Goal: Ask a question: Seek information or help from site administrators or community

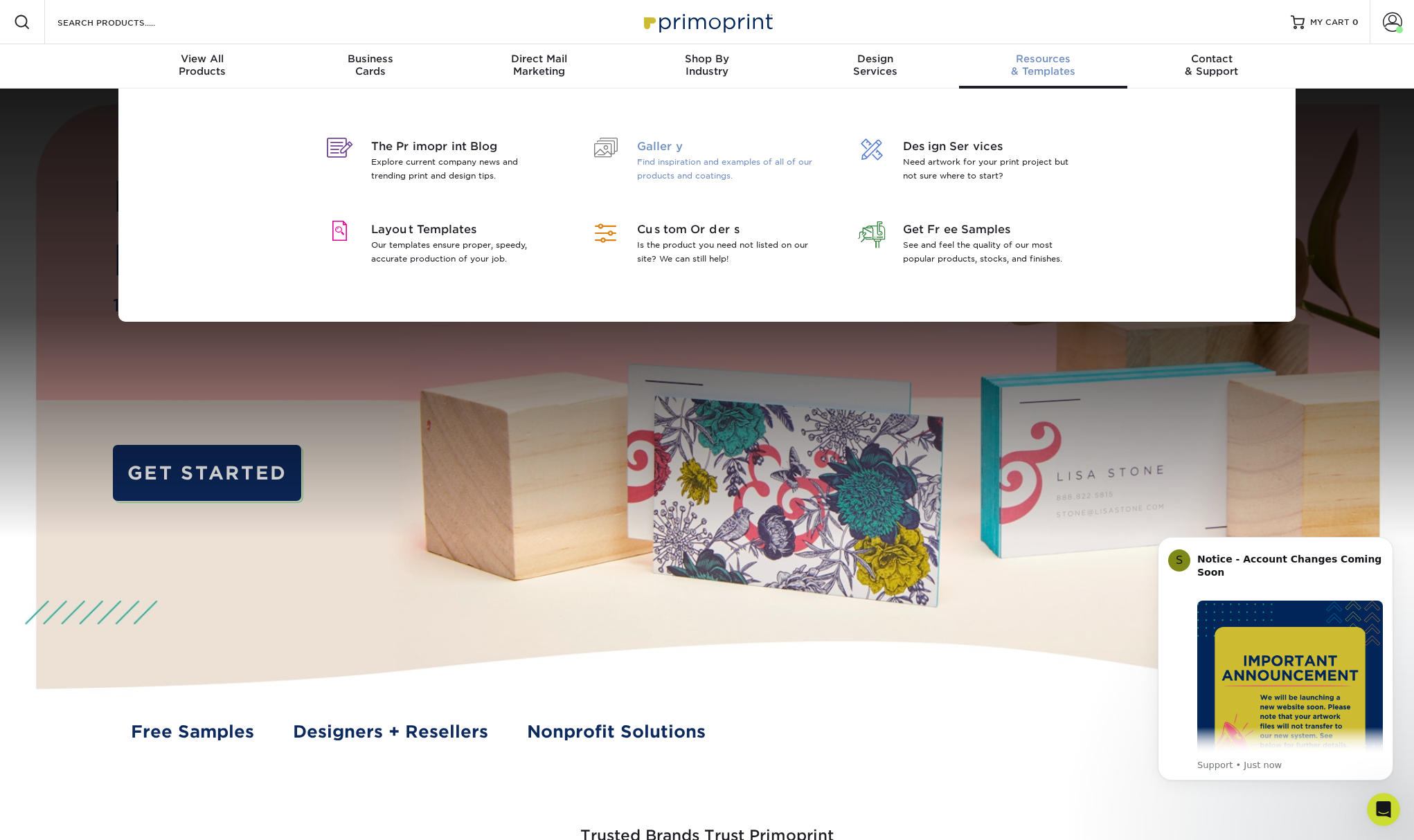
click at [655, 147] on span "Gallery" at bounding box center [726, 146] width 179 height 16
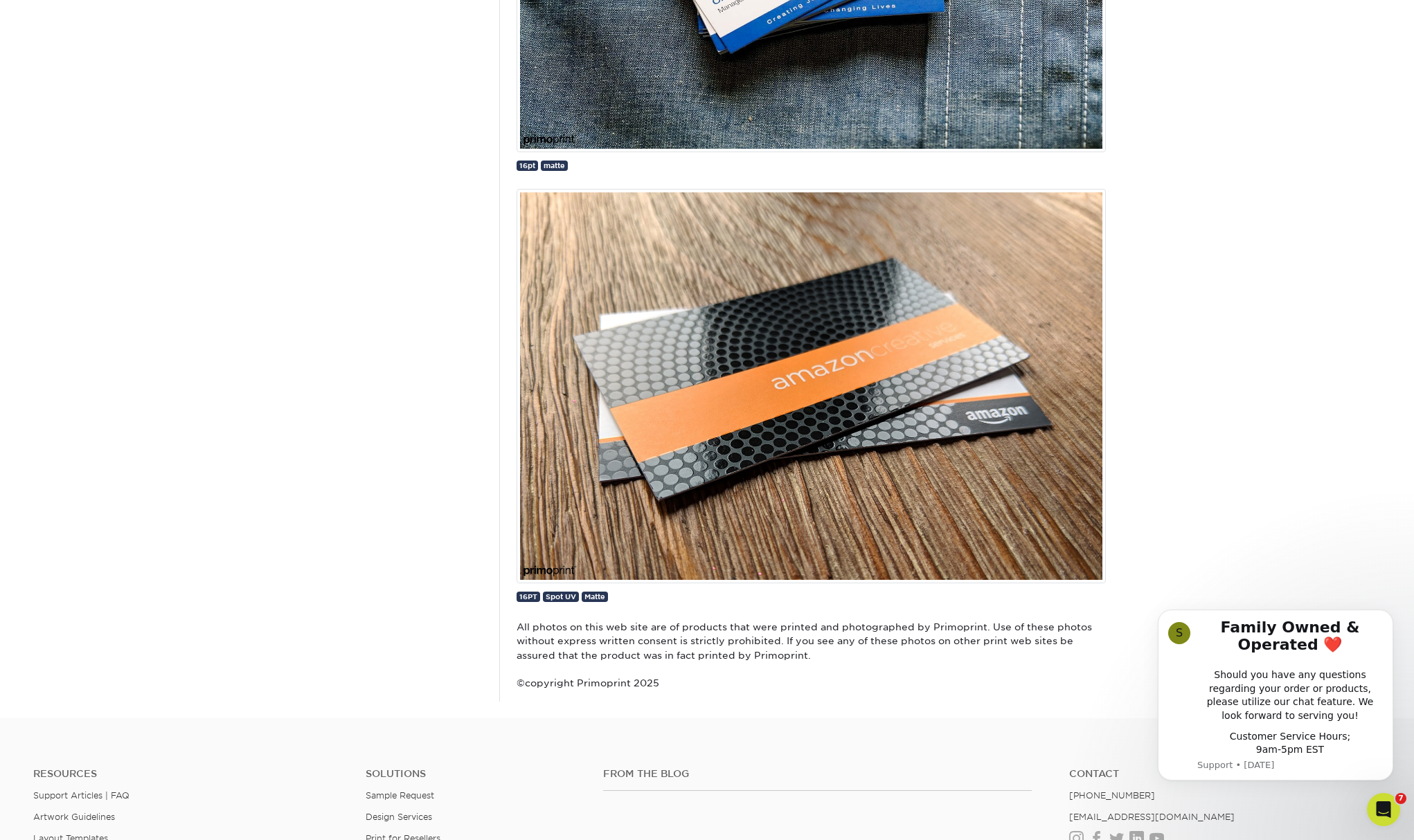
scroll to position [6046, 0]
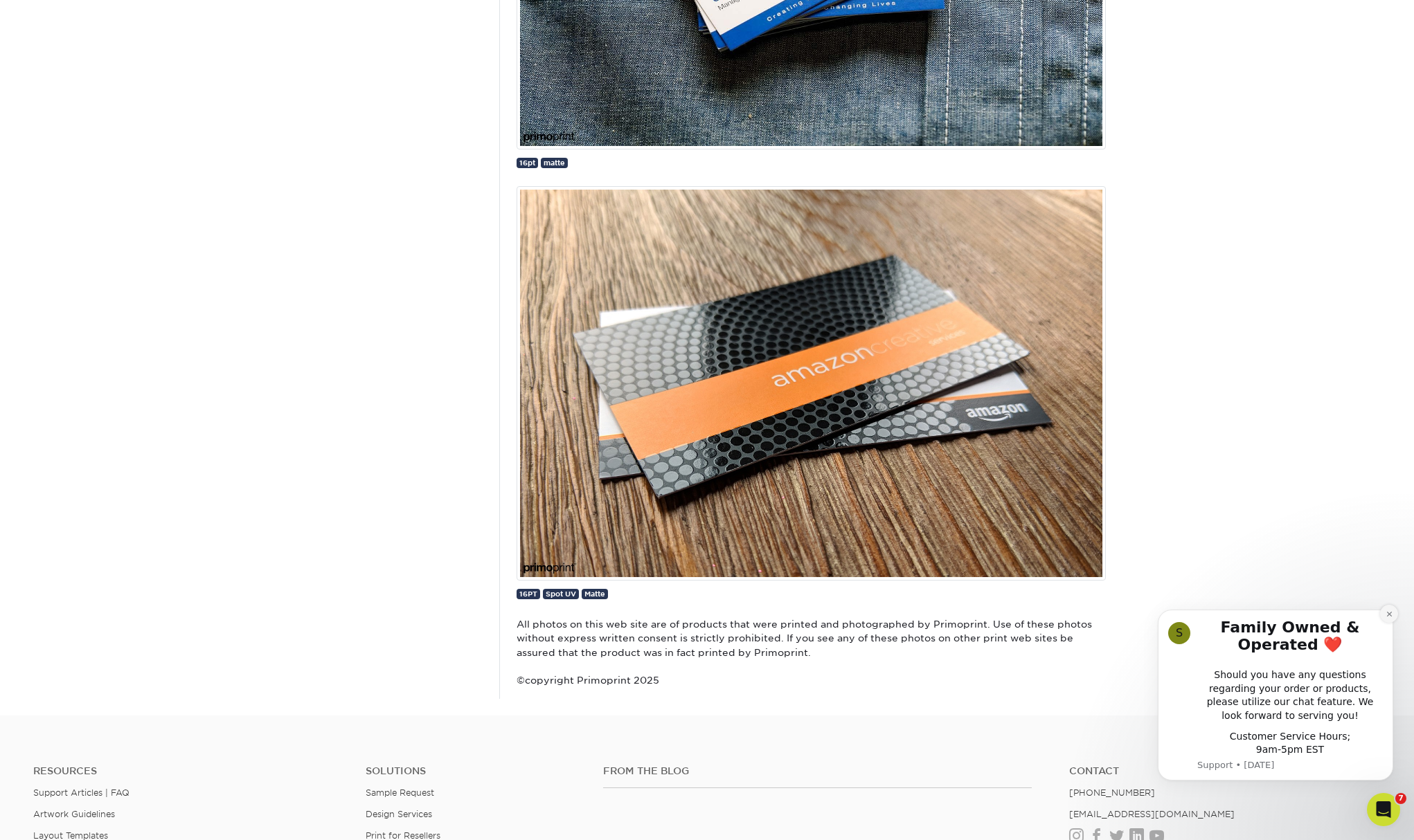
click at [1389, 618] on icon "Dismiss notification" at bounding box center [1389, 614] width 8 height 8
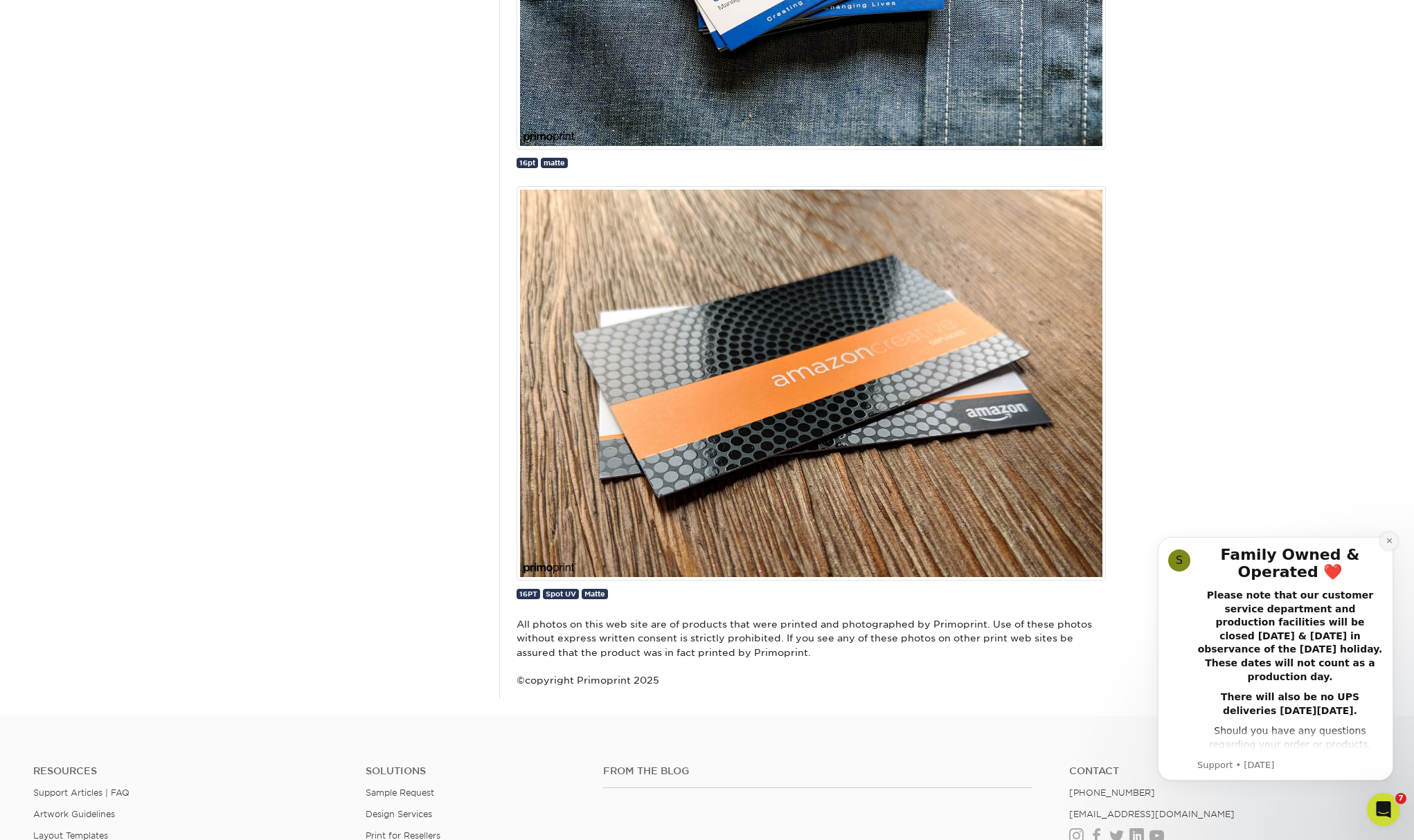
click at [1389, 541] on icon "Dismiss notification" at bounding box center [1389, 541] width 5 height 5
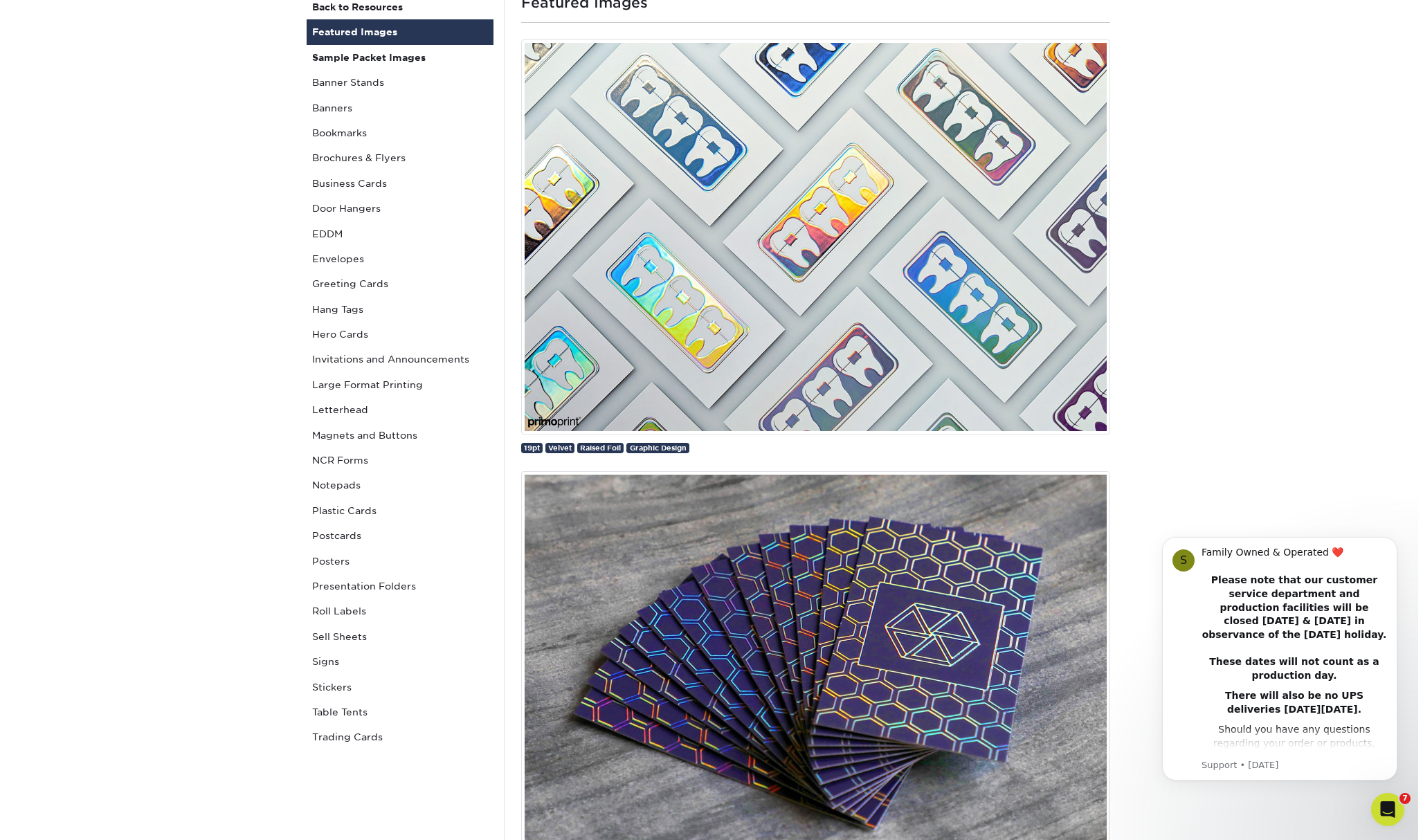
scroll to position [0, 0]
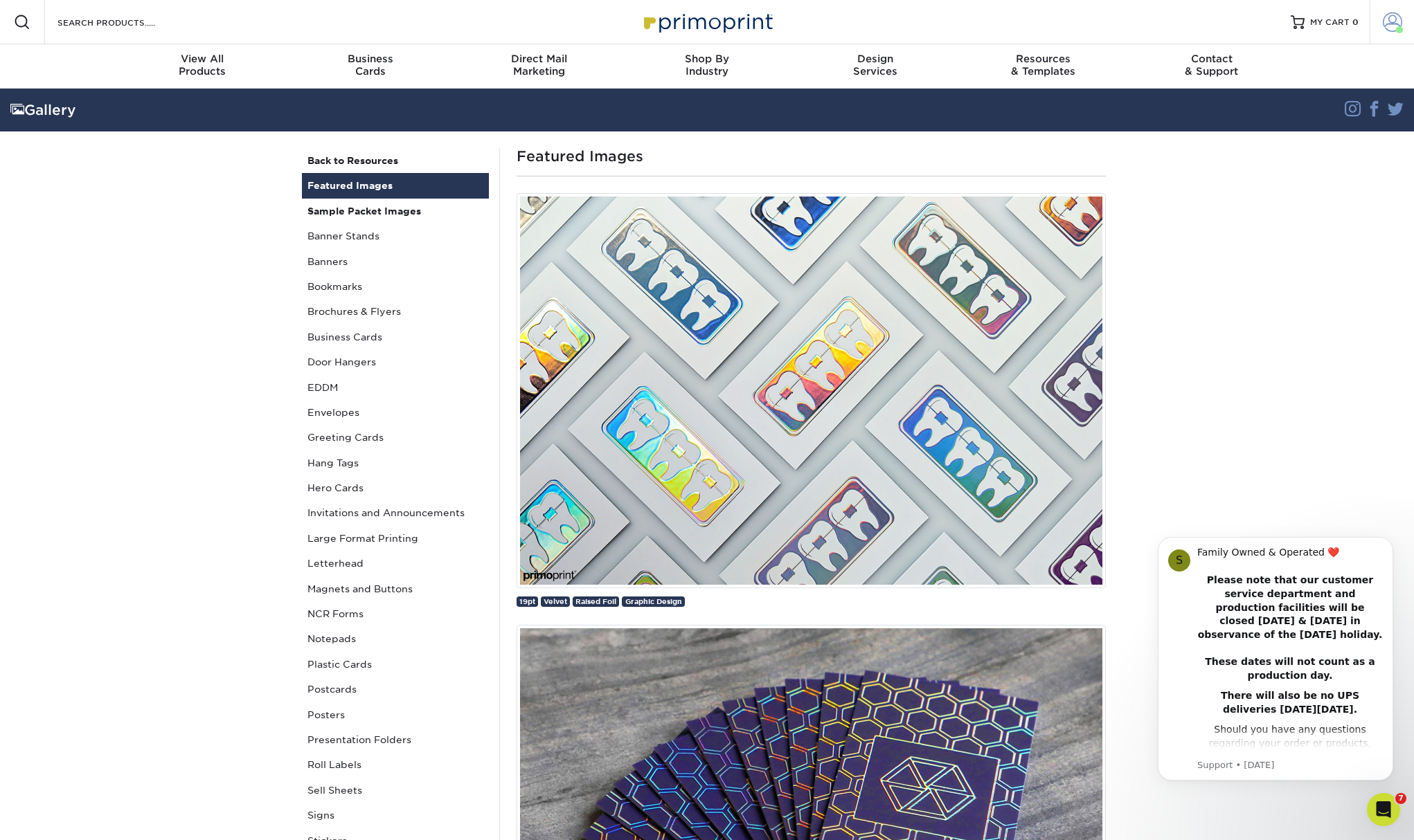
click at [1388, 23] on span at bounding box center [1392, 22] width 19 height 19
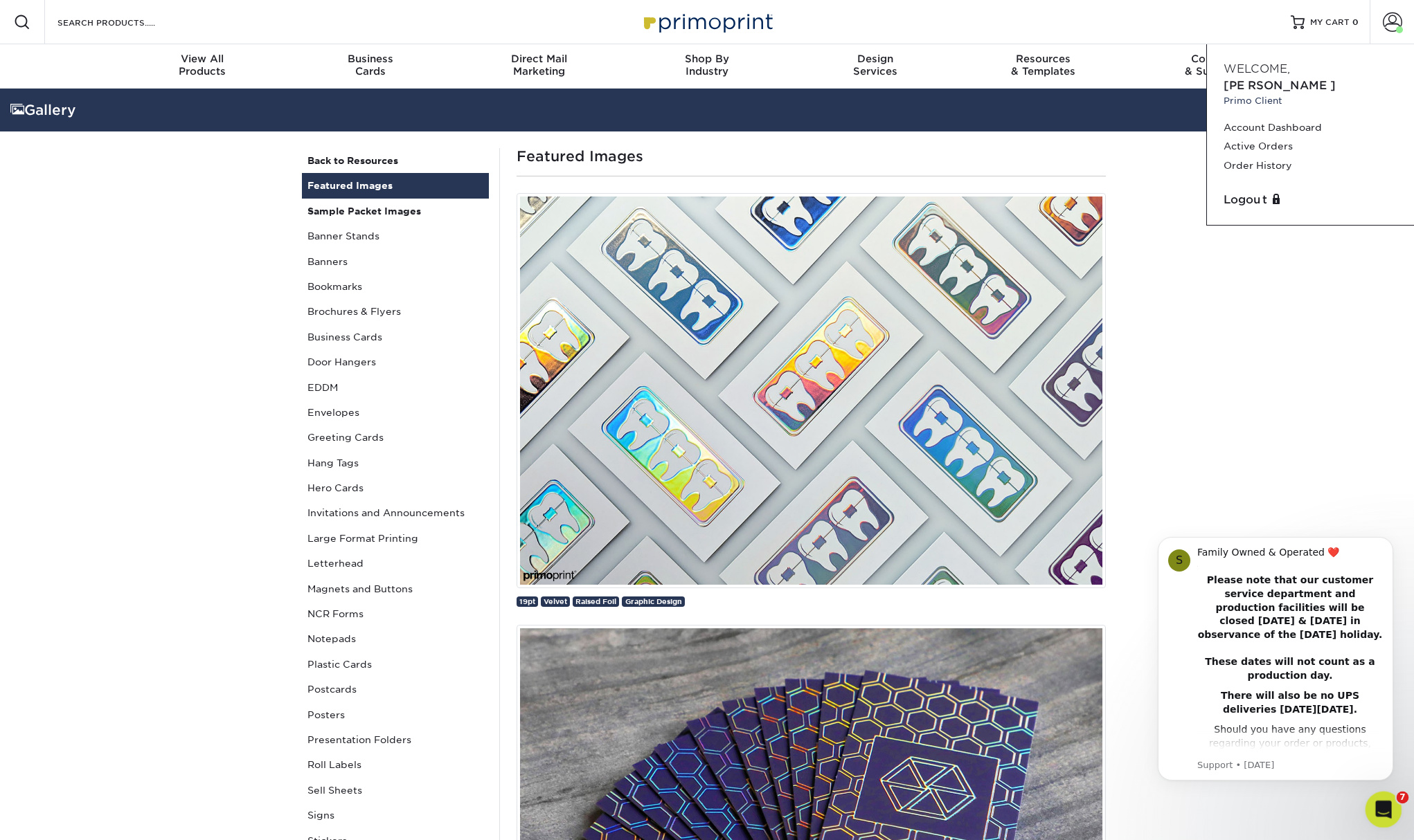
click at [1398, 808] on div "Open Intercom Messenger" at bounding box center [1381, 807] width 46 height 46
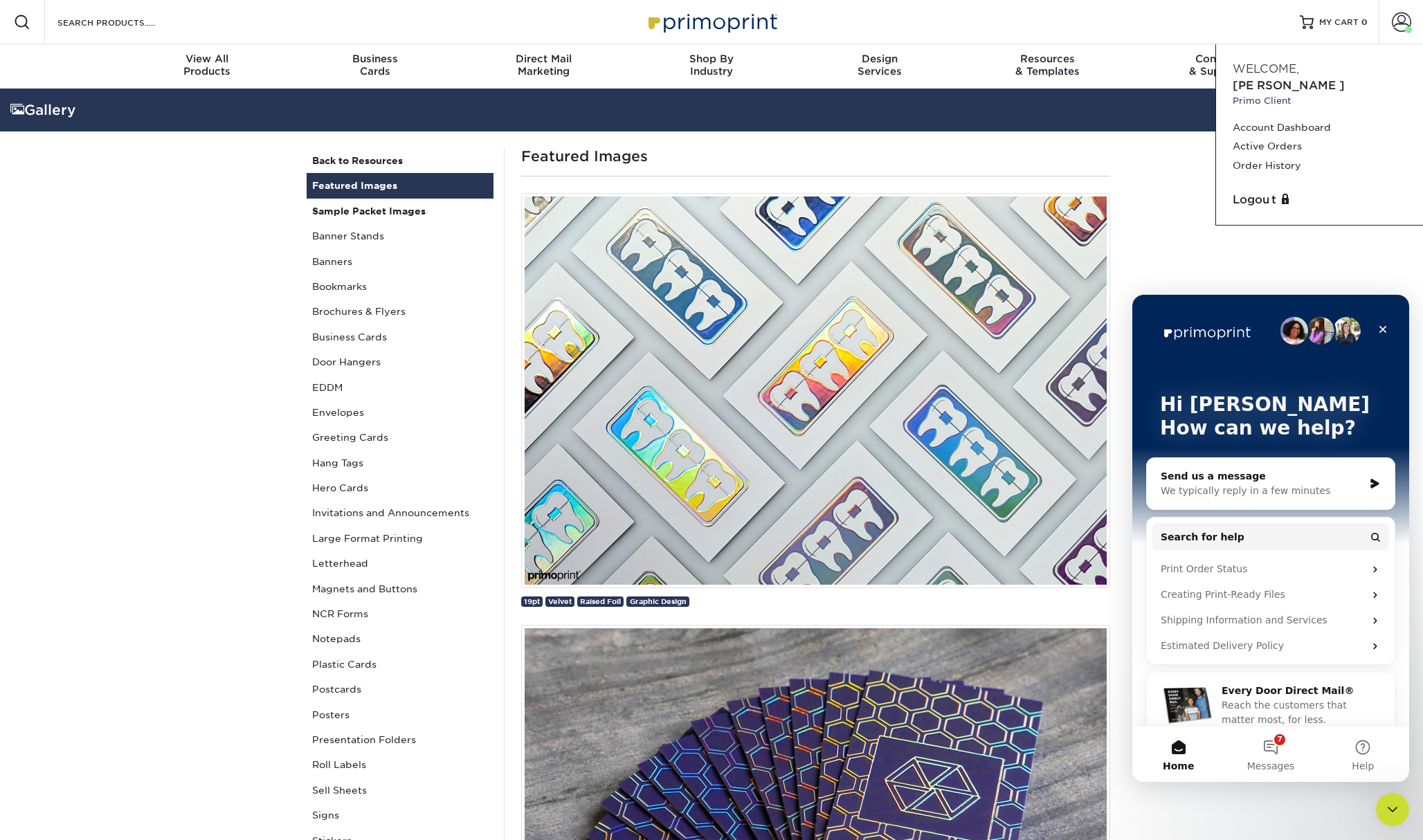
click at [1304, 490] on div "We typically reply in a few minutes" at bounding box center [1262, 491] width 203 height 15
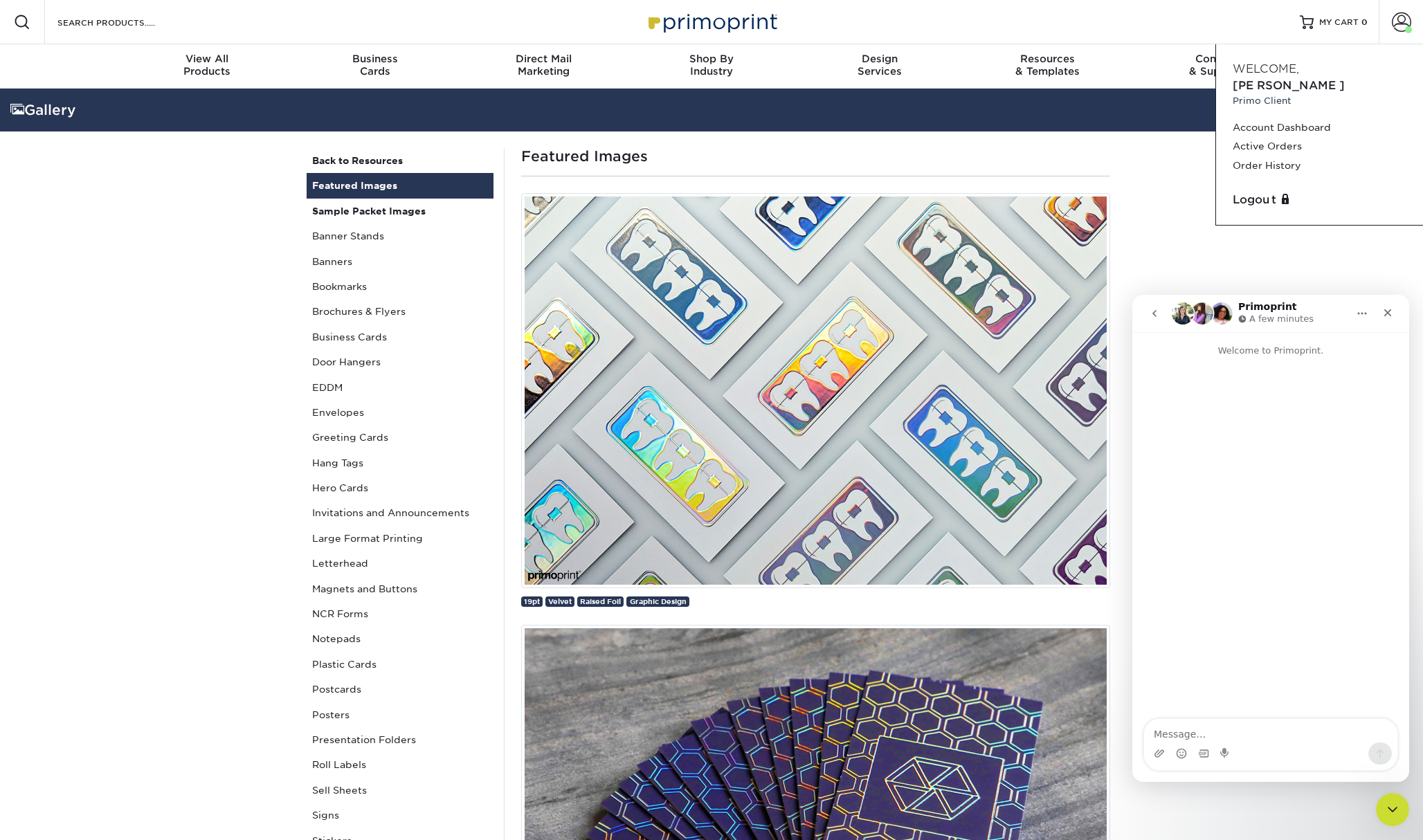
click at [1182, 316] on img "Intercom messenger" at bounding box center [1182, 313] width 22 height 22
click at [1225, 744] on div "Intercom messenger" at bounding box center [1226, 753] width 11 height 22
click at [1228, 738] on textarea "Message…" at bounding box center [1271, 730] width 253 height 23
type textarea "hello"
click at [604, 461] on img at bounding box center [815, 391] width 589 height 395
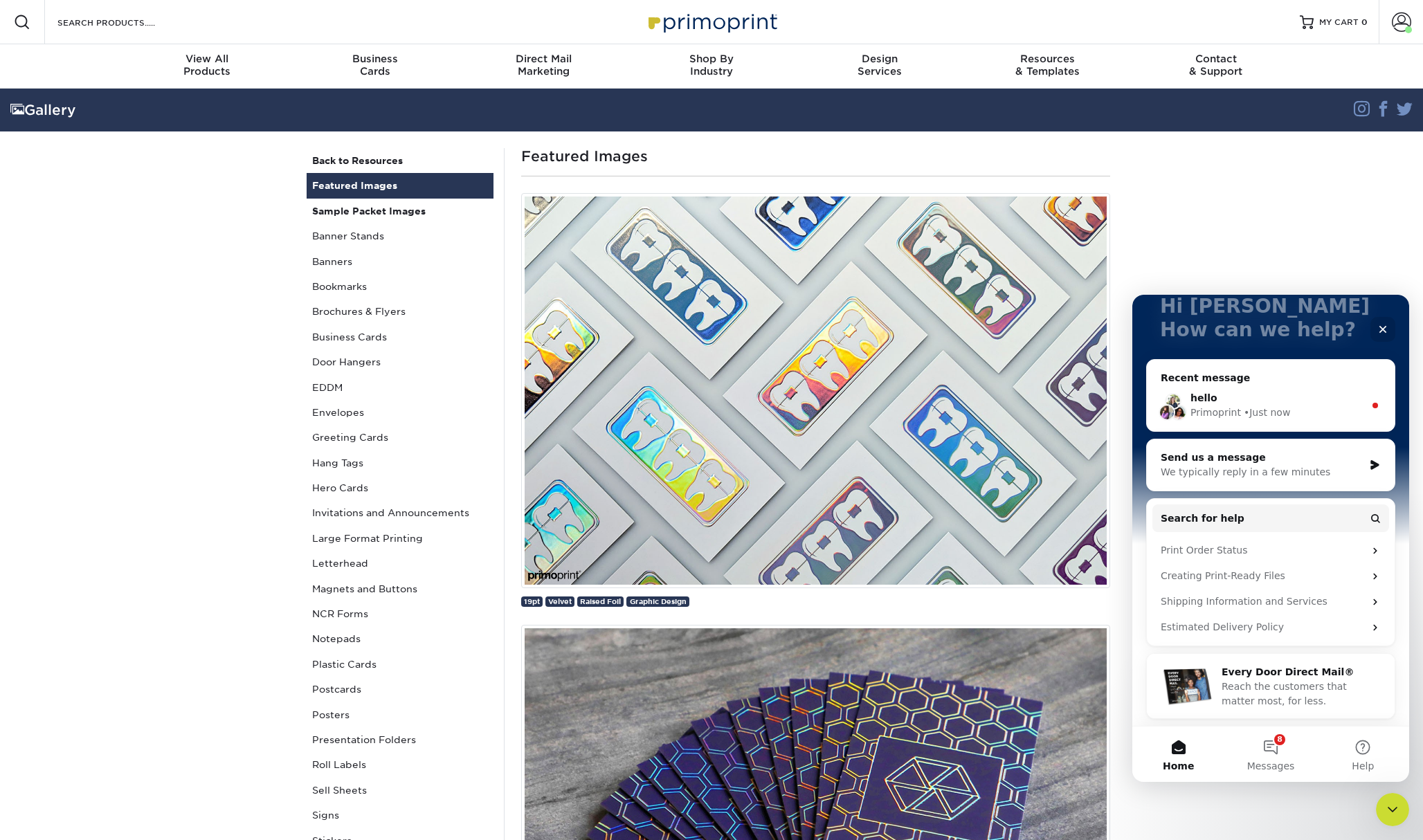
click at [1263, 408] on div "• Just now" at bounding box center [1267, 413] width 47 height 15
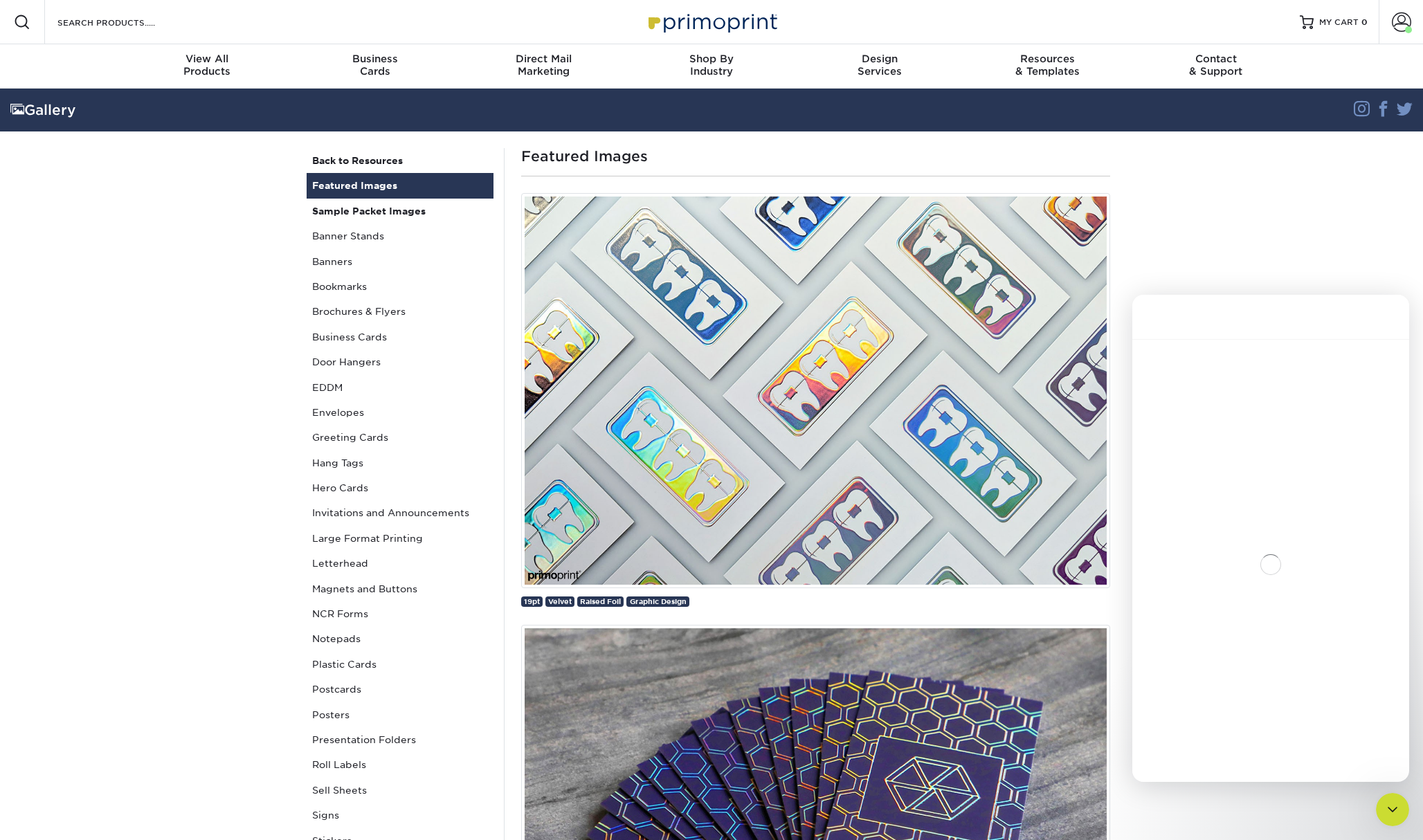
scroll to position [0, 0]
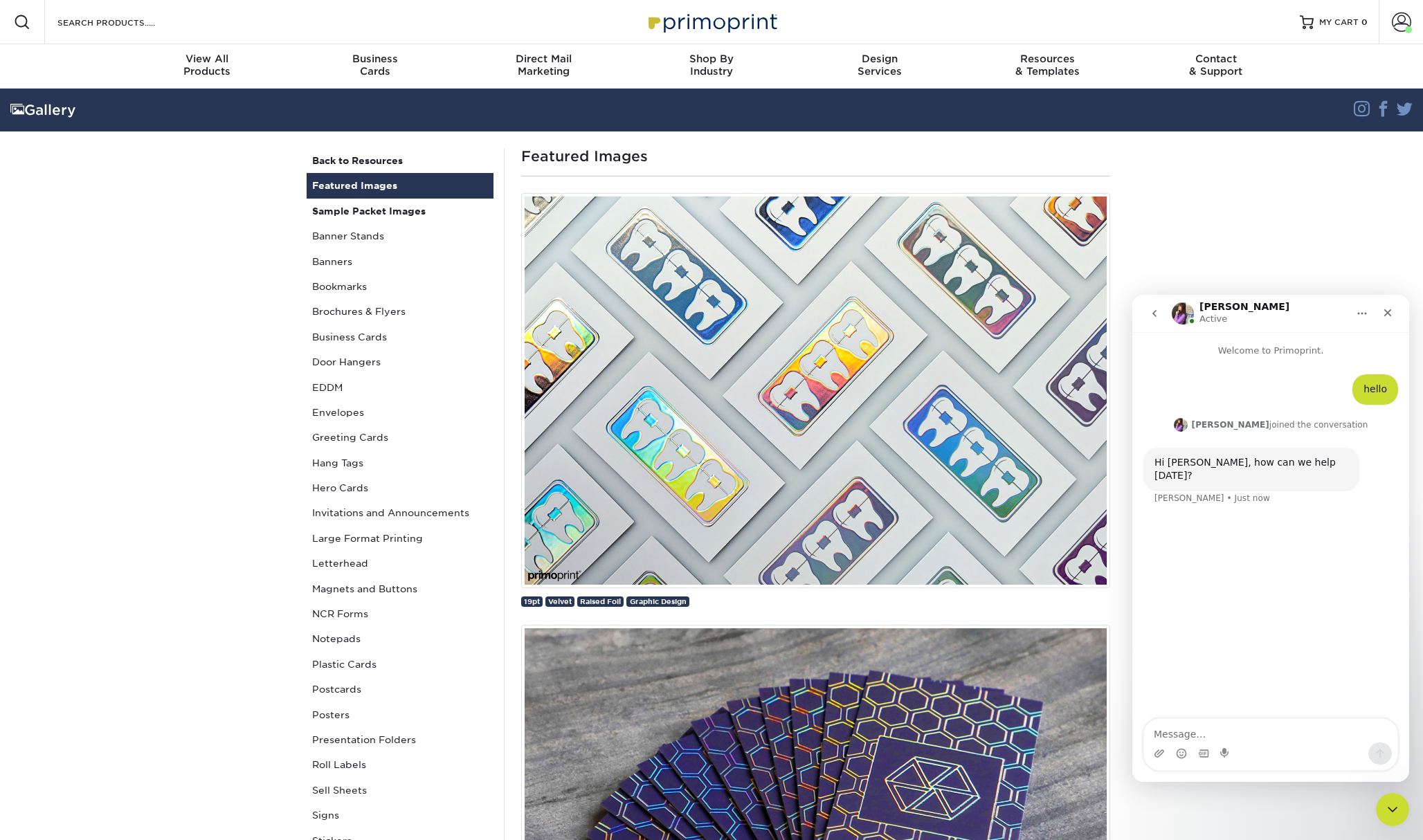
click at [1285, 733] on textarea "Message…" at bounding box center [1271, 730] width 253 height 23
type textarea "do you speak Spanish?"
click at [1187, 424] on img "Erica says…" at bounding box center [1181, 425] width 14 height 14
click at [1233, 732] on textarea "Message…" at bounding box center [1271, 730] width 253 height 23
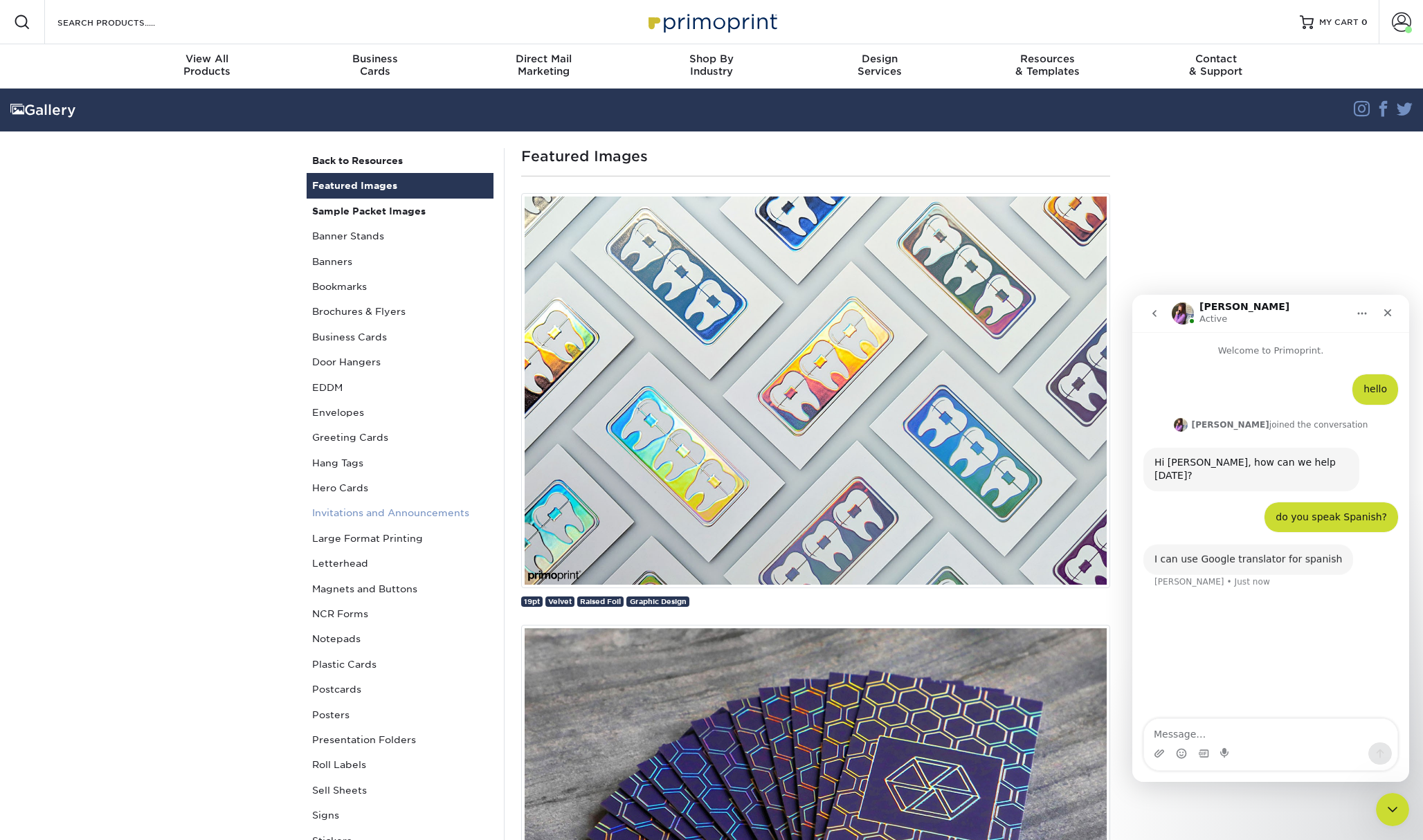
click at [386, 511] on link "Invitations and Announcements" at bounding box center [400, 512] width 187 height 25
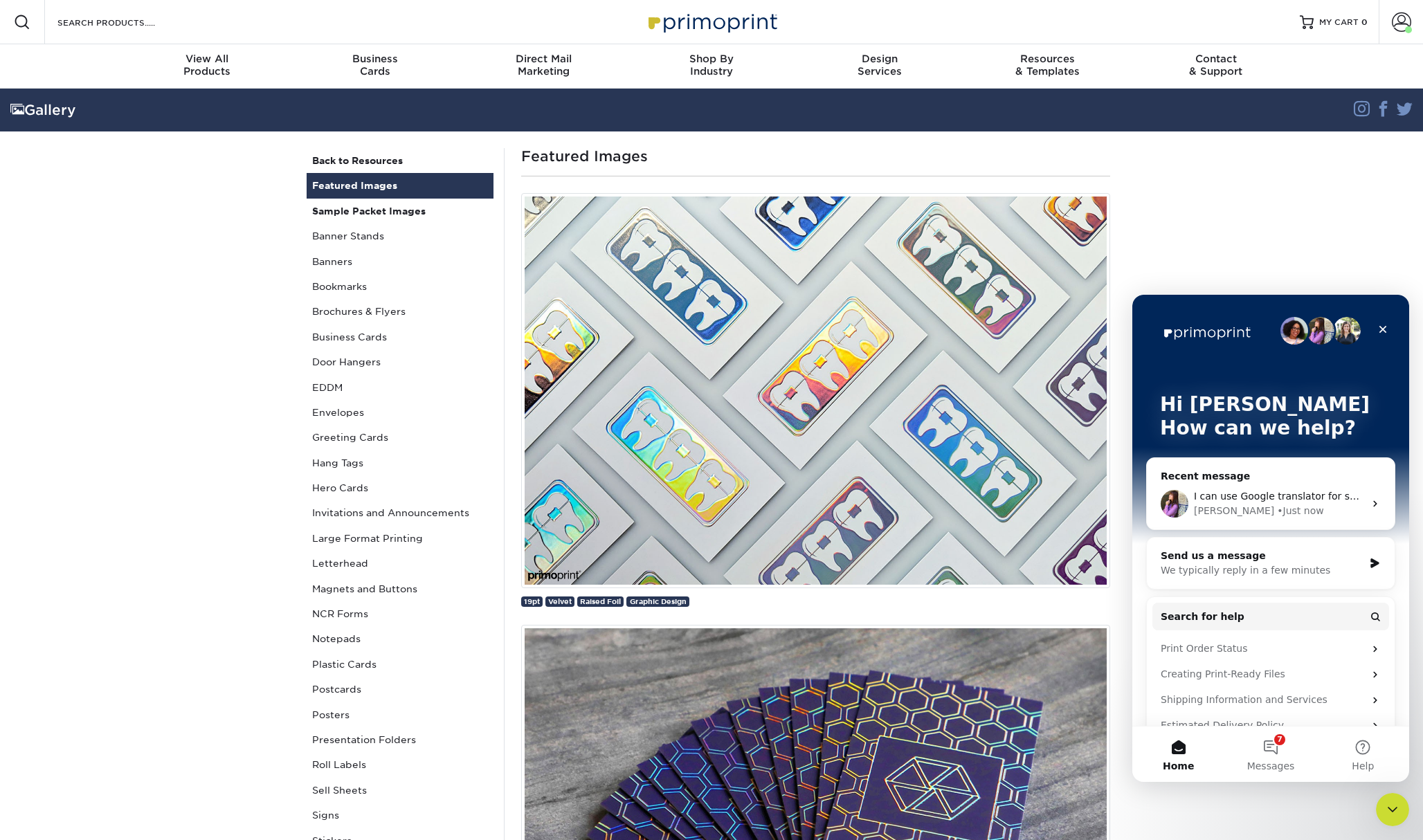
click at [1203, 732] on button "Home" at bounding box center [1178, 754] width 92 height 55
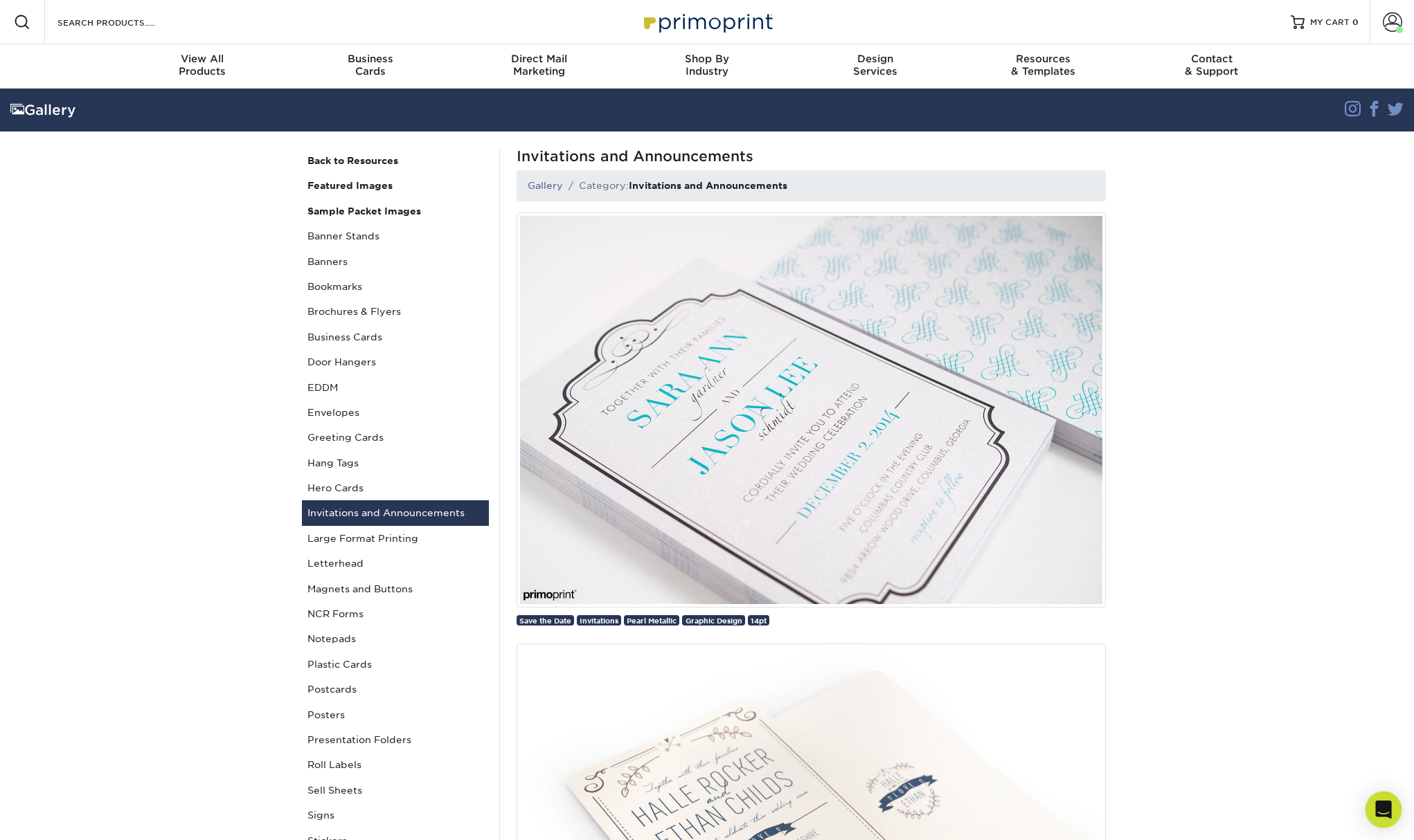
click at [1376, 811] on icon "Open Intercom Messenger" at bounding box center [1383, 810] width 18 height 18
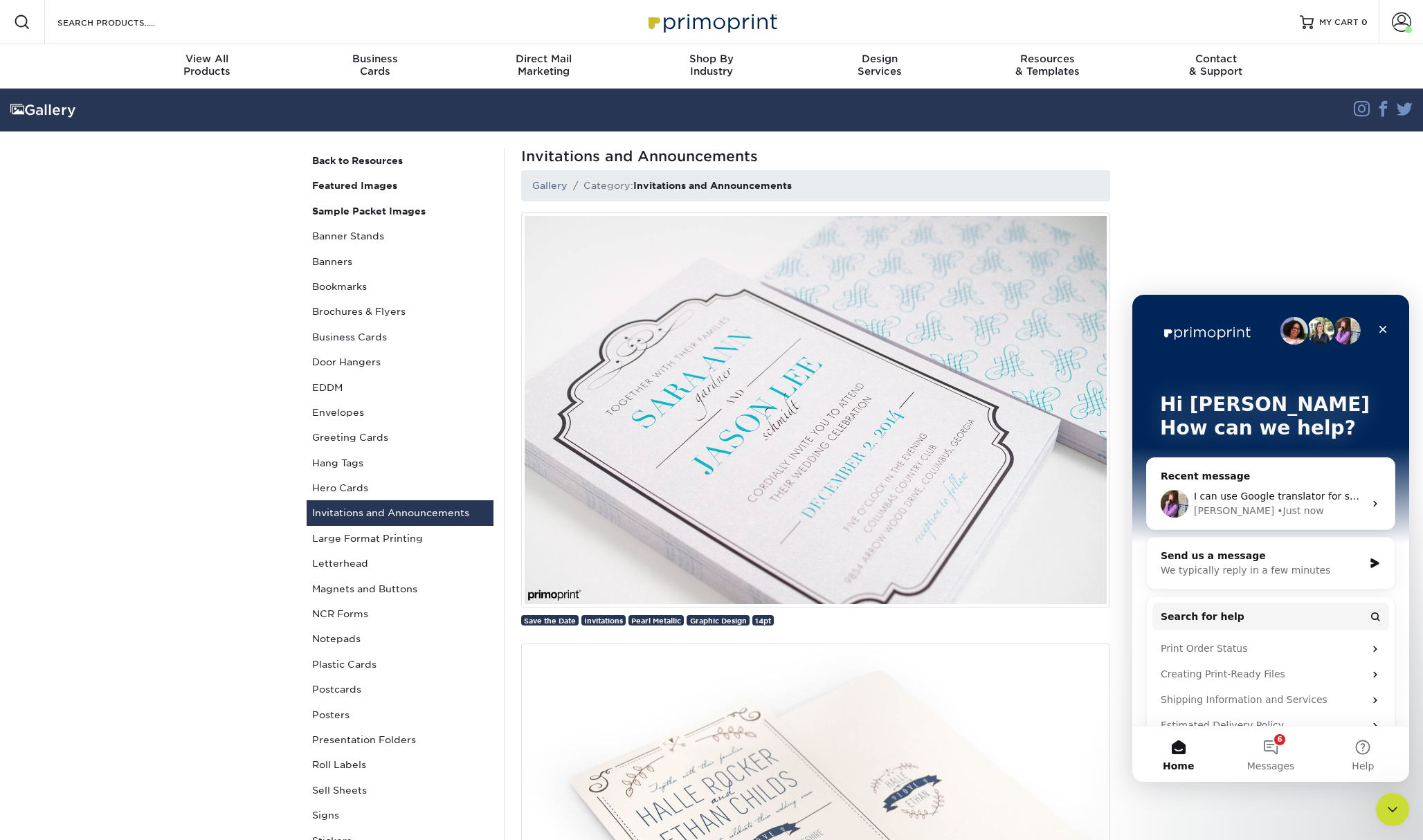
click at [1277, 511] on div "• Just now" at bounding box center [1300, 511] width 47 height 15
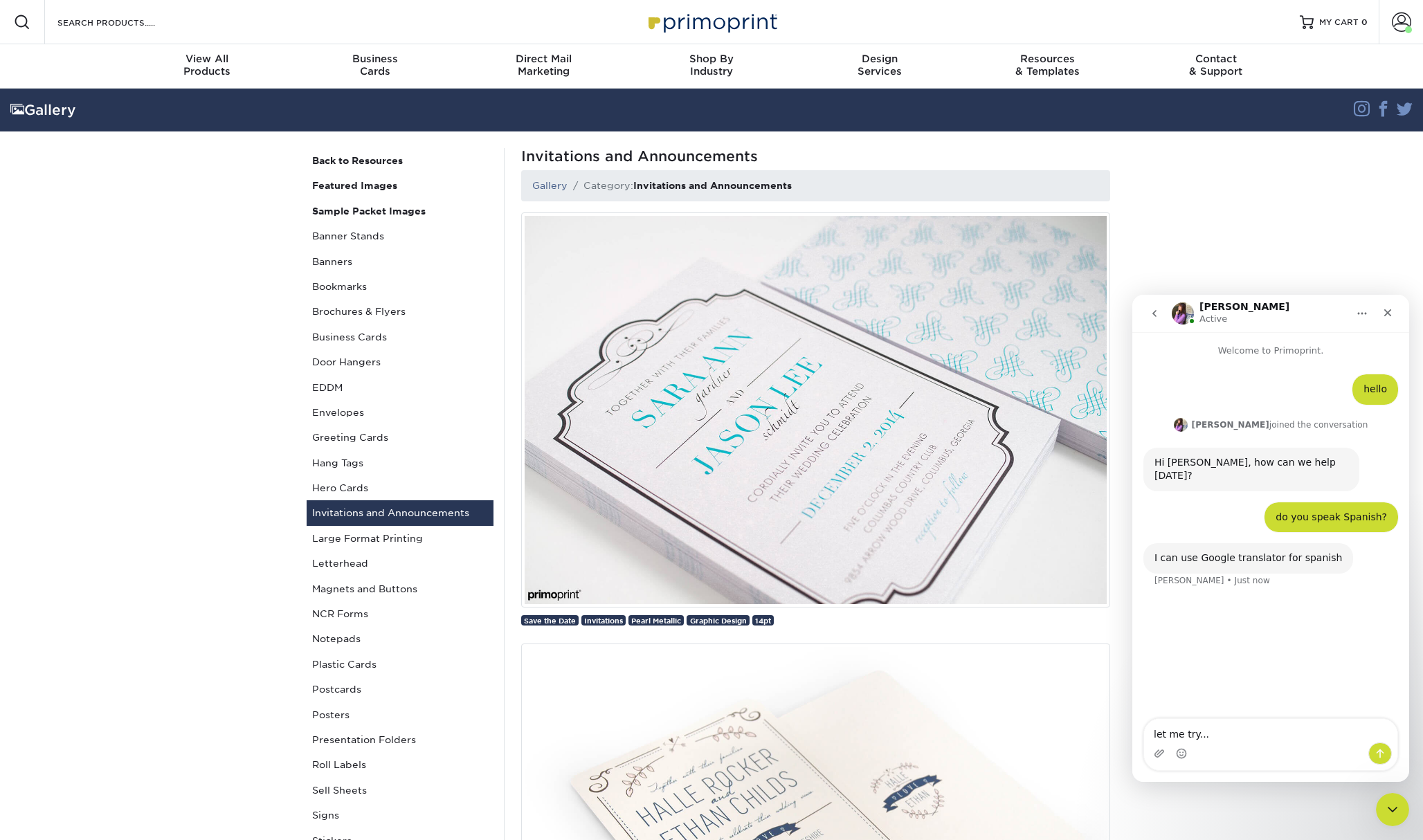
type textarea "let me try..."
click at [1274, 736] on textarea "I am graphic designer and one of my customers" at bounding box center [1271, 730] width 253 height 23
type textarea "I am graphic designer and I have a big project for one of my customers"
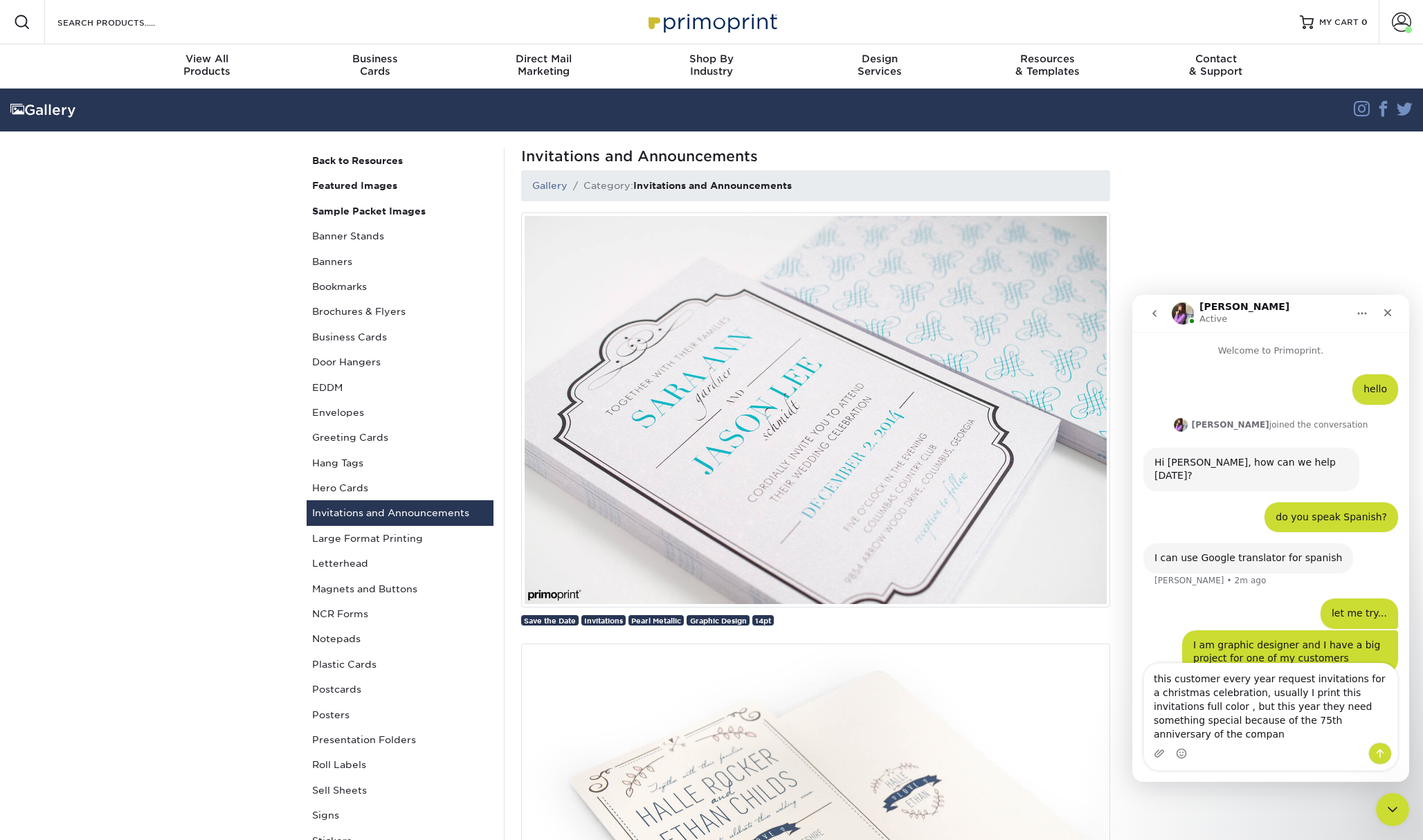
type textarea "this customer every year request invitations for a christmas celebration, usual…"
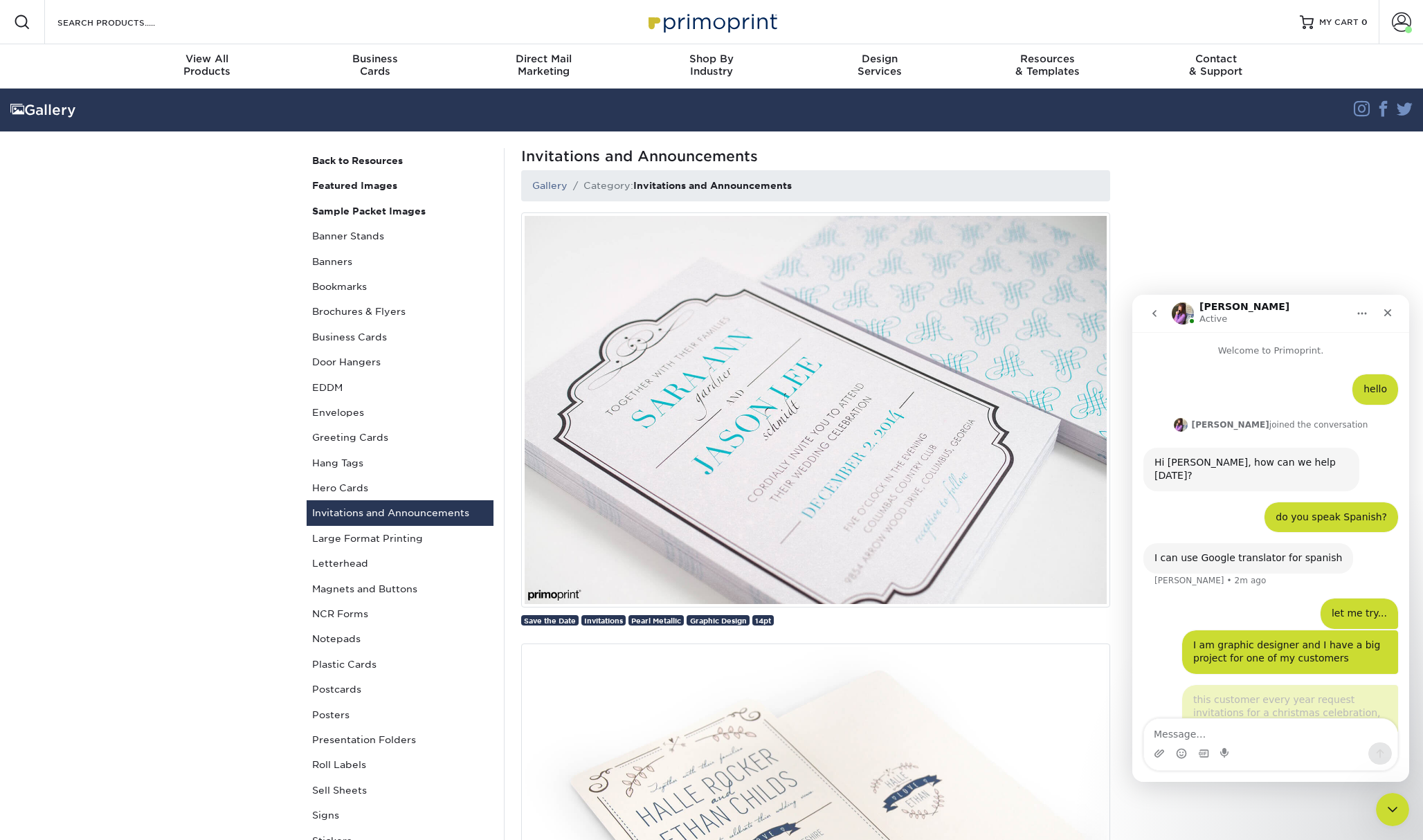
scroll to position [50, 0]
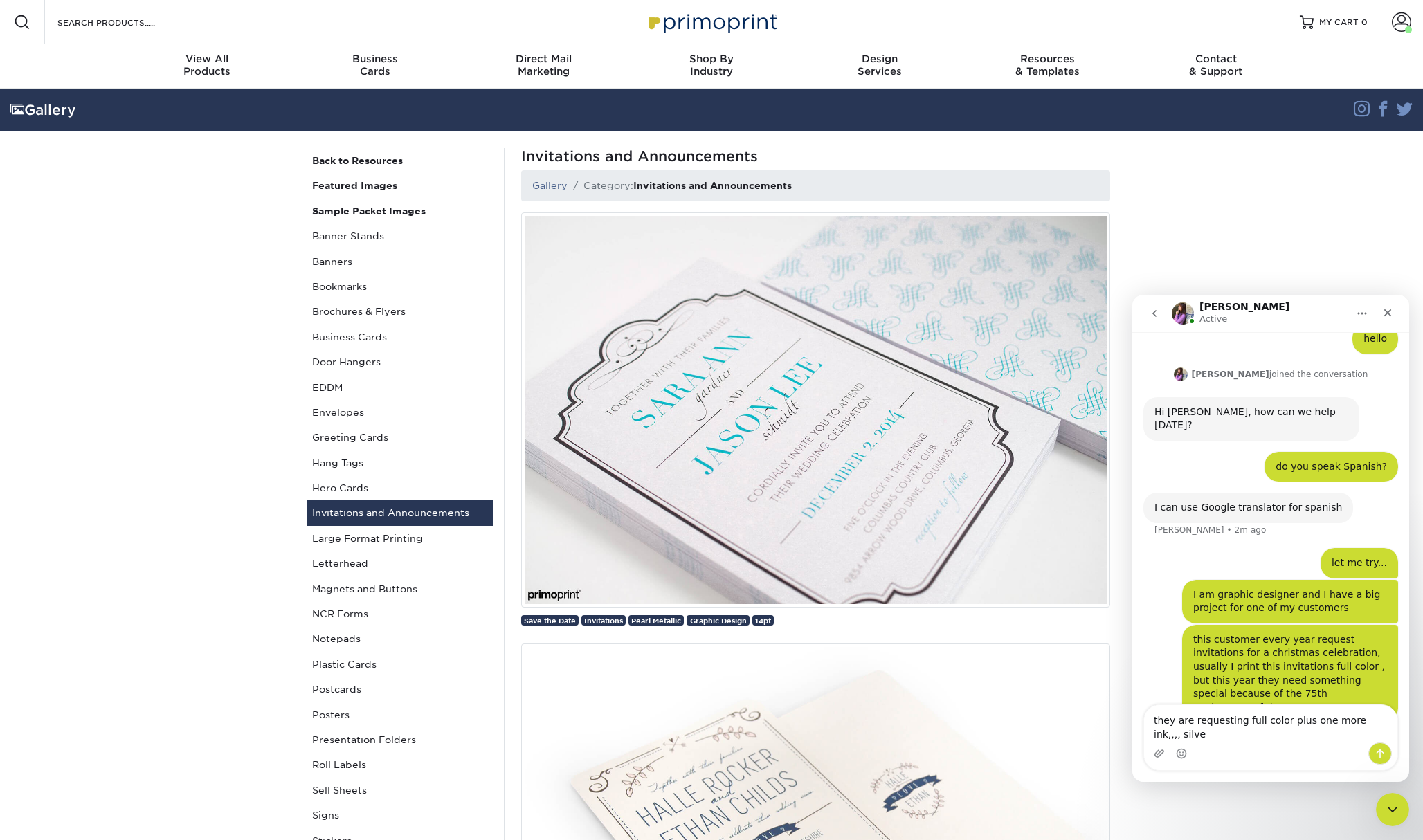
type textarea "they are requesting full color plus one more ink,,,, silver"
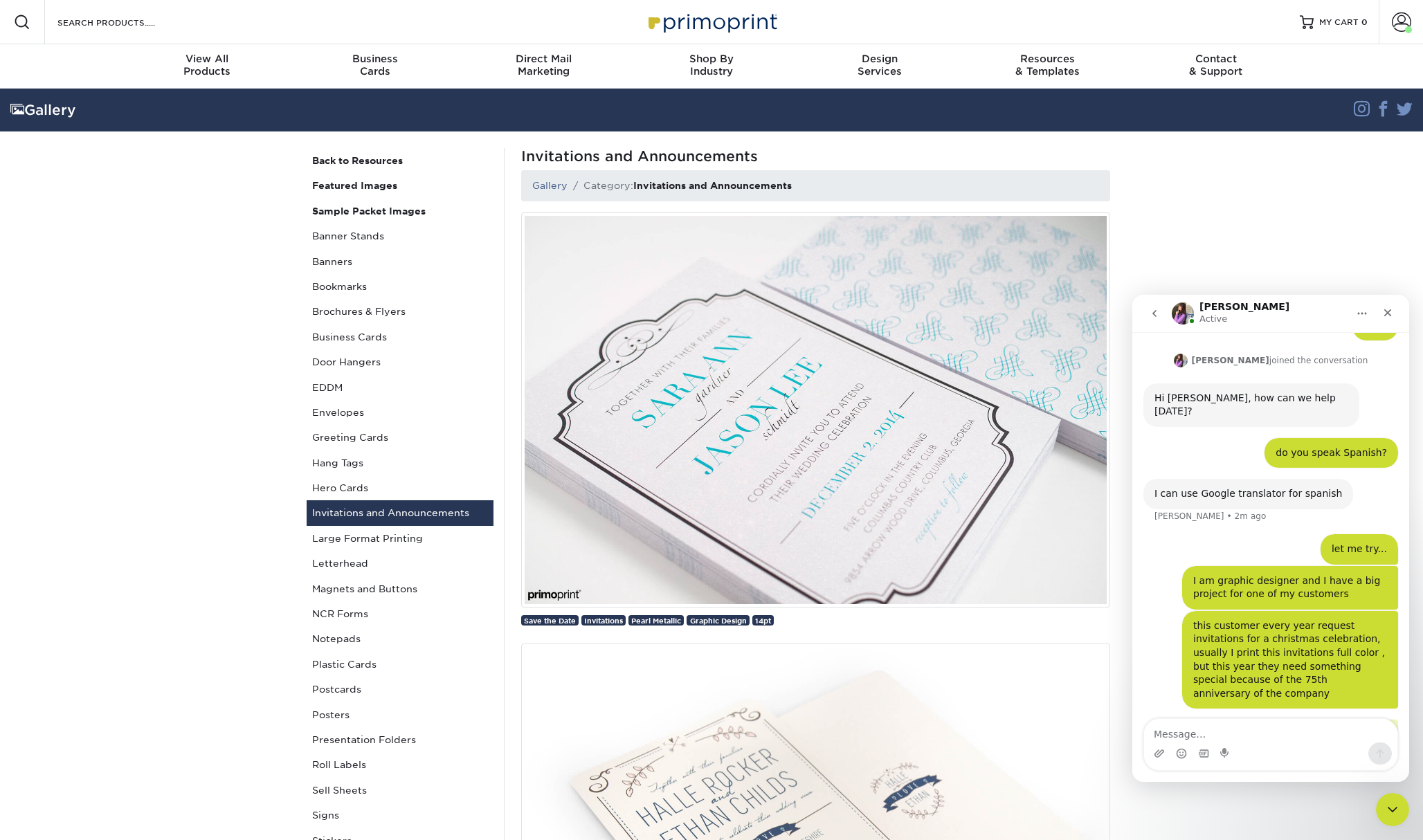
scroll to position [95, 0]
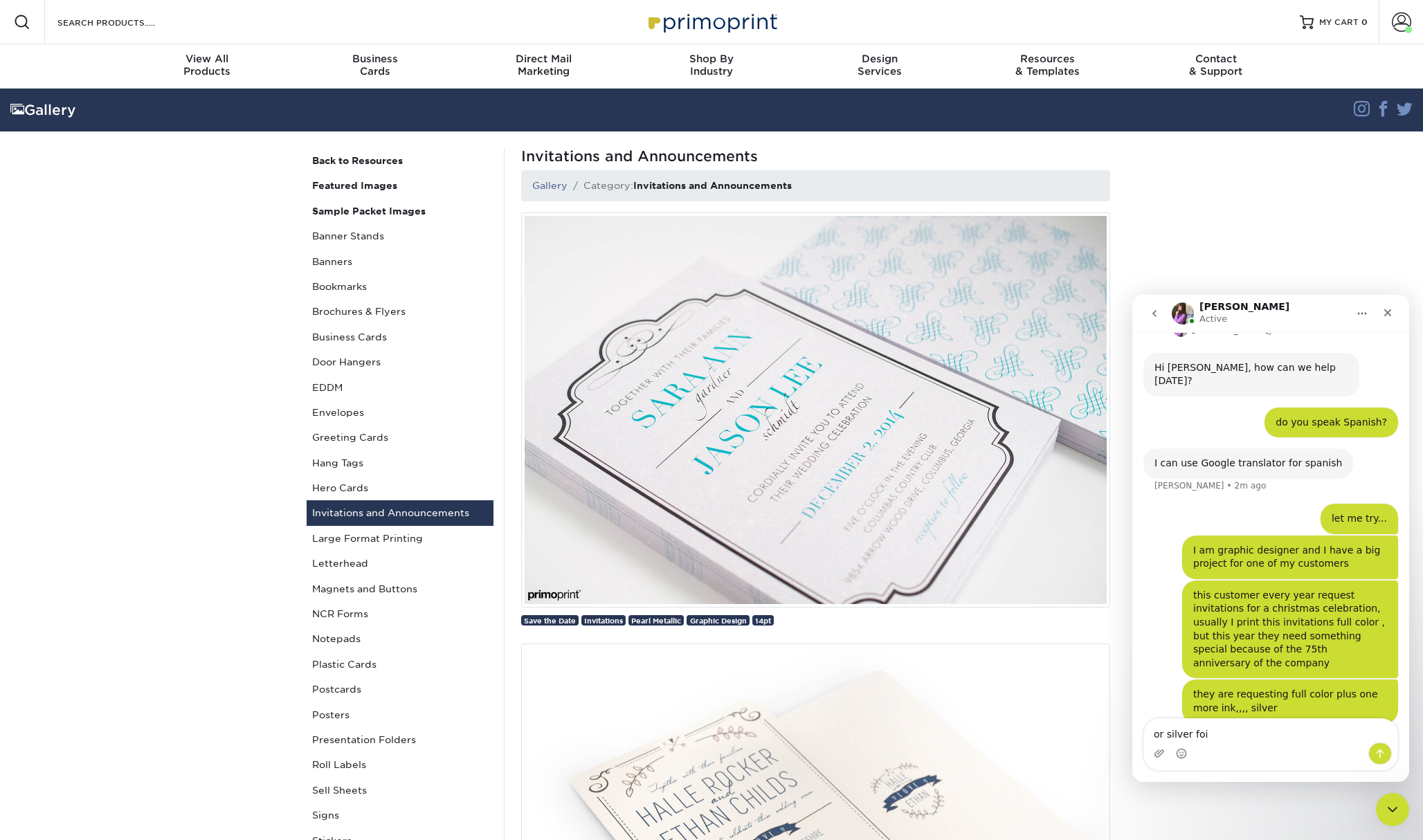
type textarea "or silver foil"
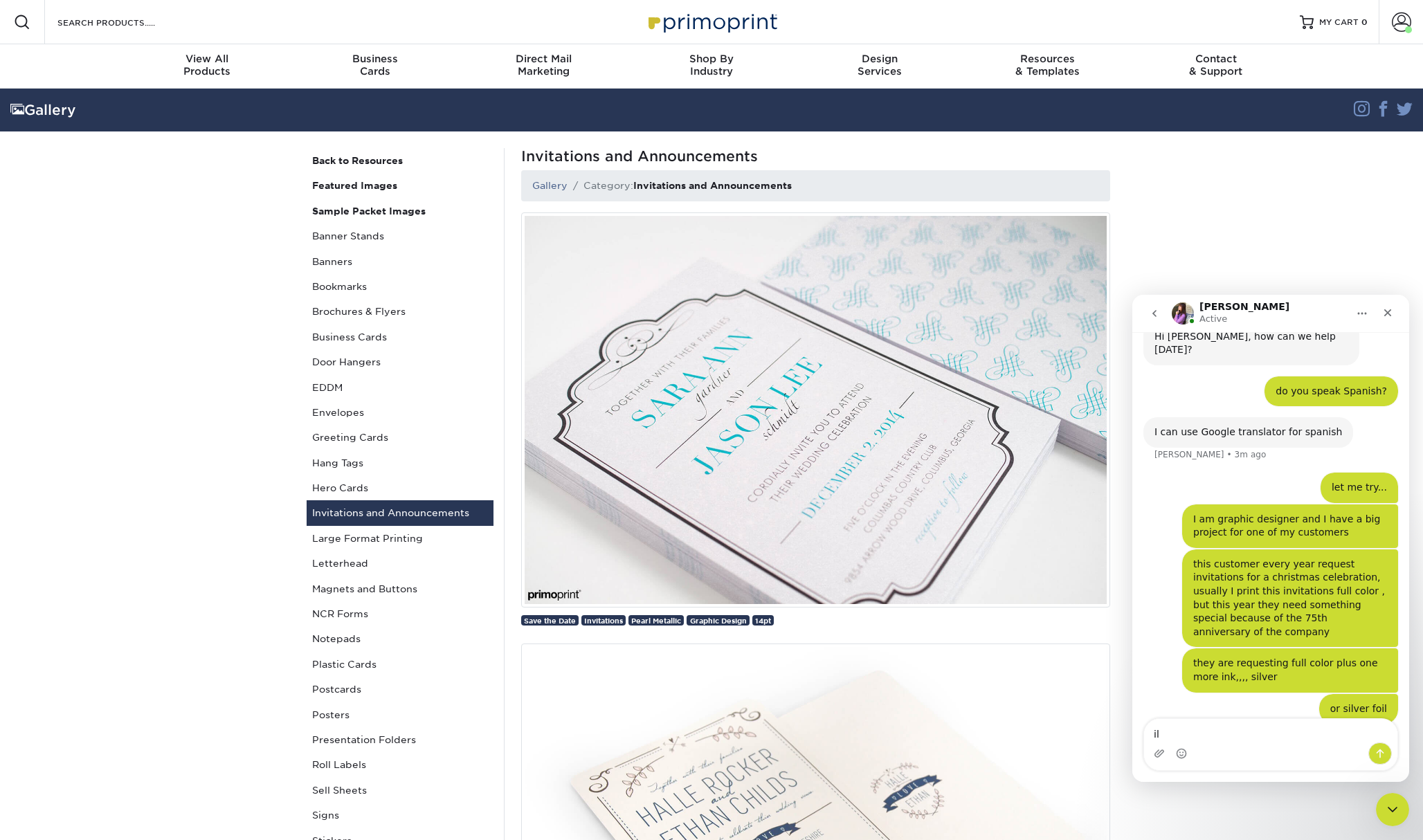
type textarea "i"
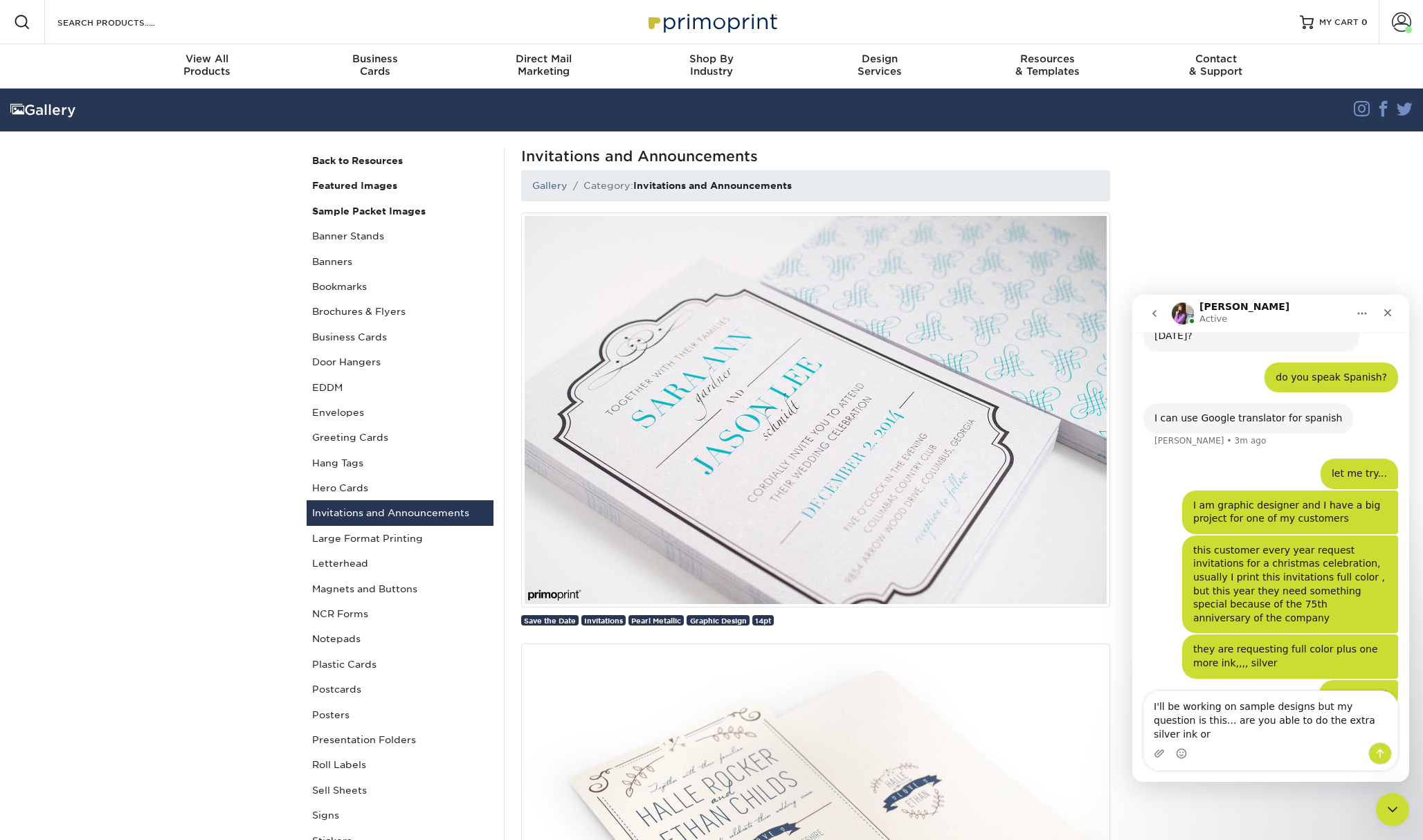
scroll to position [193, 0]
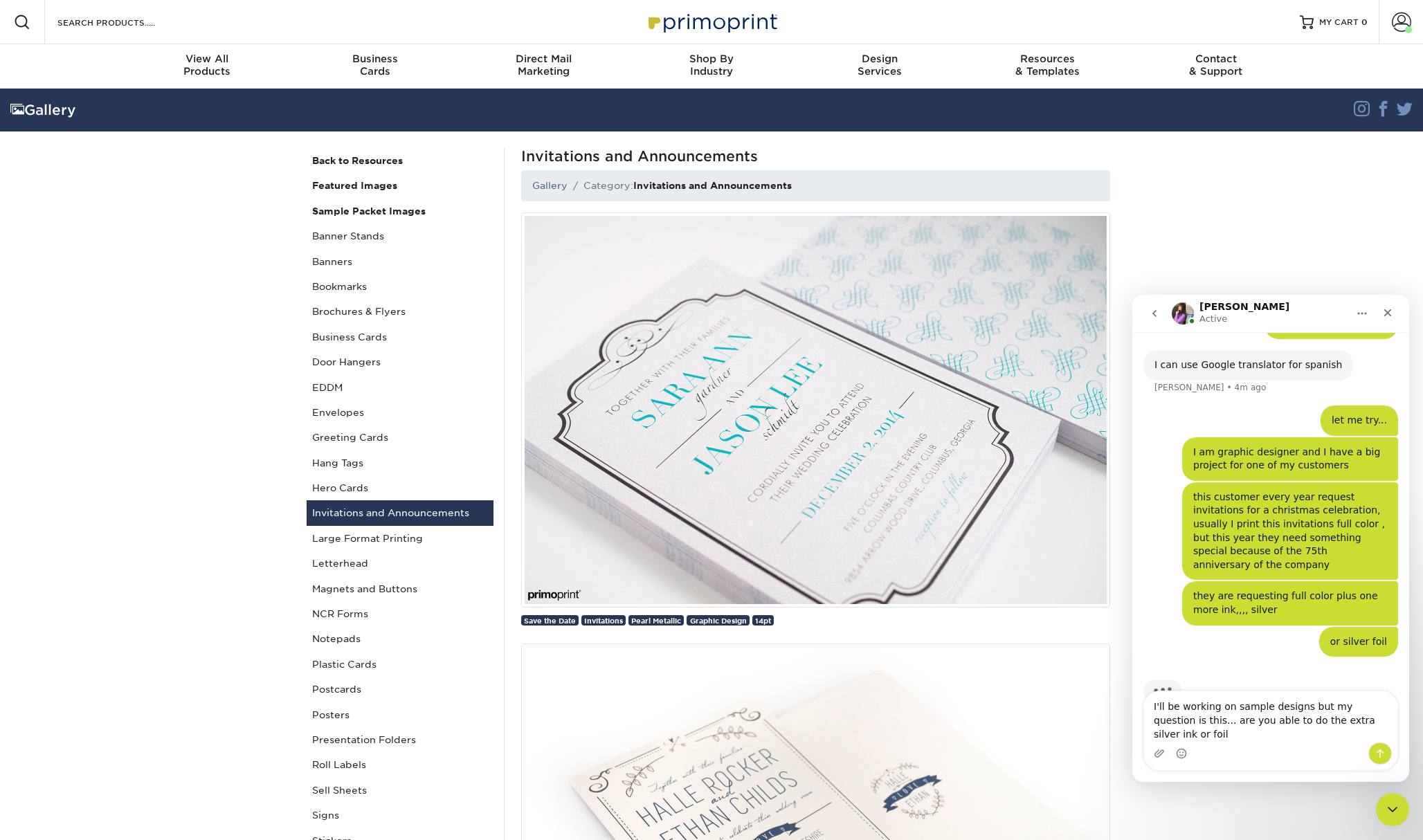
type textarea "I'll be working on sample designs but my question is this... are you able to do…"
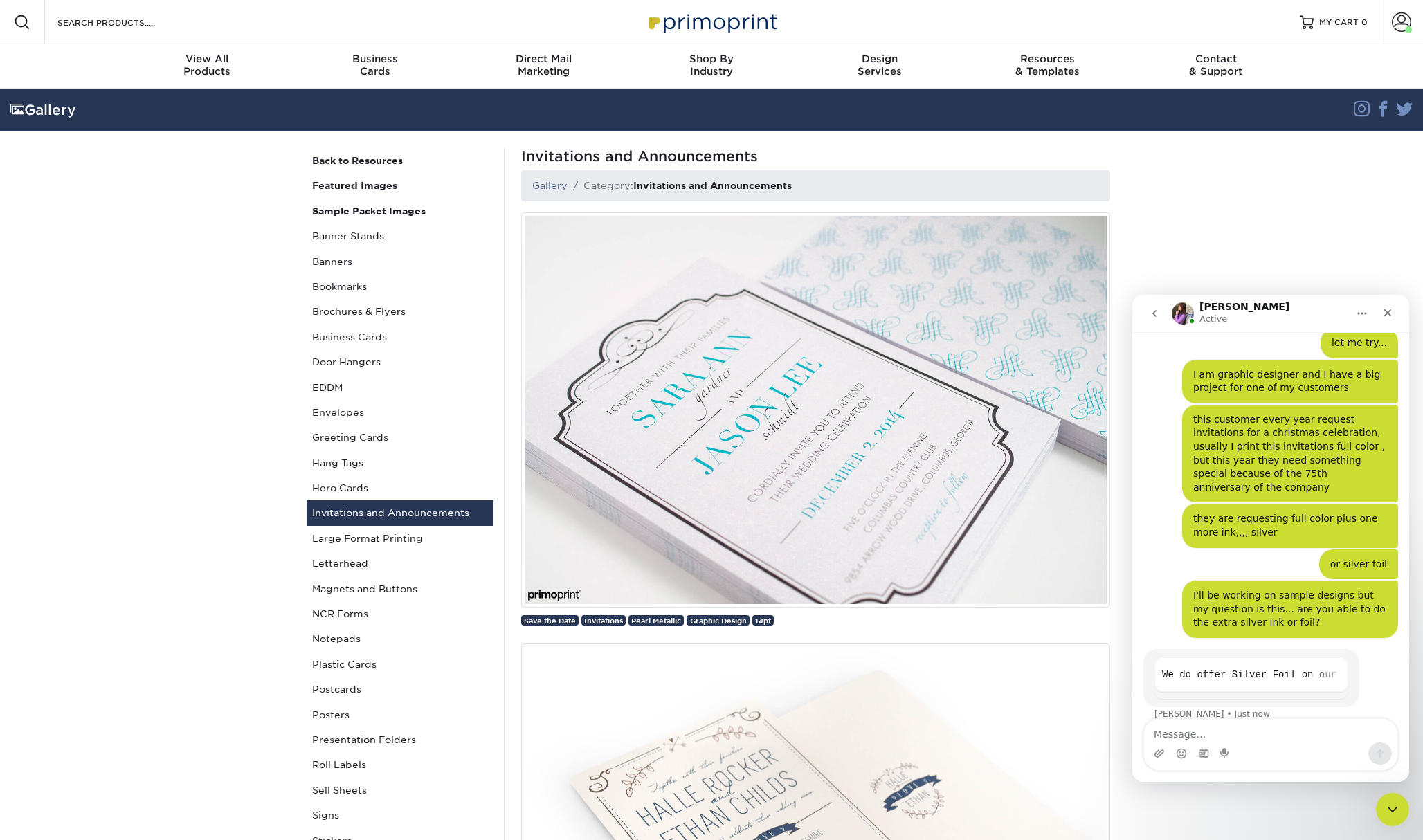
scroll to position [310, 0]
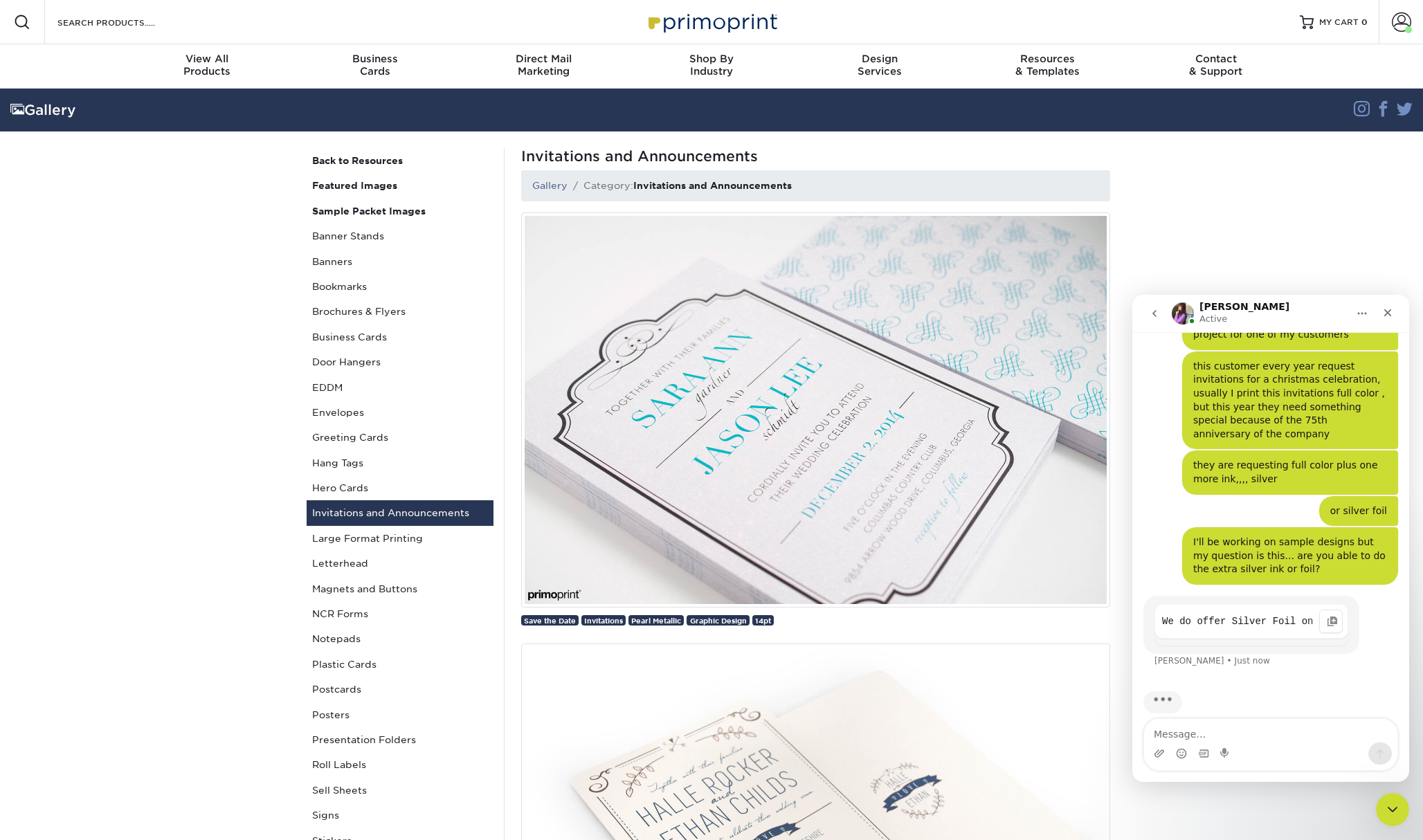
click at [1231, 612] on code "We do offer Silver Foil on our Silk Laminated stock and our Uncoated stock." at bounding box center [1251, 622] width 178 height 21
click at [1332, 618] on icon "Copy this code block to your clipboard." at bounding box center [1332, 621] width 10 height 8
click at [1302, 612] on code "We do offer Silver Foil on our Silk Laminated stock and our Uncoated stock." at bounding box center [1251, 622] width 178 height 21
drag, startPoint x: 1243, startPoint y: 305, endPoint x: 1148, endPoint y: 304, distance: 95.0
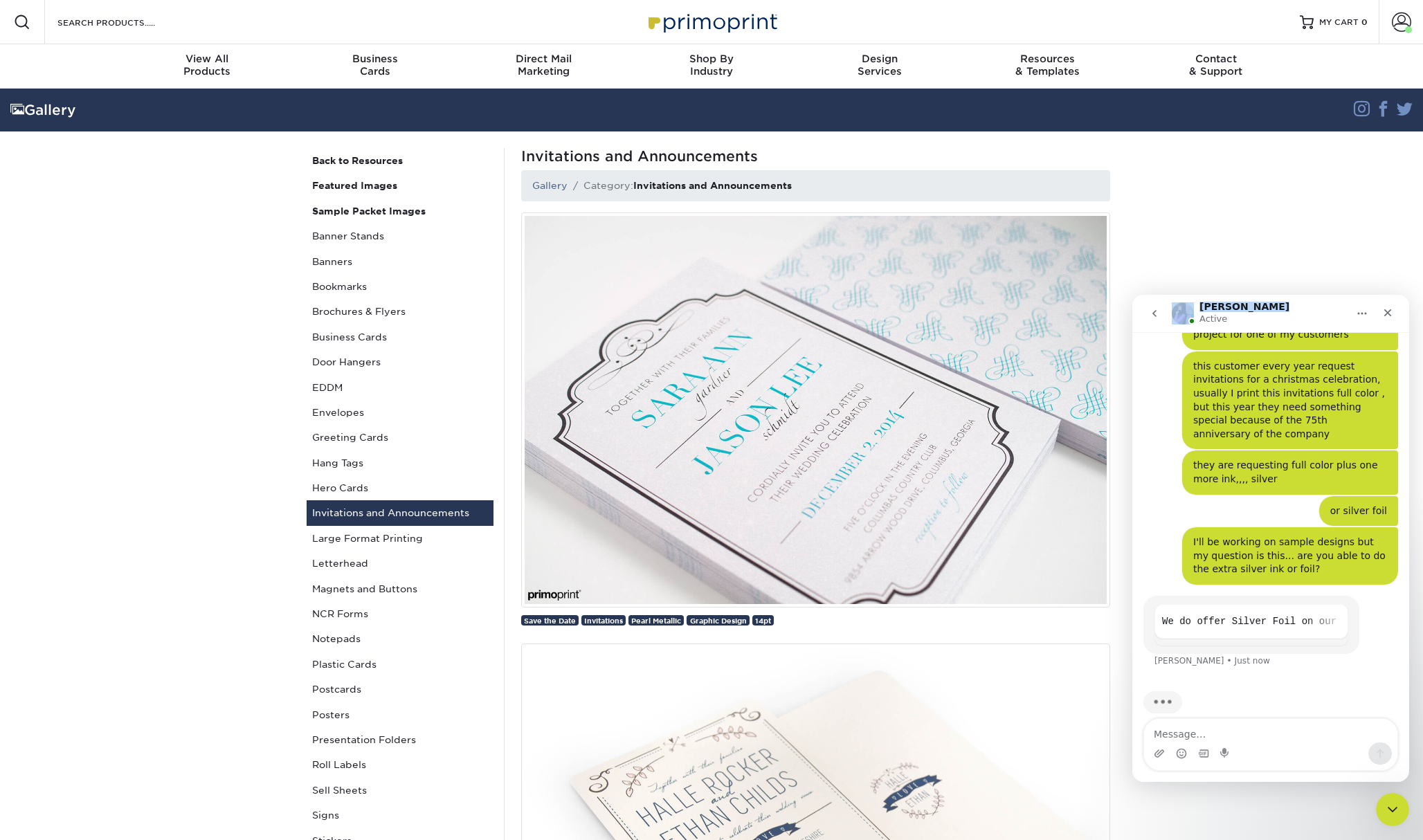
click at [1146, 302] on div "Erica Active" at bounding box center [1271, 313] width 259 height 26
click at [1159, 314] on icon "go back" at bounding box center [1154, 313] width 11 height 11
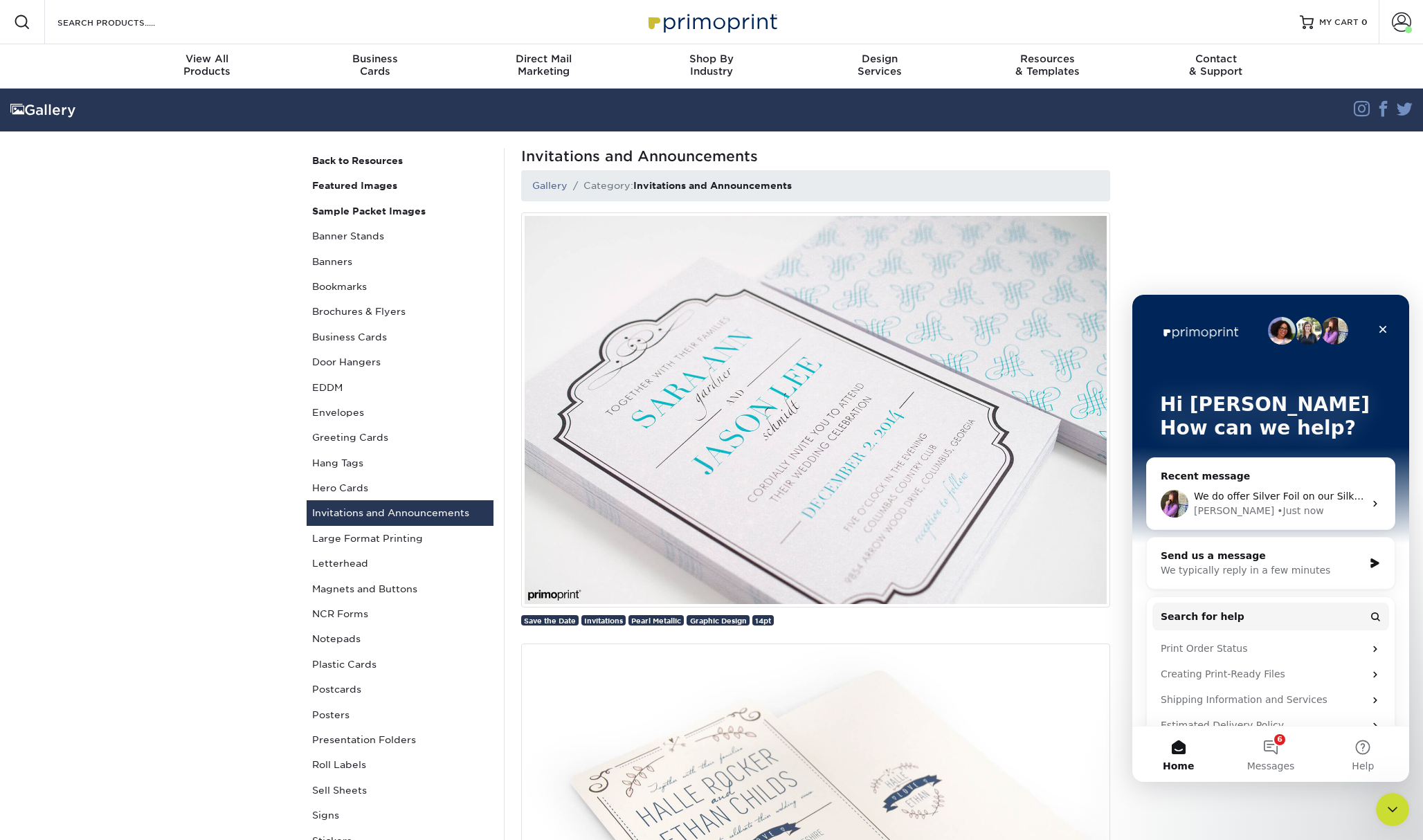
scroll to position [0, 0]
click at [1277, 505] on div "• Just now" at bounding box center [1300, 511] width 47 height 15
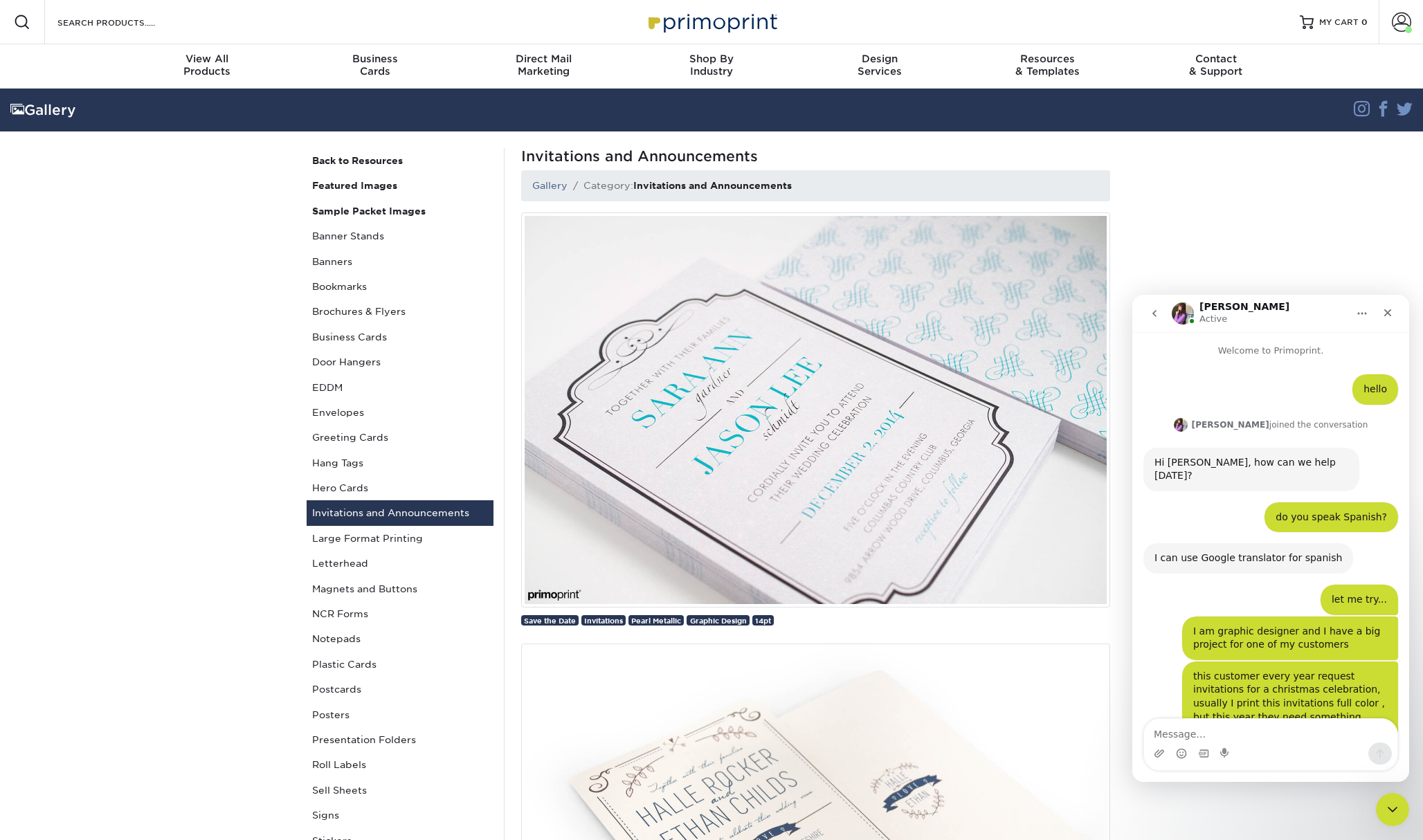
scroll to position [306, 0]
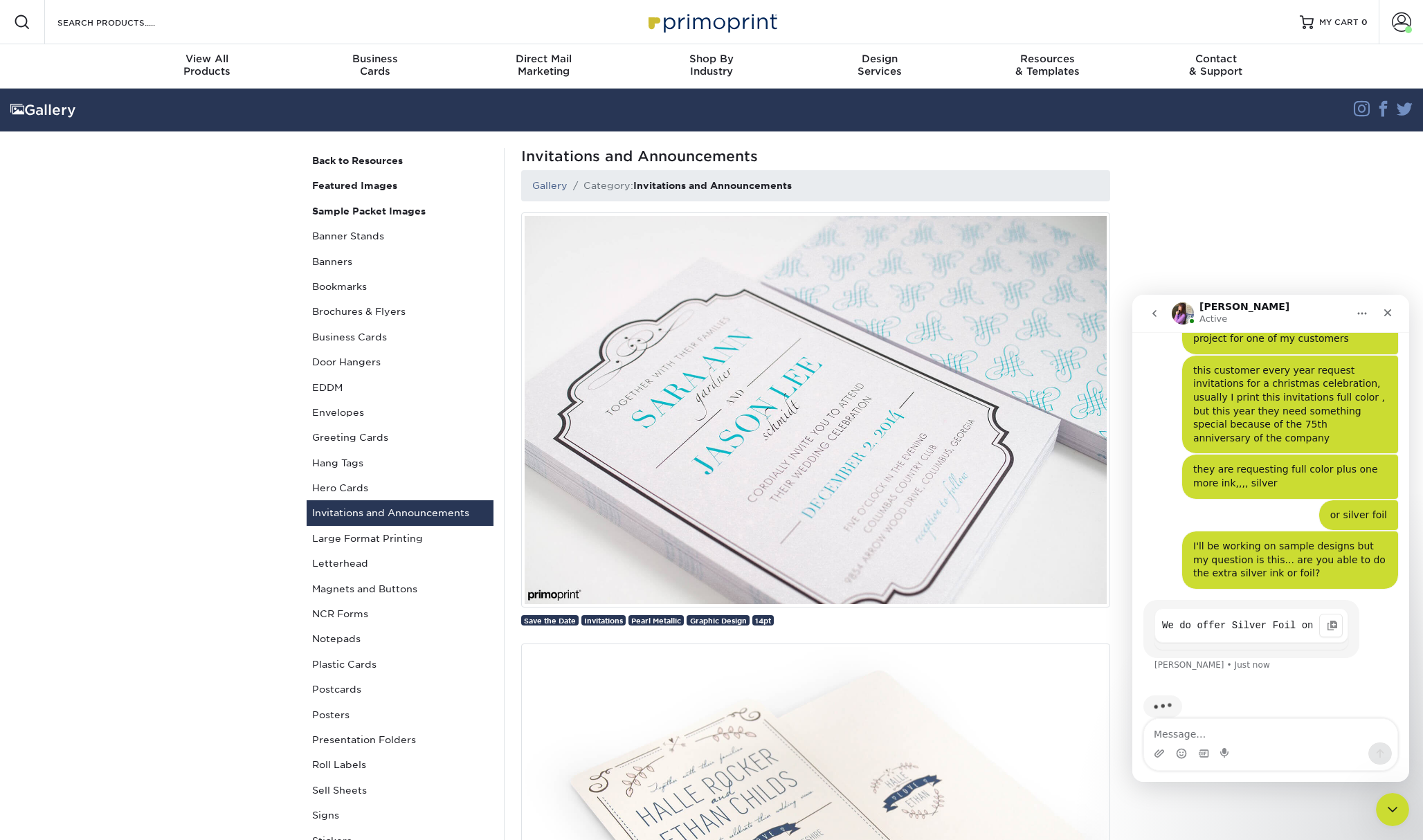
click at [1275, 616] on code "We do offer Silver Foil on our Silk Laminated stock and our Uncoated stock." at bounding box center [1251, 626] width 178 height 21
click at [1275, 581] on div "I'll be working on sample designs but my question is this... are you able to do…" at bounding box center [1290, 560] width 194 height 41
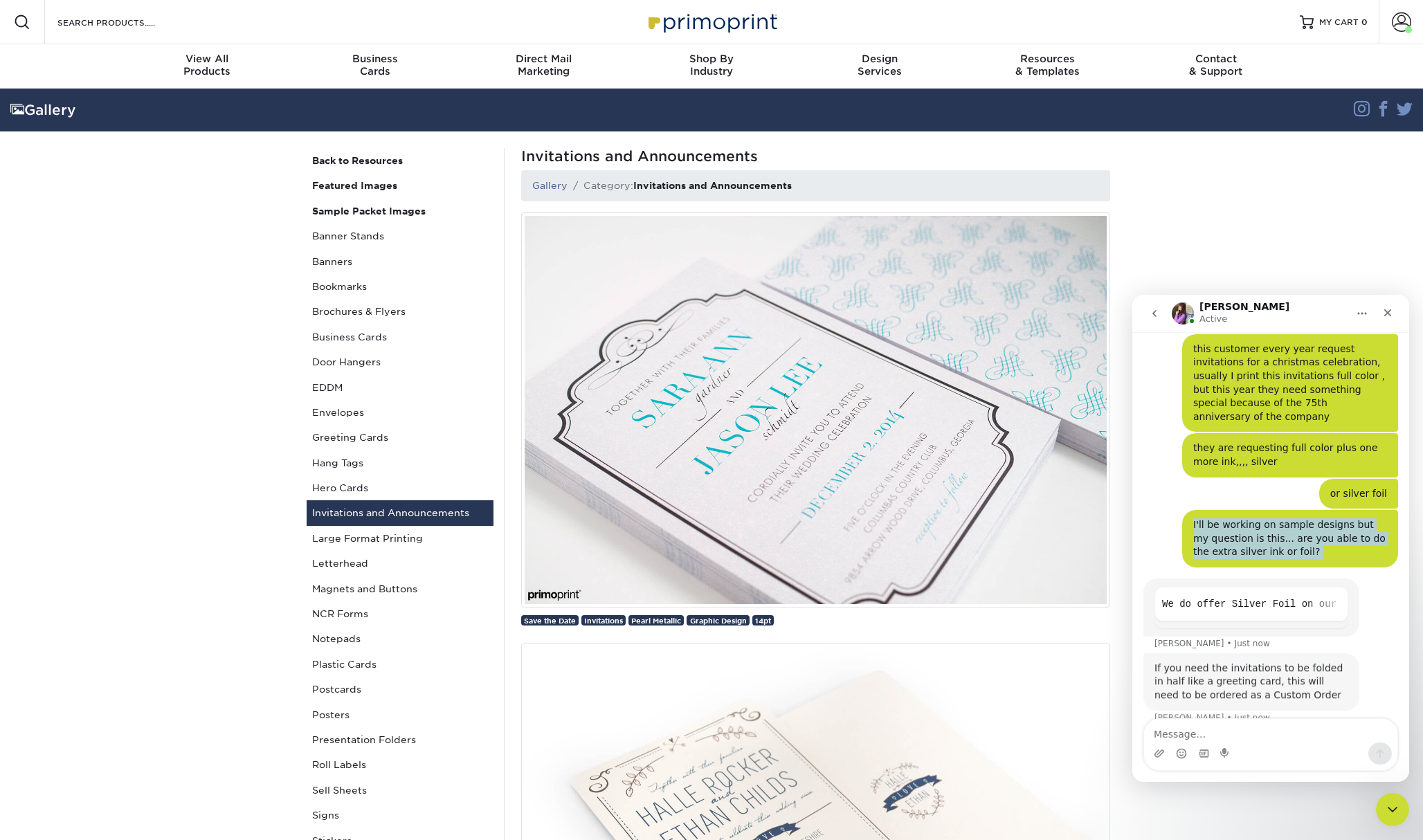
scroll to position [328, 0]
click at [1374, 691] on div "If you need the invitations to be folded in half like a greeting card, this wil…" at bounding box center [1271, 695] width 255 height 88
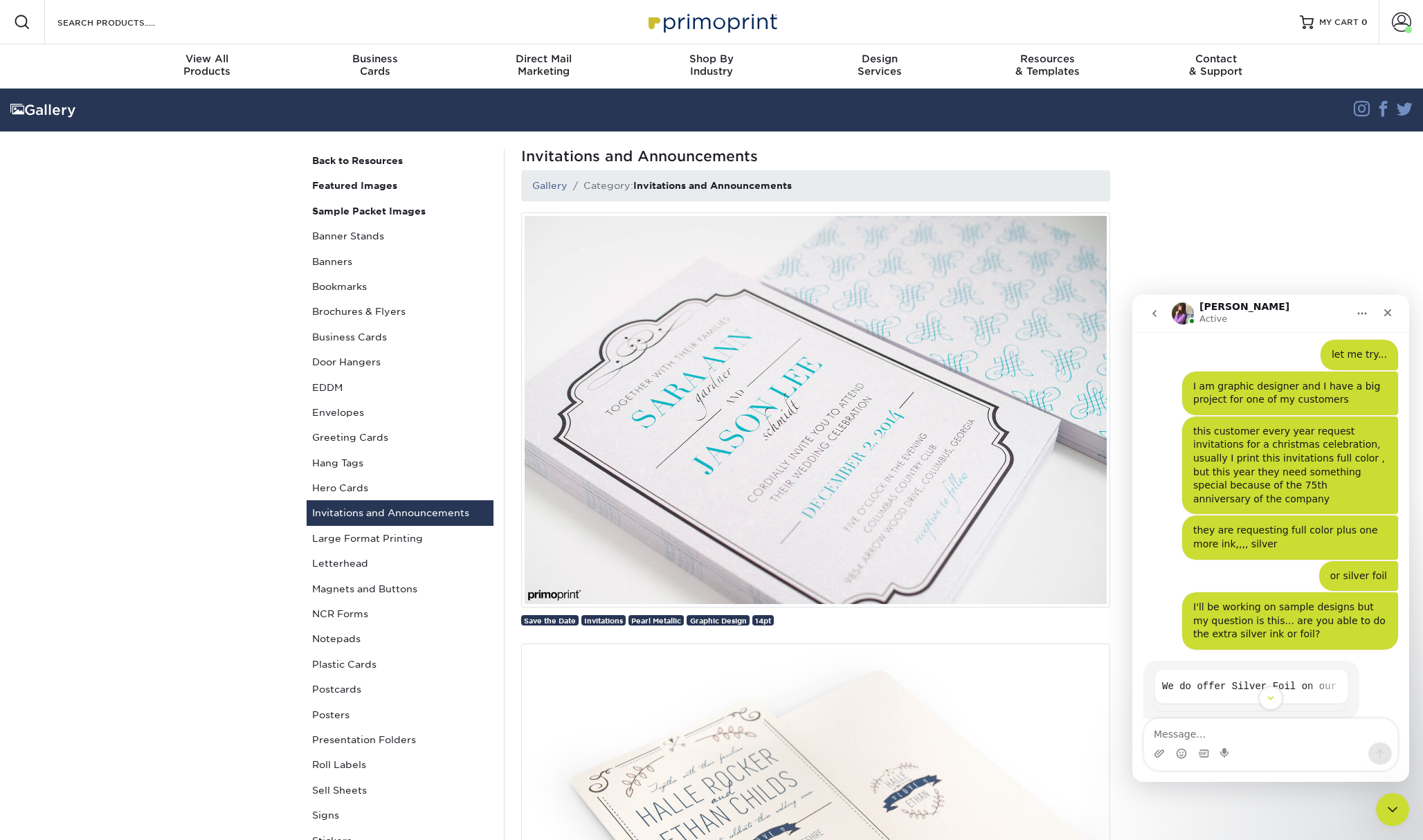
scroll to position [273, 0]
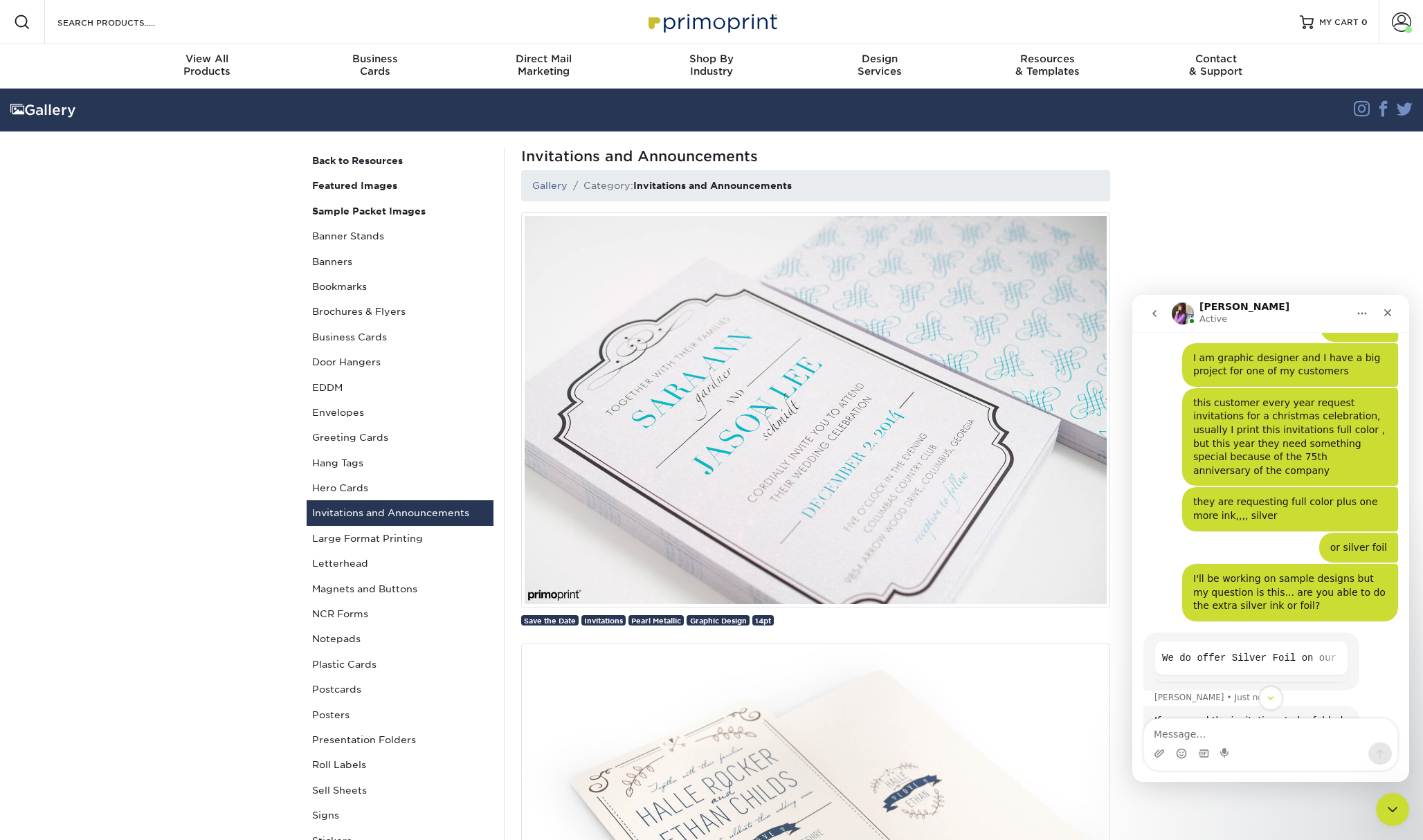
drag, startPoint x: 1407, startPoint y: 695, endPoint x: 1406, endPoint y: 709, distance: 14.0
click at [1406, 709] on div "Intercom messenger" at bounding box center [1270, 698] width 277 height 23
drag, startPoint x: 1405, startPoint y: 698, endPoint x: 1402, endPoint y: 725, distance: 27.2
click at [1403, 741] on div "Welcome to Primoprint. hello Juan • 6m ago Erica joined the conversation 11:24 …" at bounding box center [1270, 557] width 277 height 450
click at [1373, 695] on div "Intercom messenger" at bounding box center [1270, 698] width 277 height 23
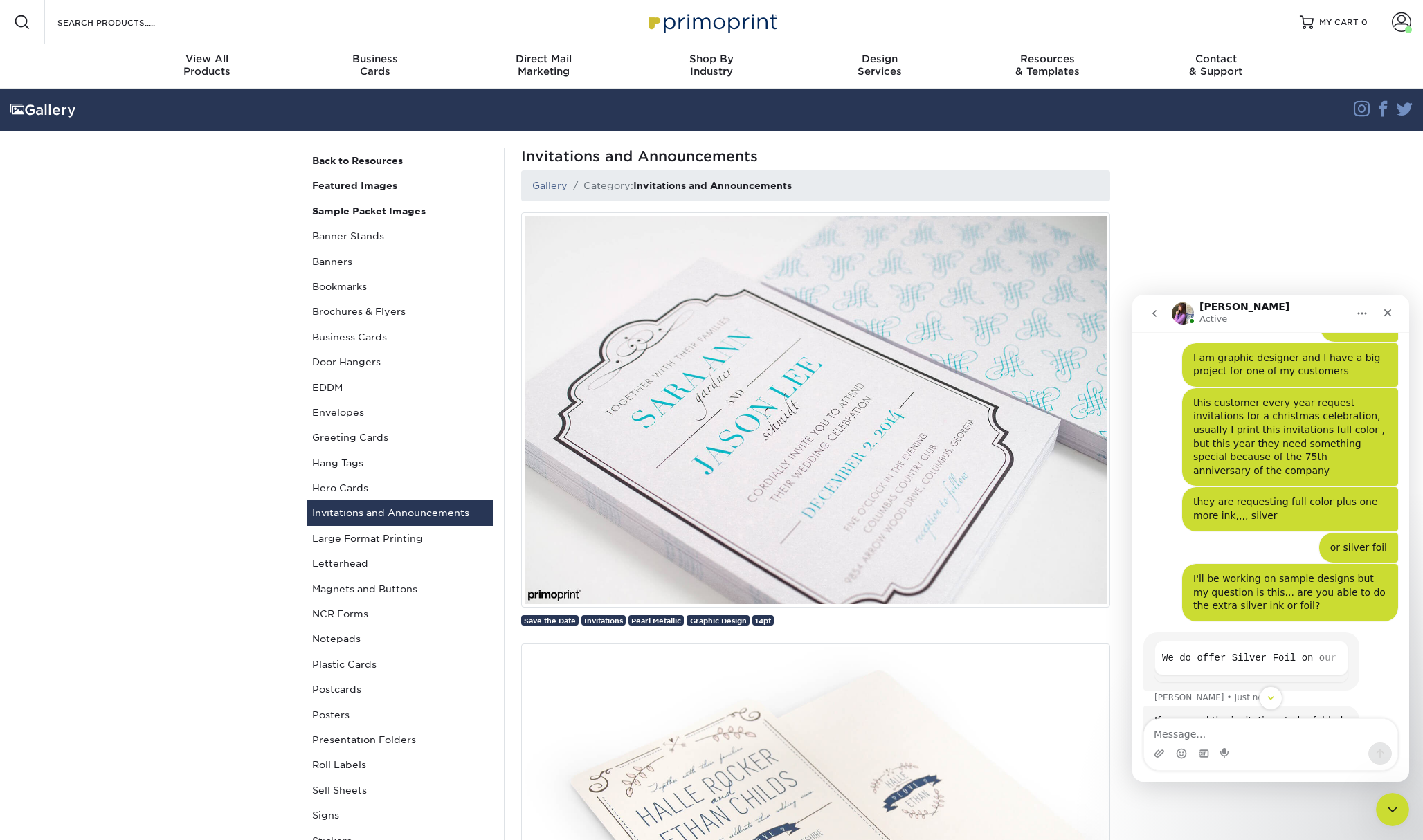
click at [1158, 314] on icon "go back" at bounding box center [1154, 313] width 11 height 11
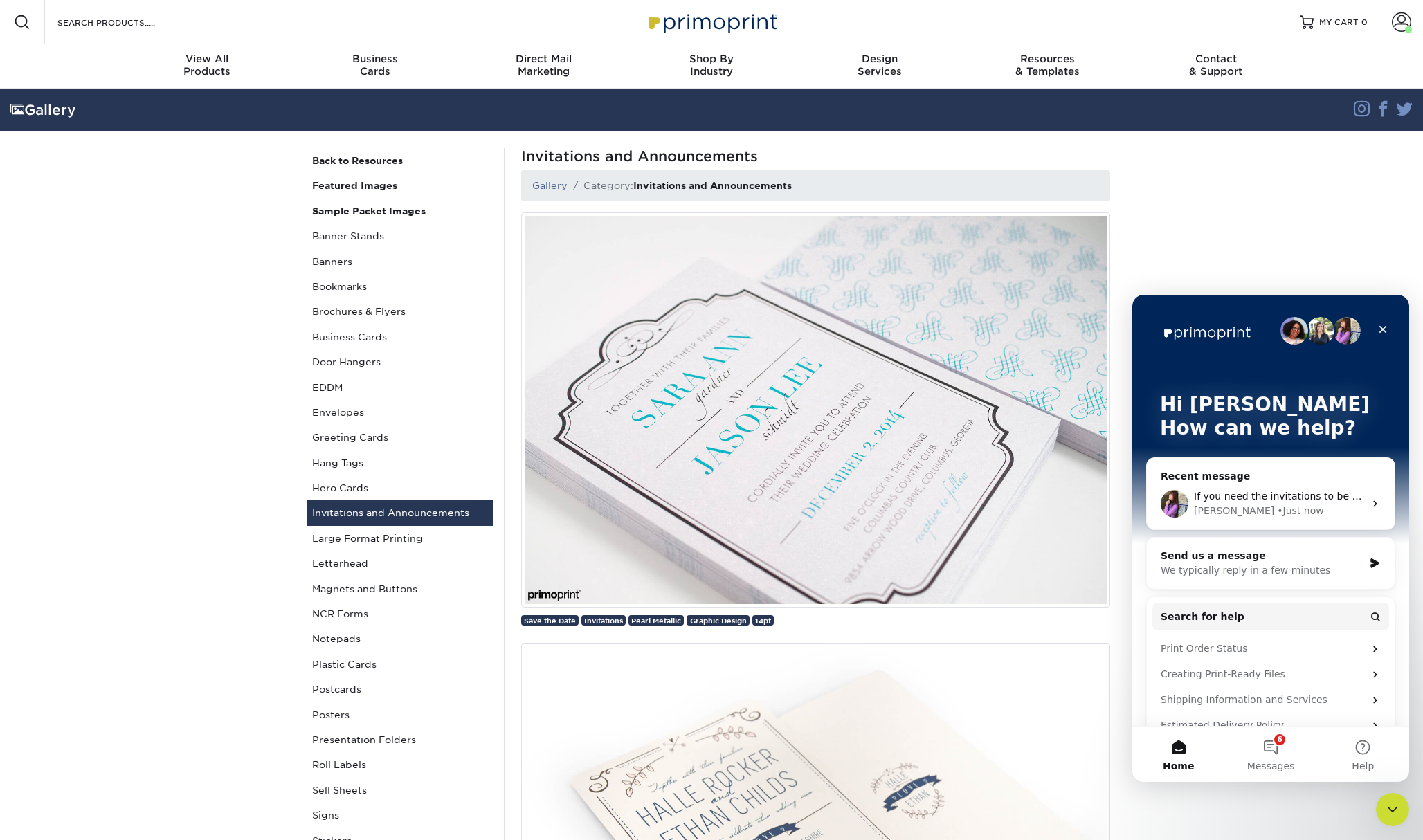
click at [1248, 480] on div "If you need the invitations to be folded in half like a greeting card, this wil…" at bounding box center [1270, 504] width 248 height 51
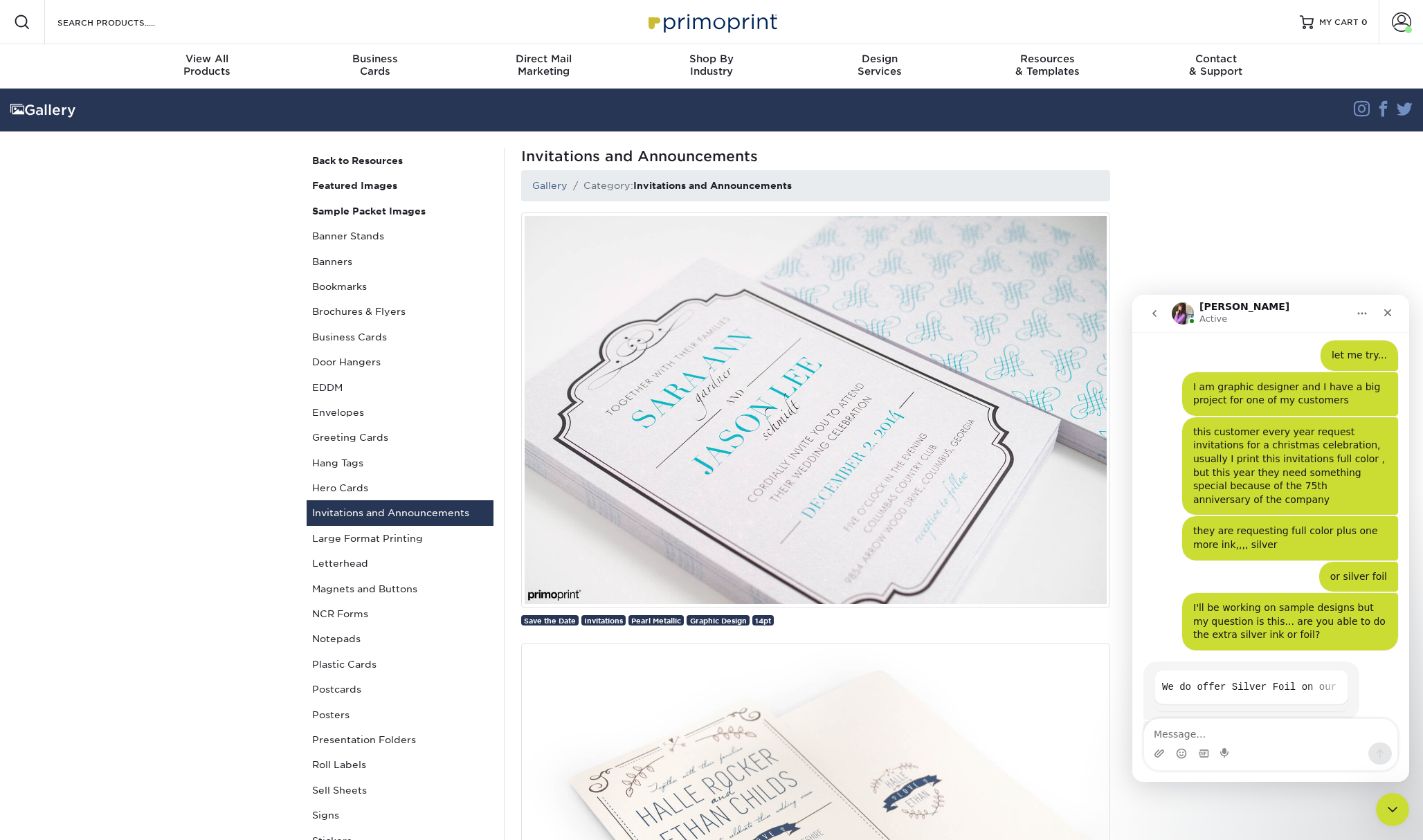
scroll to position [310, 0]
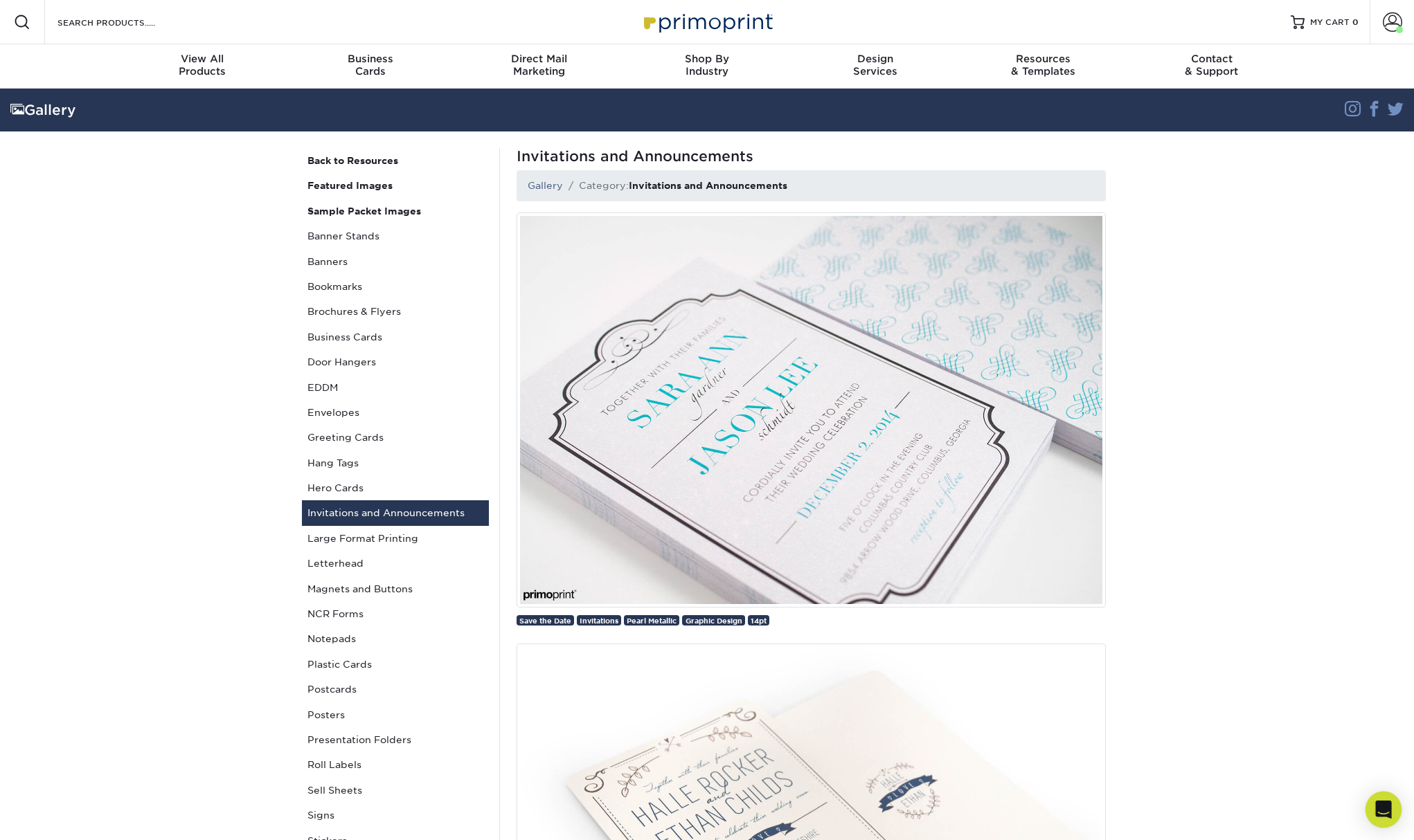
click at [1384, 810] on icon "Open Intercom Messenger" at bounding box center [1383, 810] width 16 height 18
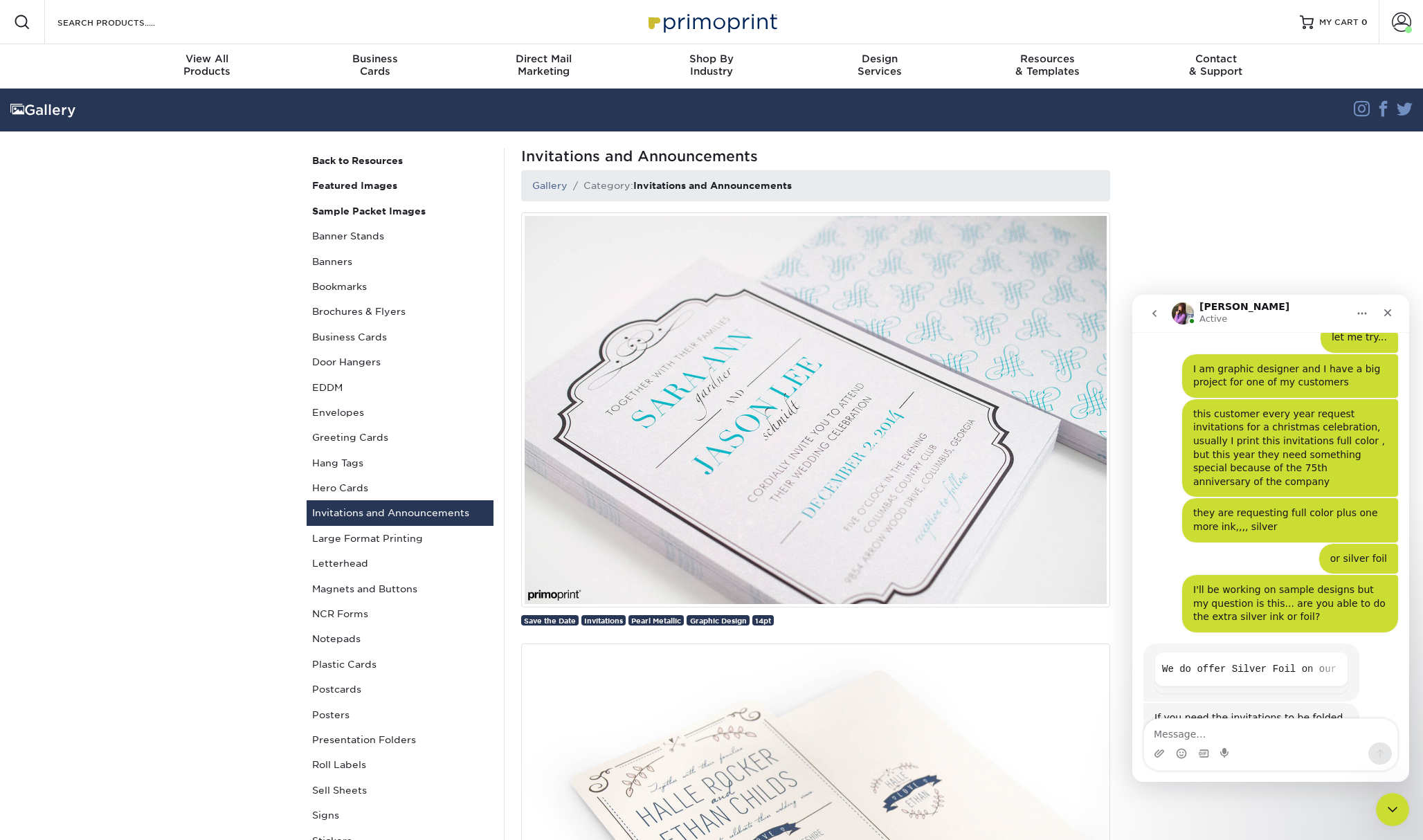
scroll to position [314, 0]
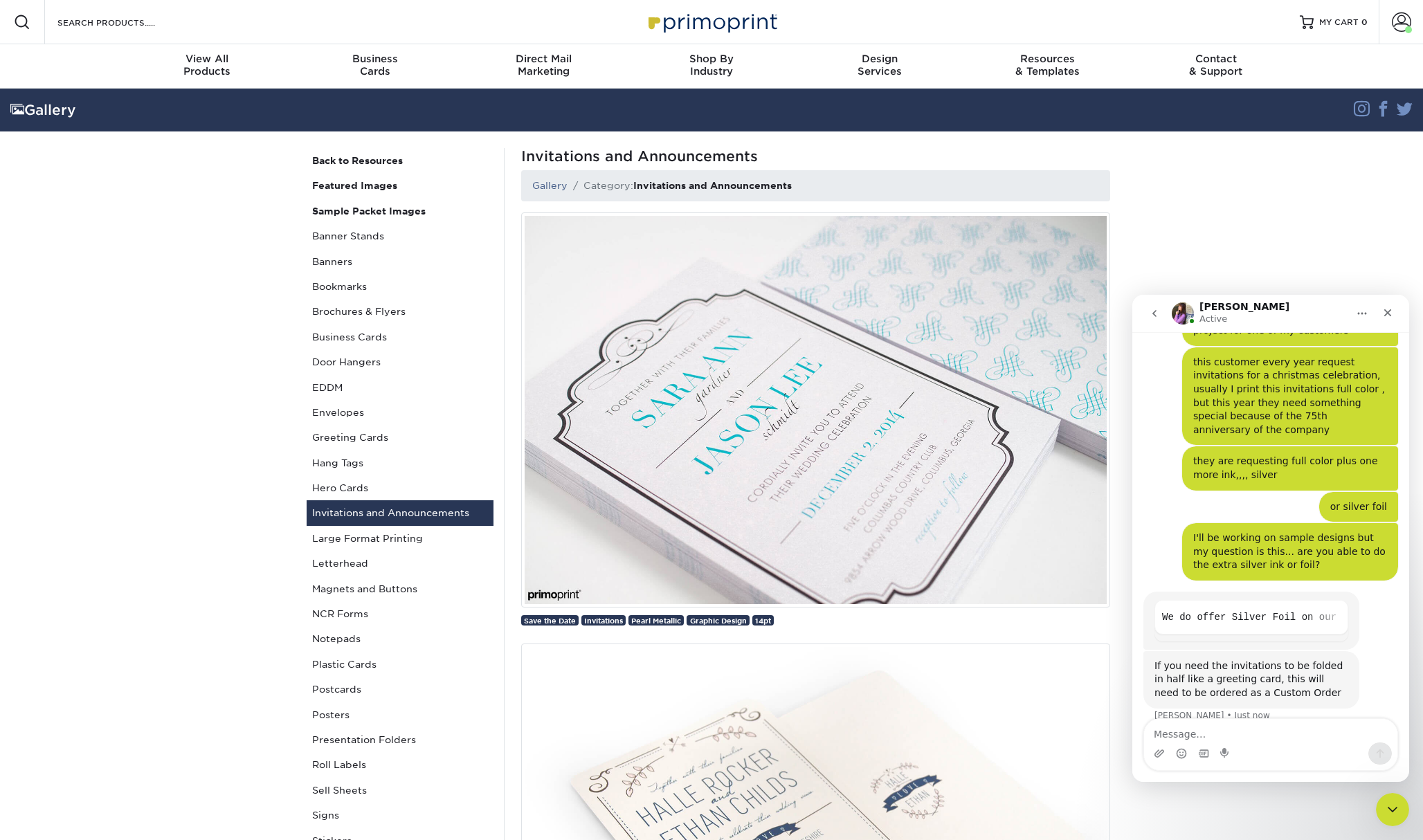
click at [1295, 731] on textarea "Message…" at bounding box center [1271, 730] width 253 height 23
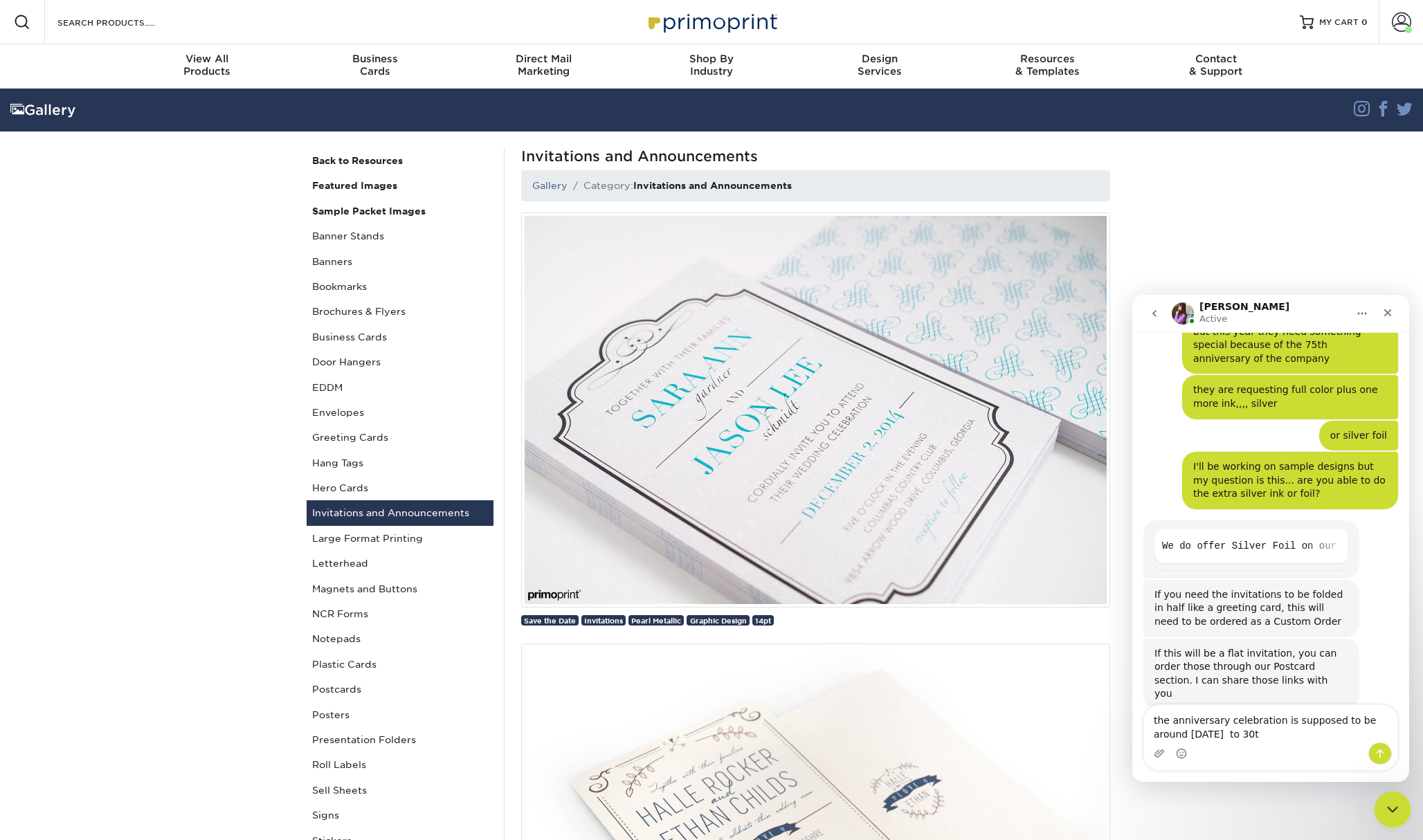
type textarea "the anniversary celebration is supposed to be around [DATE] to [DATE]"
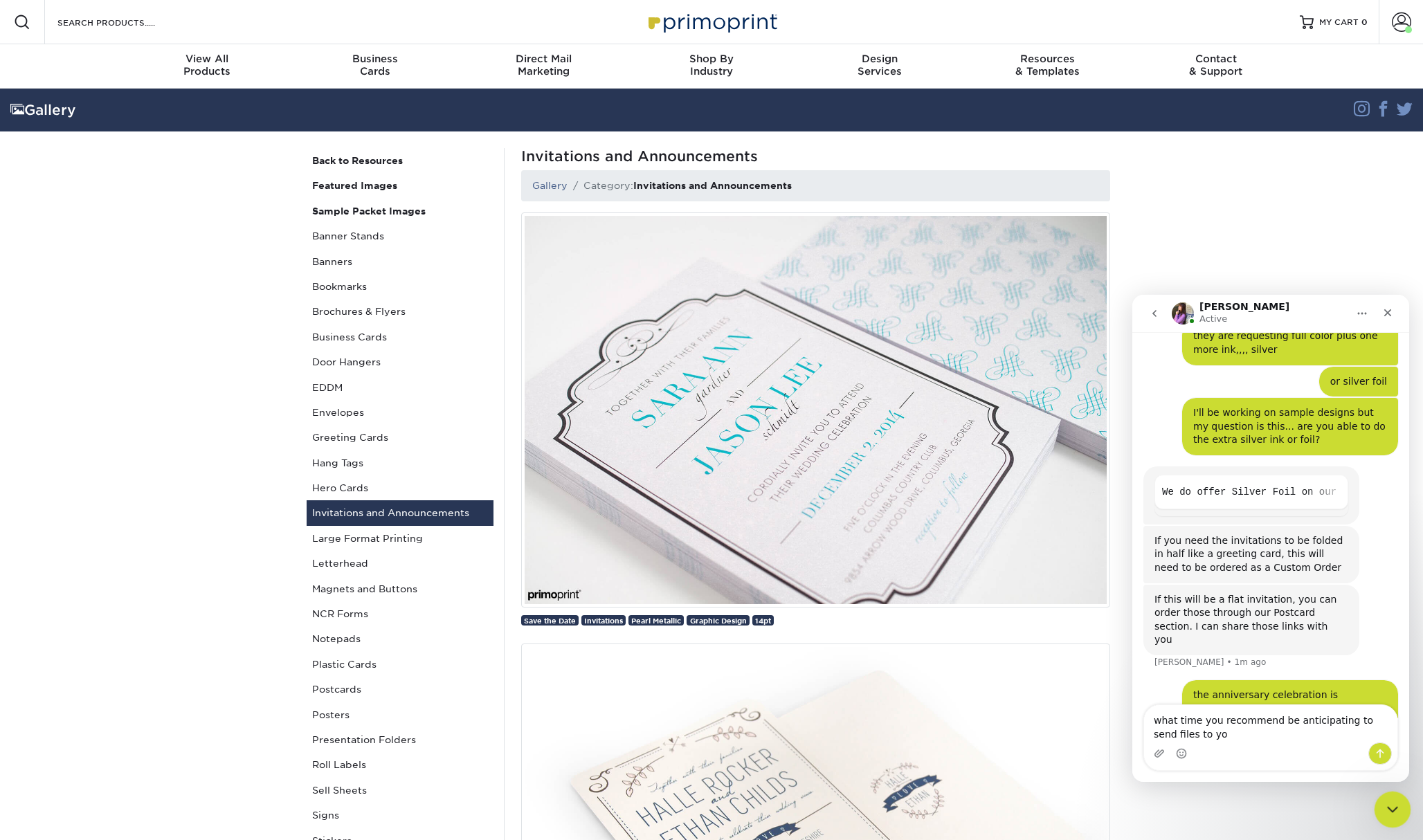
scroll to position [493, 0]
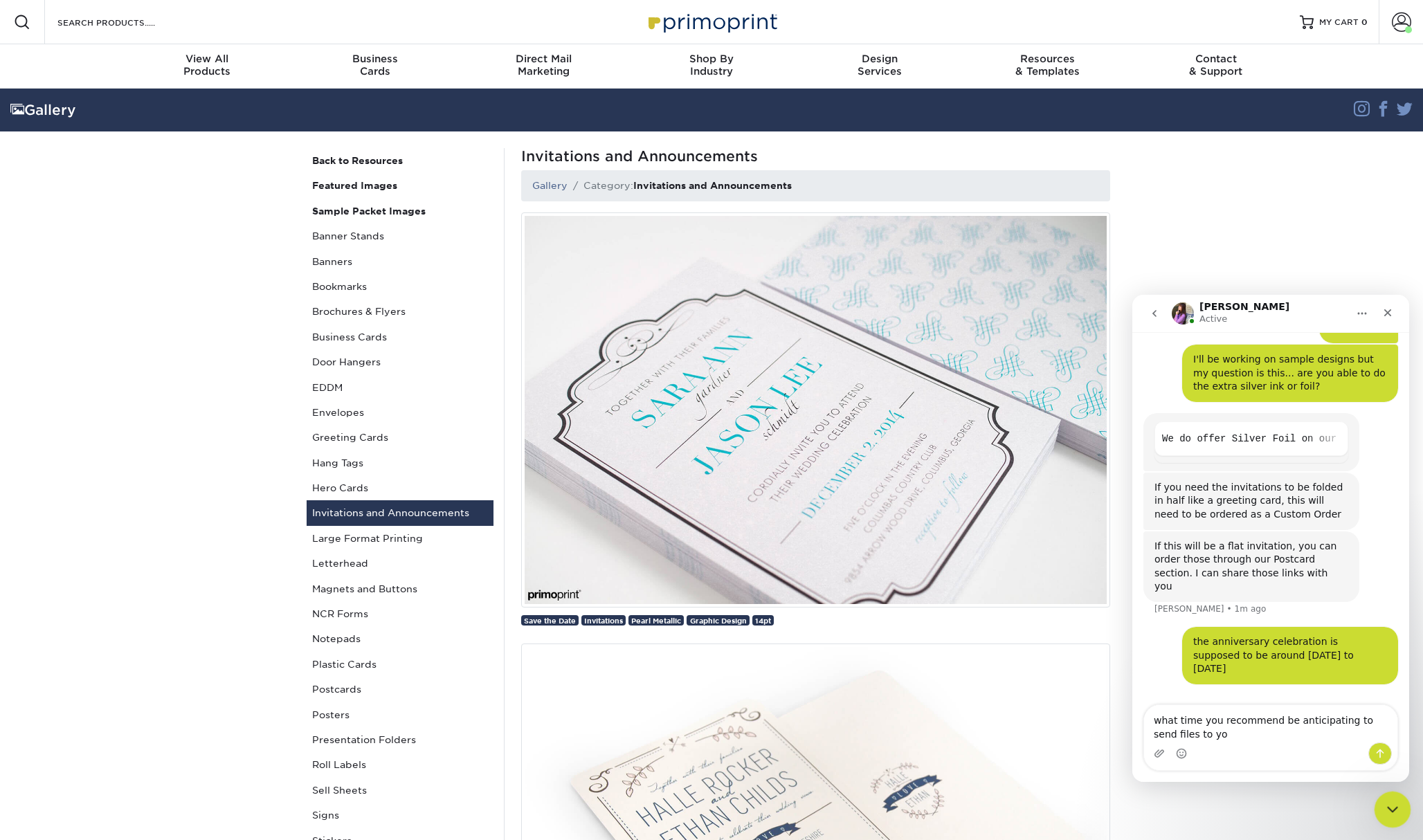
type textarea "what time you recommend be anticipating to send files to you"
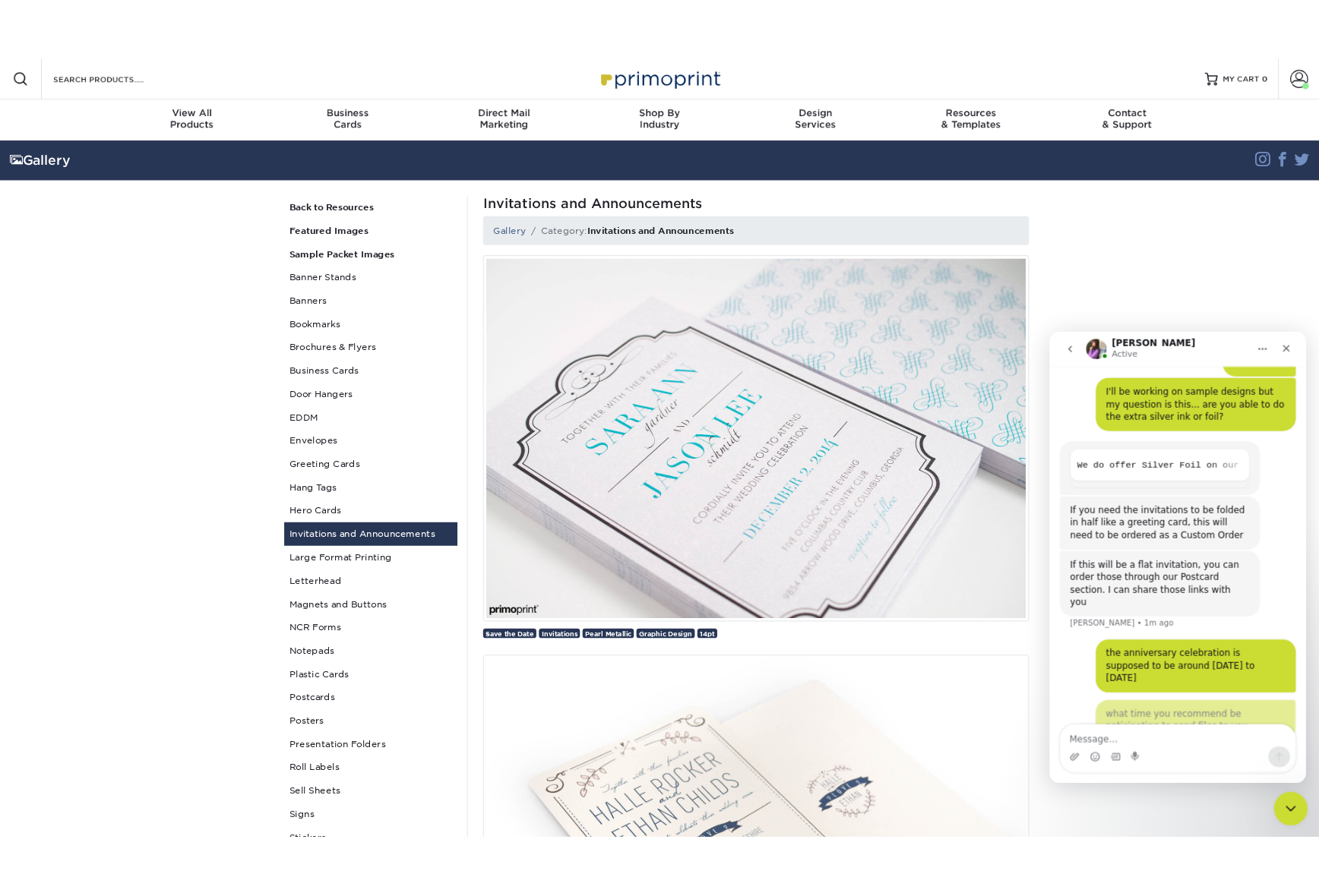
scroll to position [574, 0]
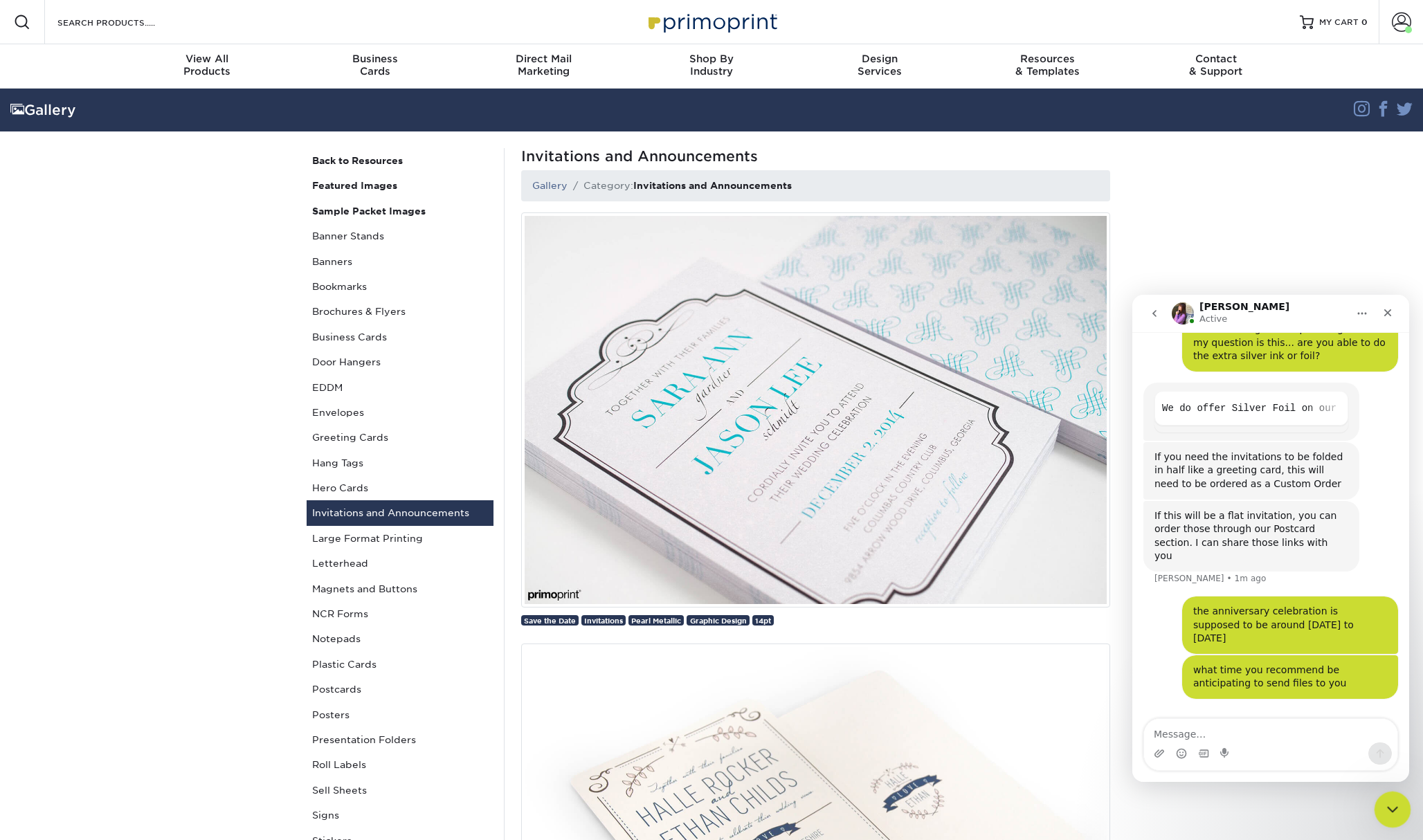
drag, startPoint x: 1393, startPoint y: 812, endPoint x: 988, endPoint y: 809, distance: 405.0
click at [1373, 809] on html at bounding box center [1390, 807] width 33 height 33
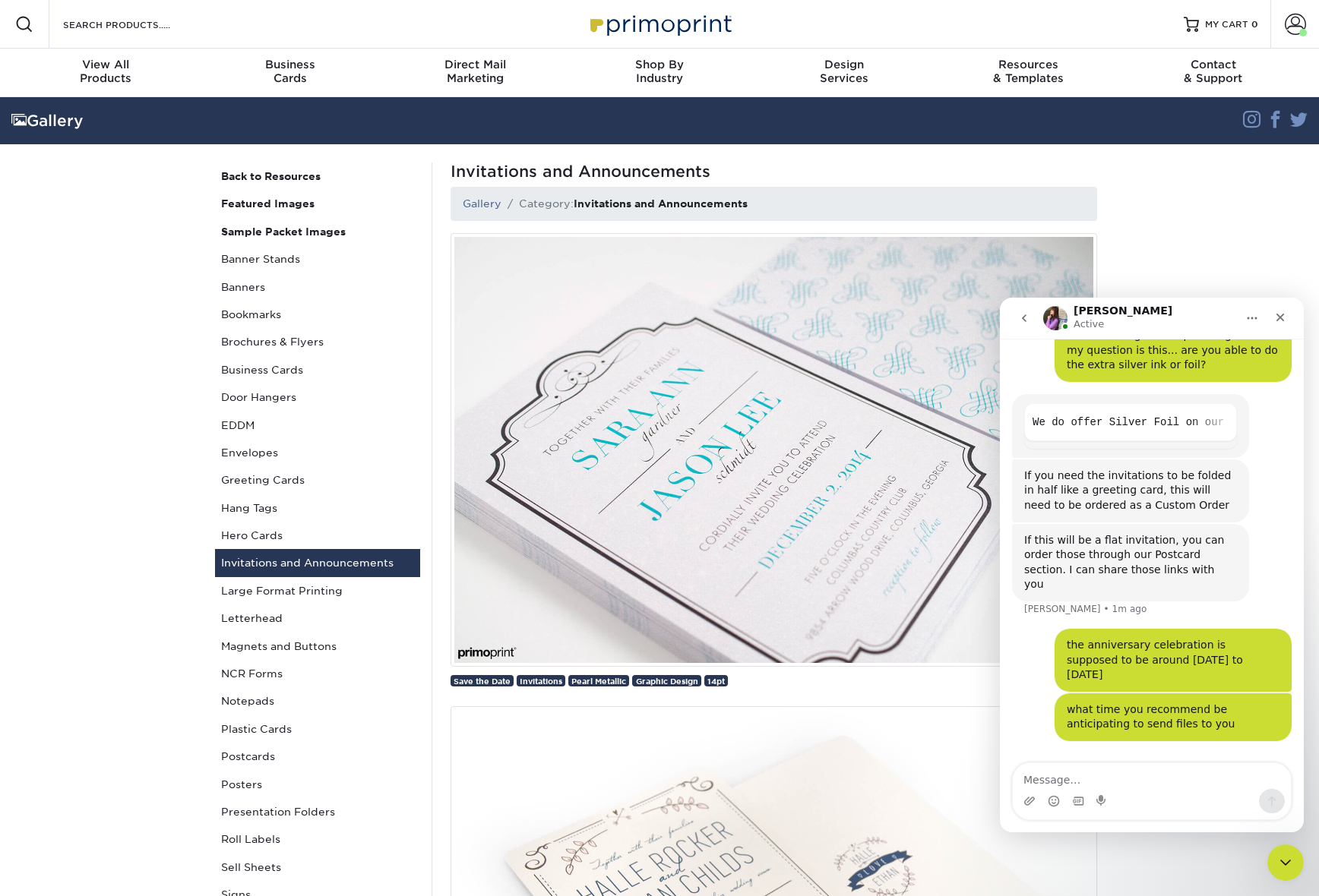
click at [280, 564] on link "Invitations and Announcements" at bounding box center [318, 562] width 205 height 27
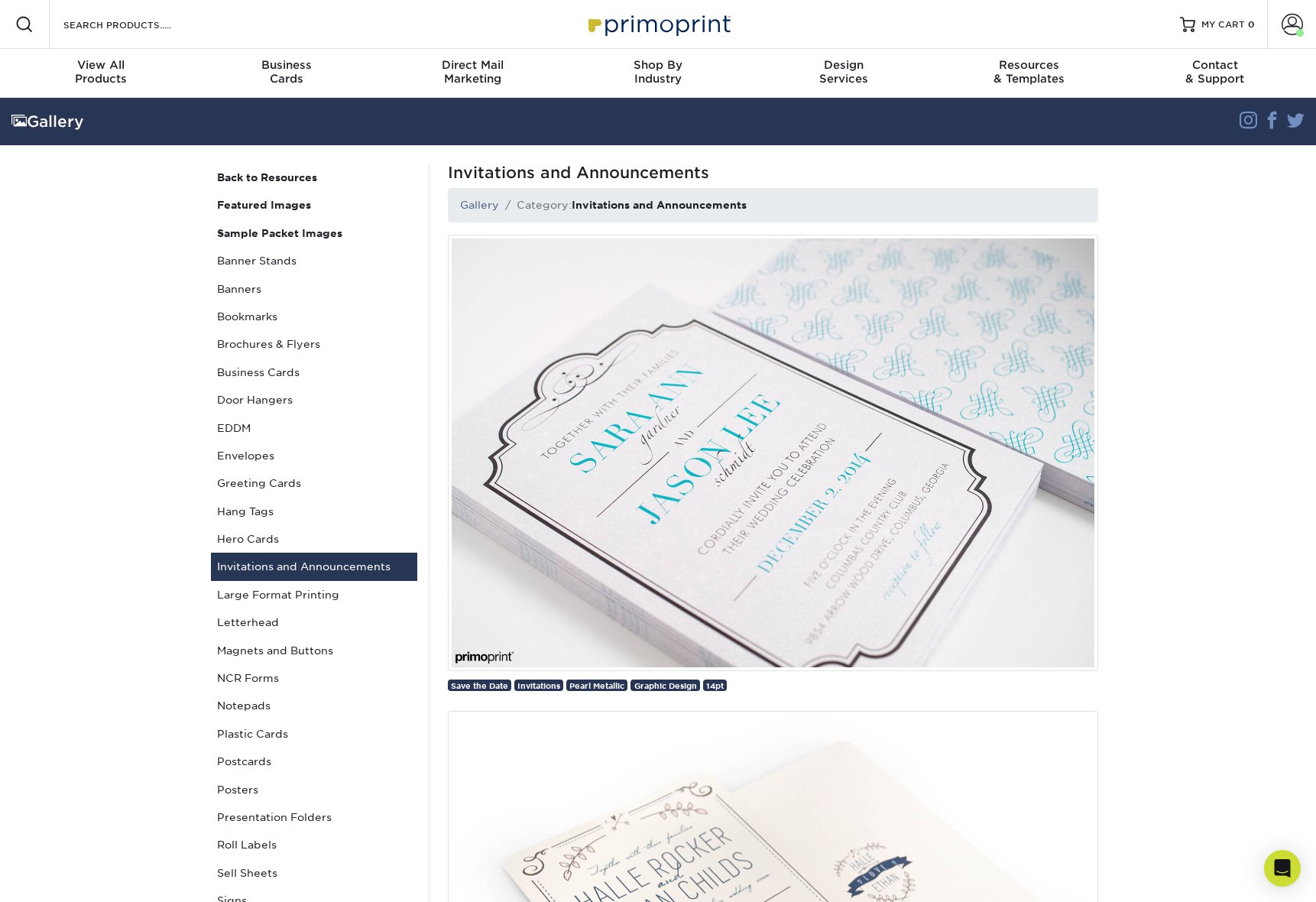
click at [603, 689] on span "Pearl Metallic" at bounding box center [597, 685] width 55 height 9
click at [1283, 868] on icon "Open Intercom Messenger" at bounding box center [1282, 868] width 17 height 20
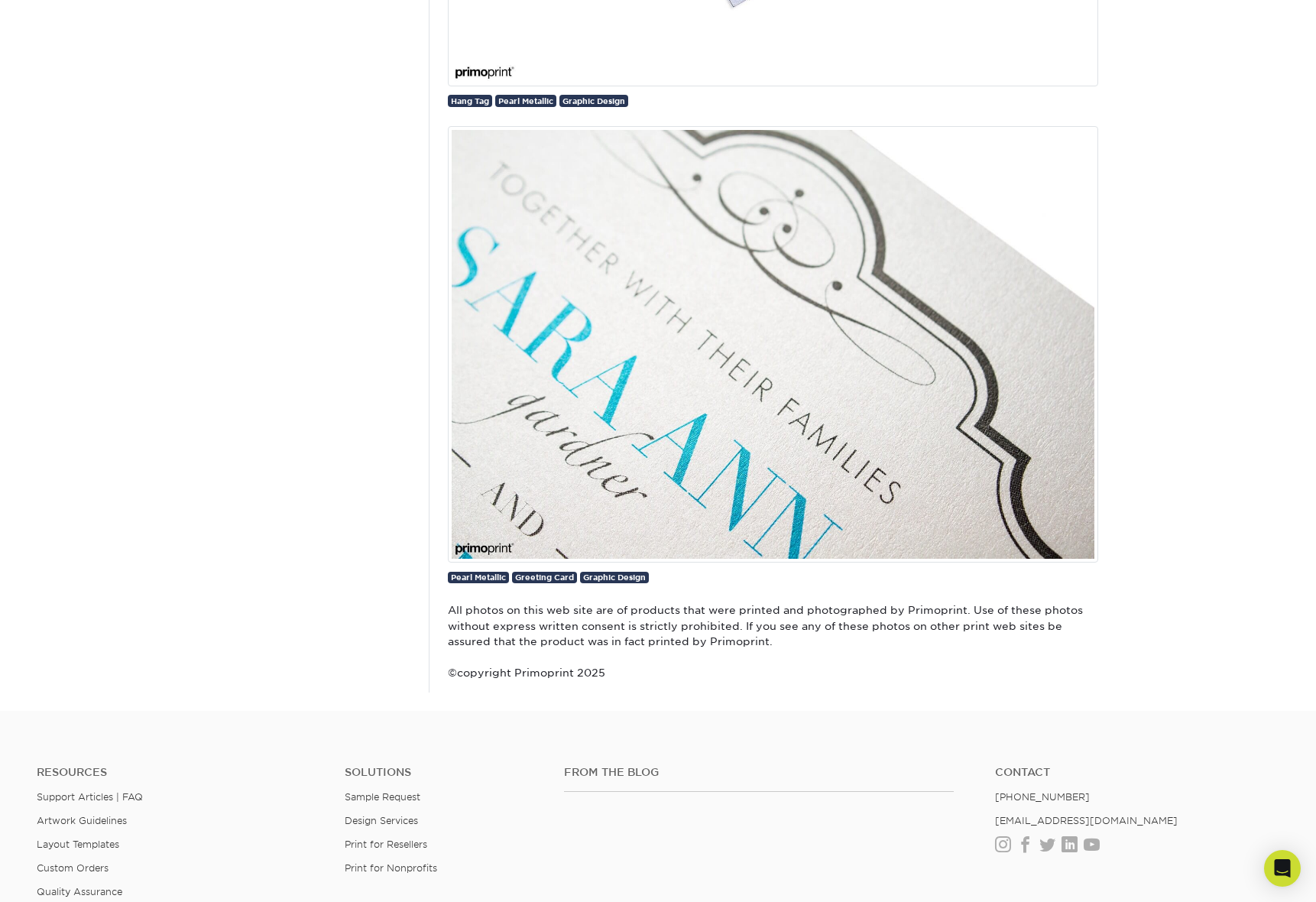
scroll to position [2240, 0]
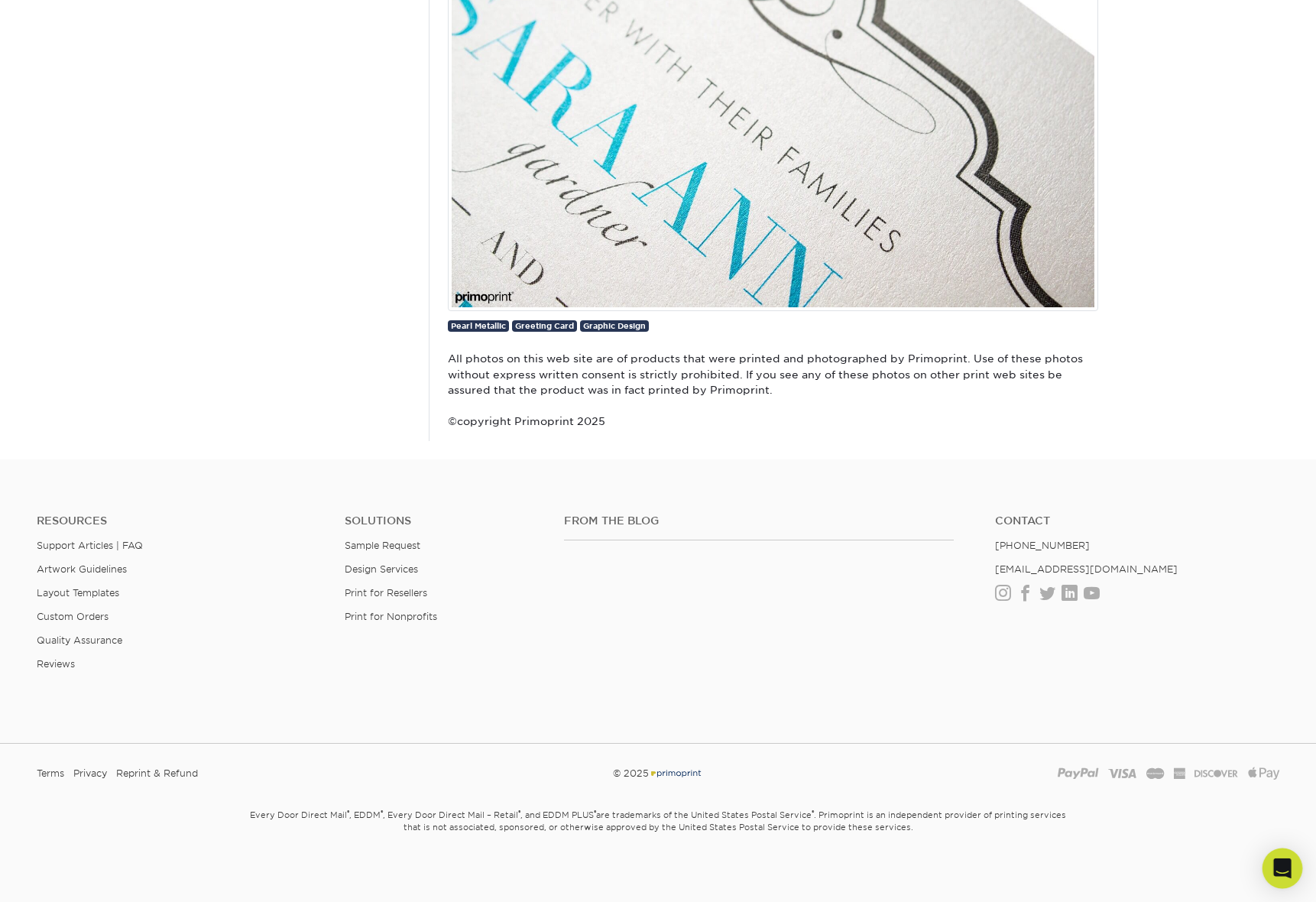
click at [1278, 860] on icon "Open Intercom Messenger" at bounding box center [1282, 868] width 20 height 20
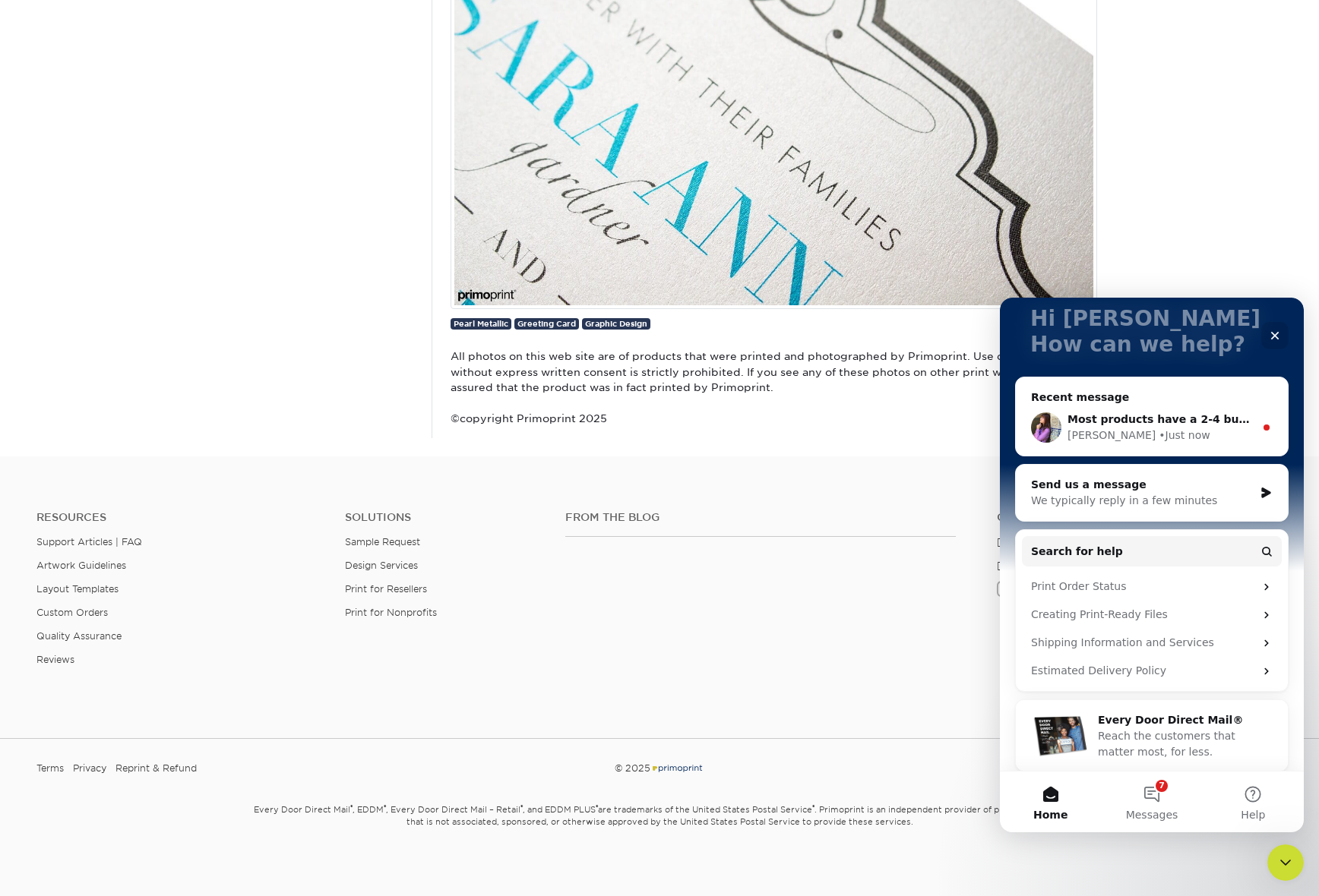
scroll to position [104, 0]
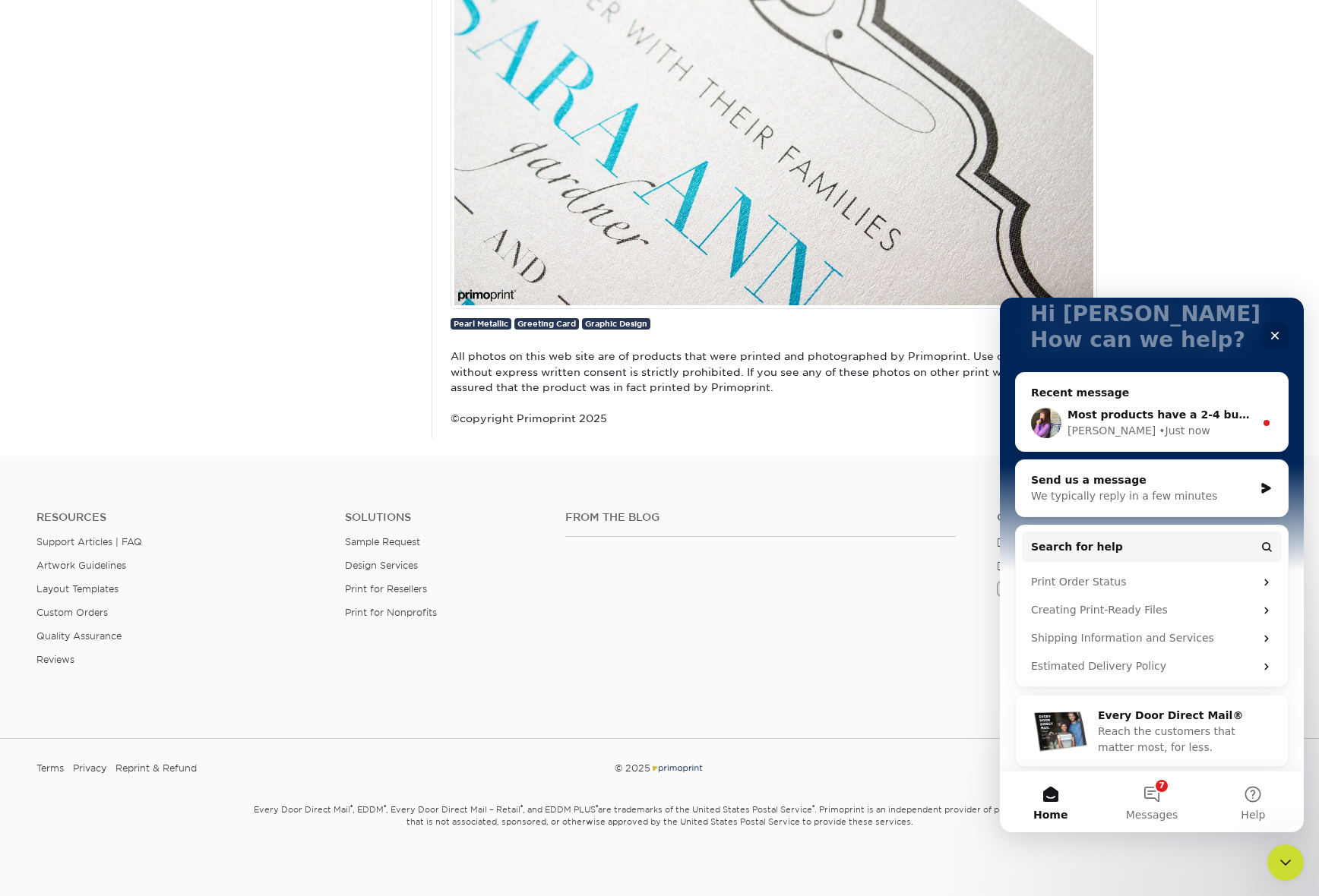
click at [1158, 436] on div "• Just now" at bounding box center [1184, 431] width 51 height 16
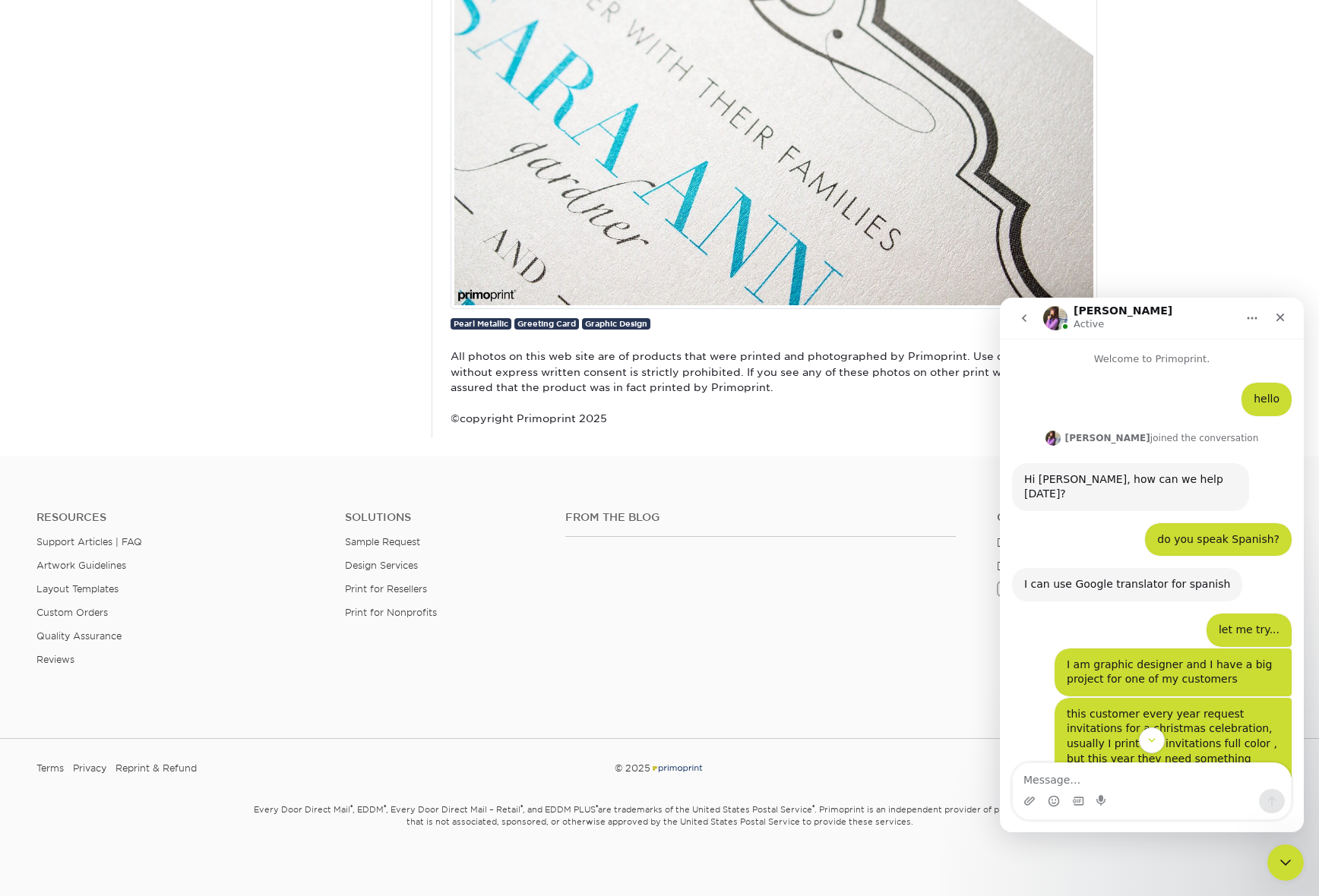
scroll to position [648, 0]
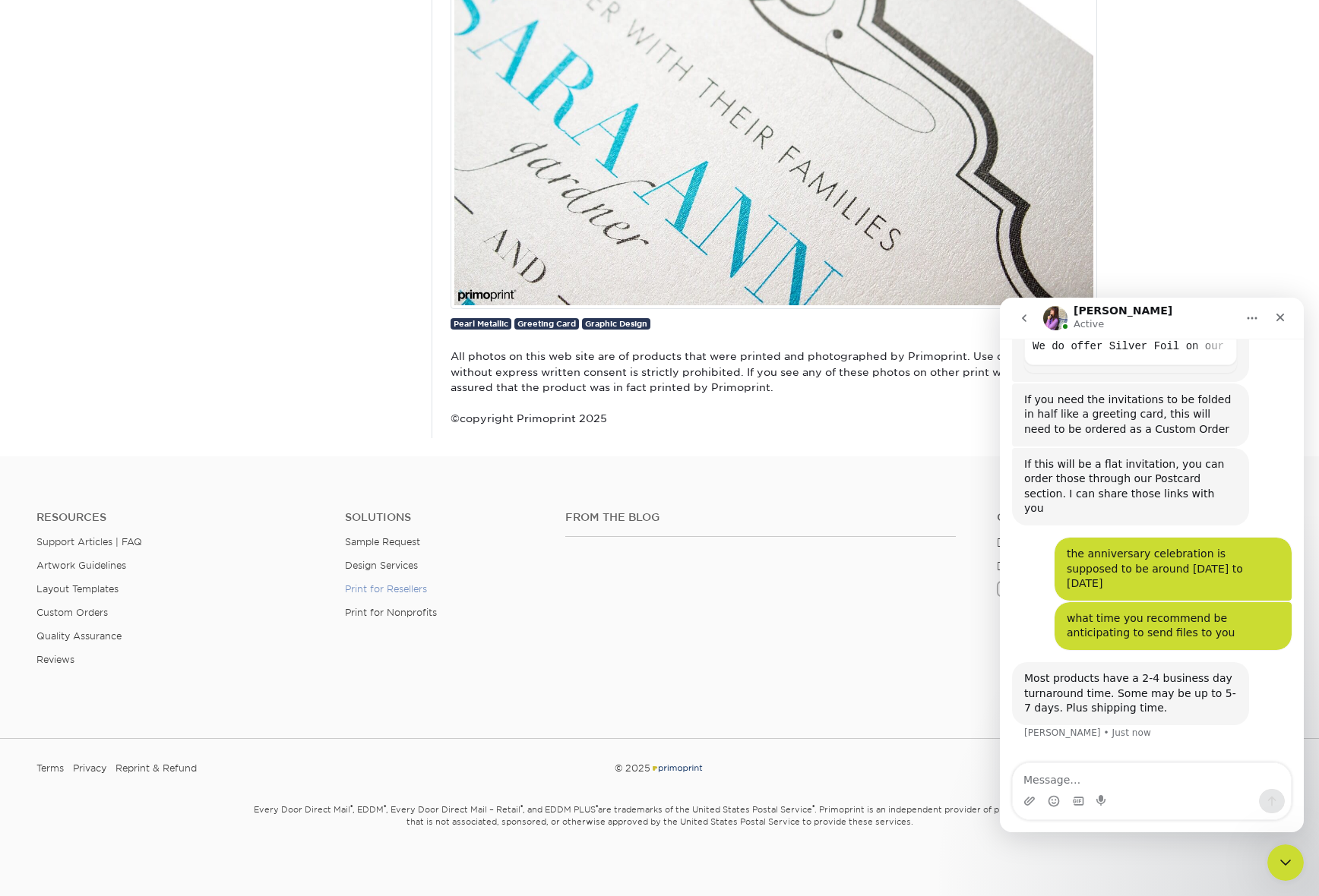
click at [395, 589] on link "Print for Resellers" at bounding box center [386, 589] width 82 height 12
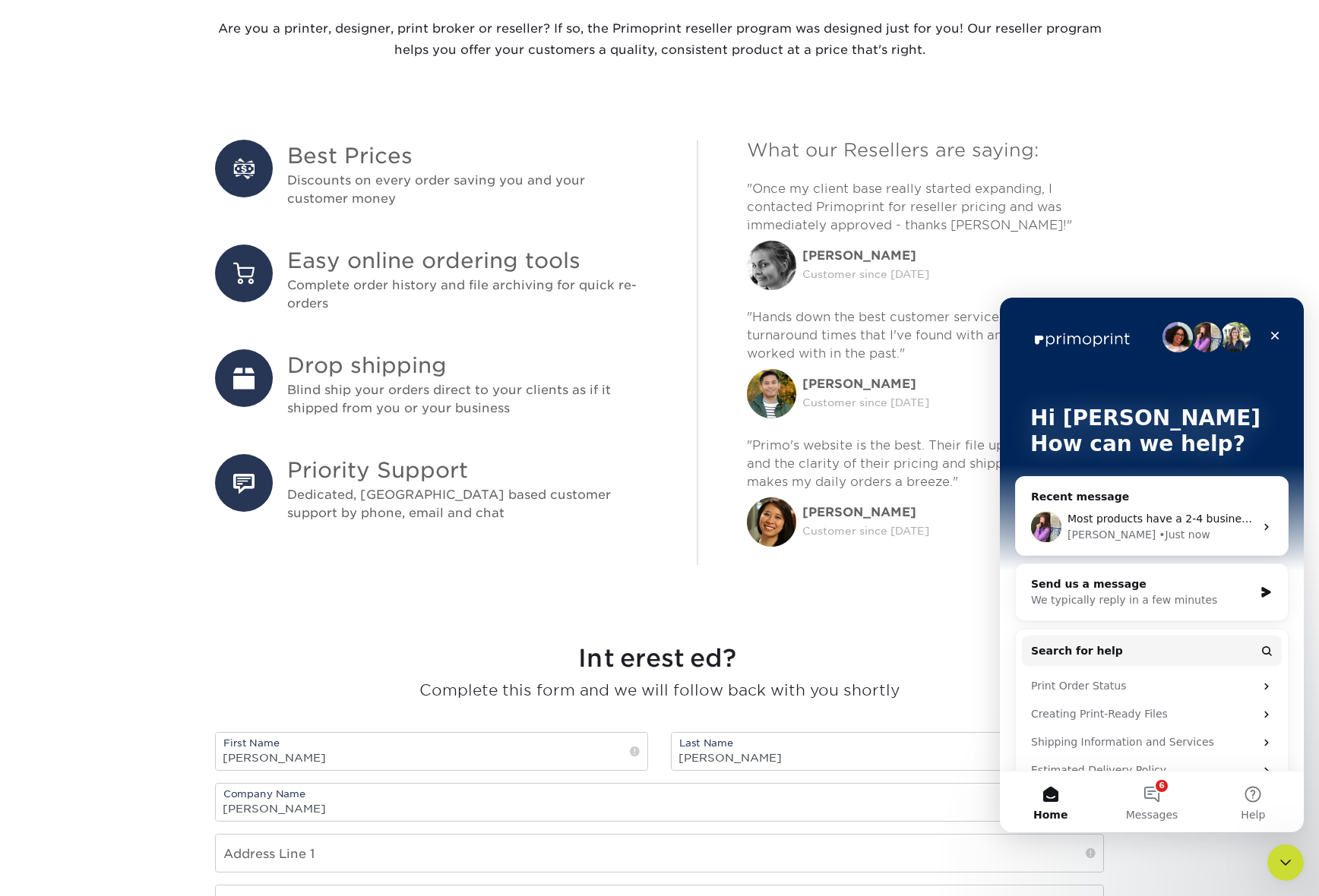
click at [1158, 541] on div "• Just now" at bounding box center [1184, 535] width 51 height 16
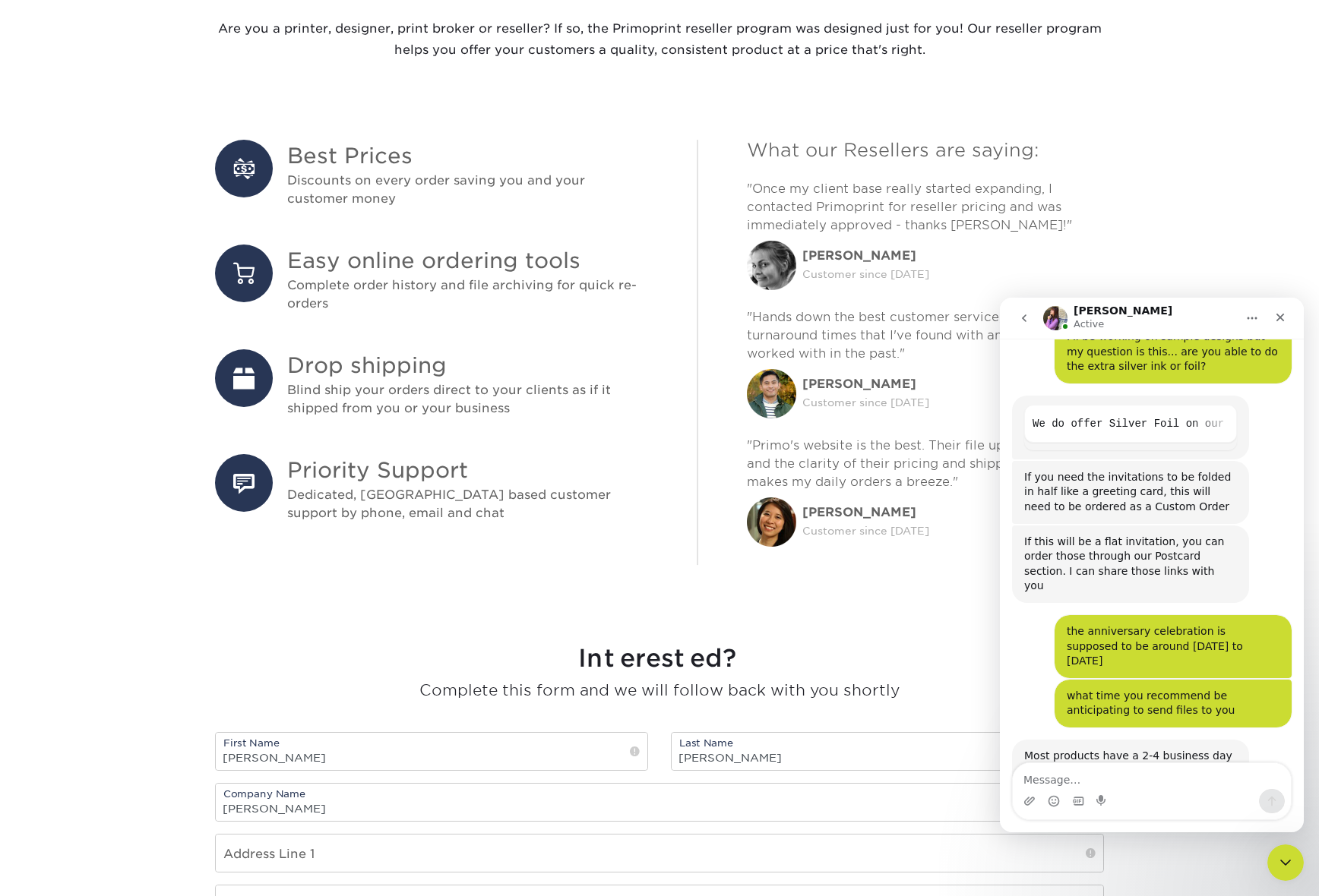
scroll to position [740, 0]
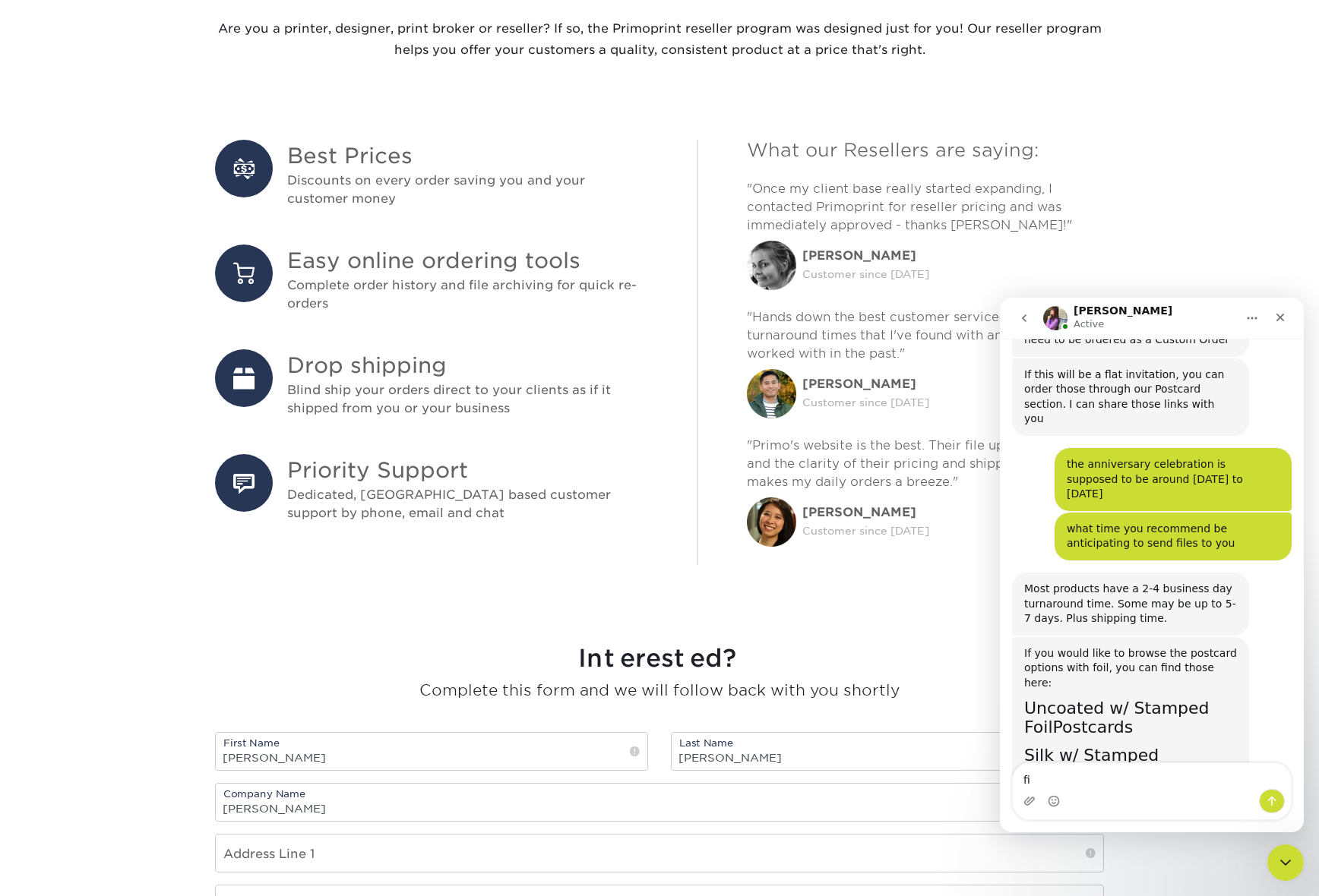
type textarea "f"
type textarea "foil also can be used with folded invitations?"
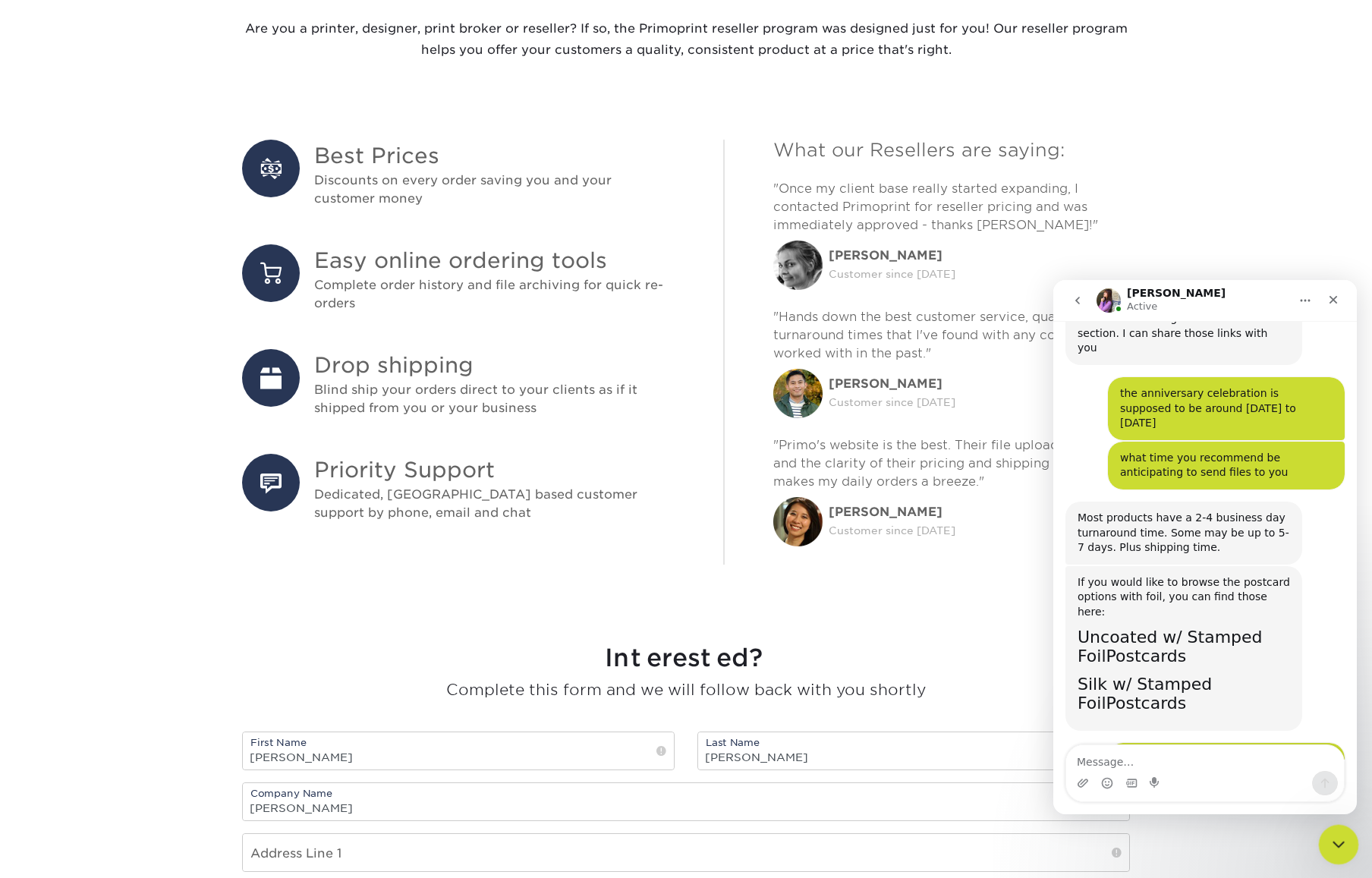
scroll to position [944, 0]
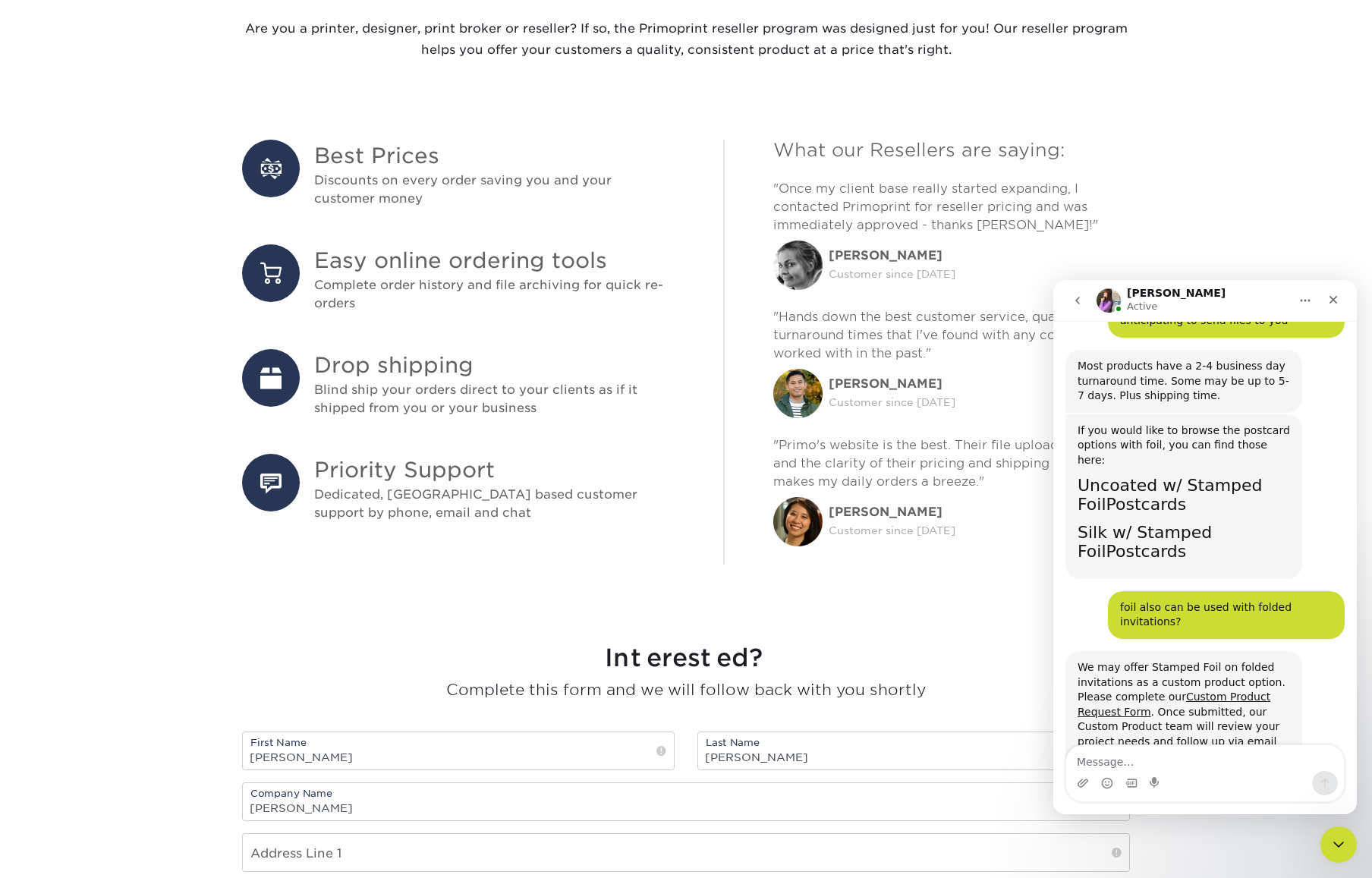
click at [1231, 757] on textarea "Message…" at bounding box center [1205, 757] width 278 height 26
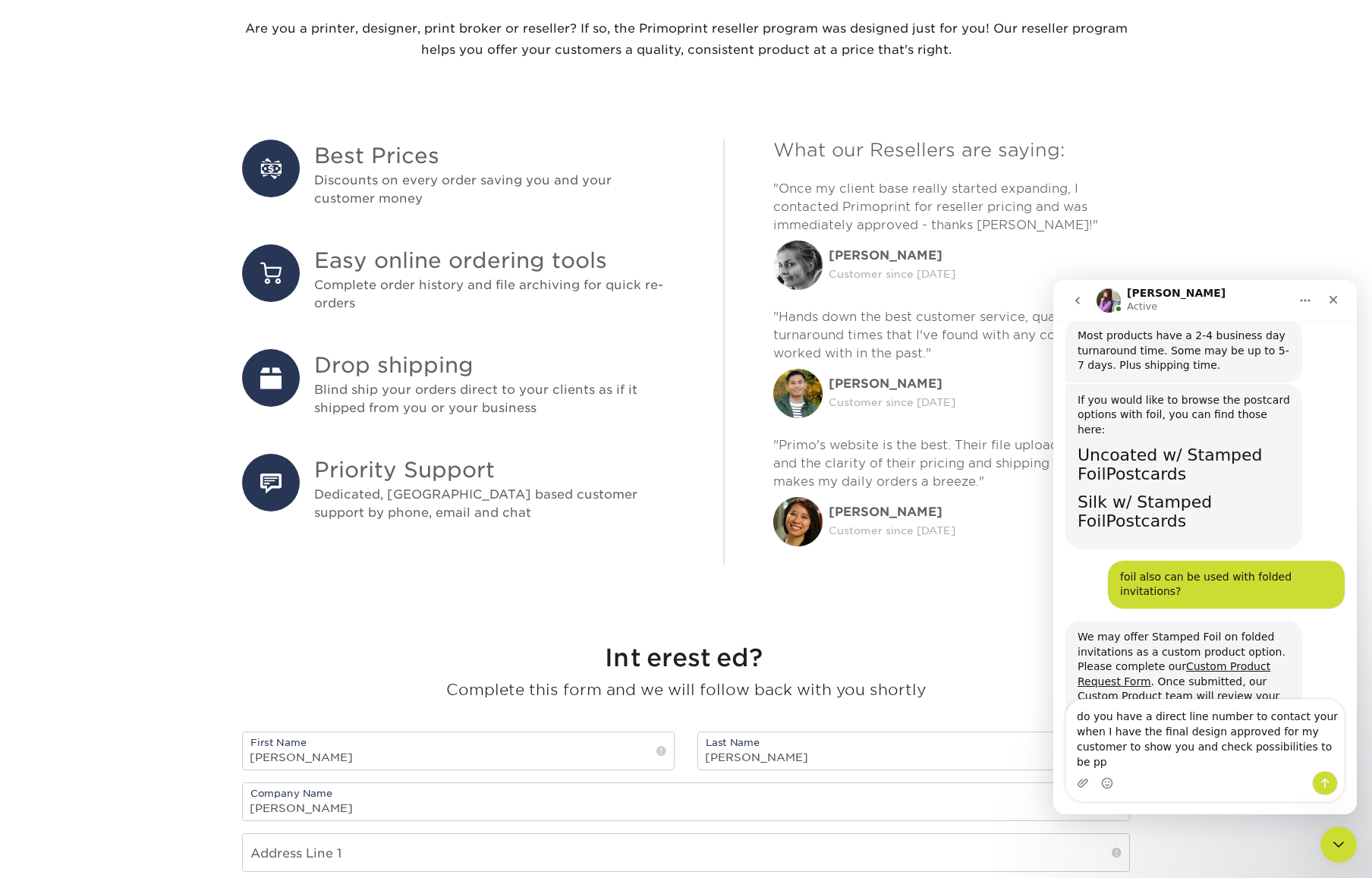
scroll to position [989, 0]
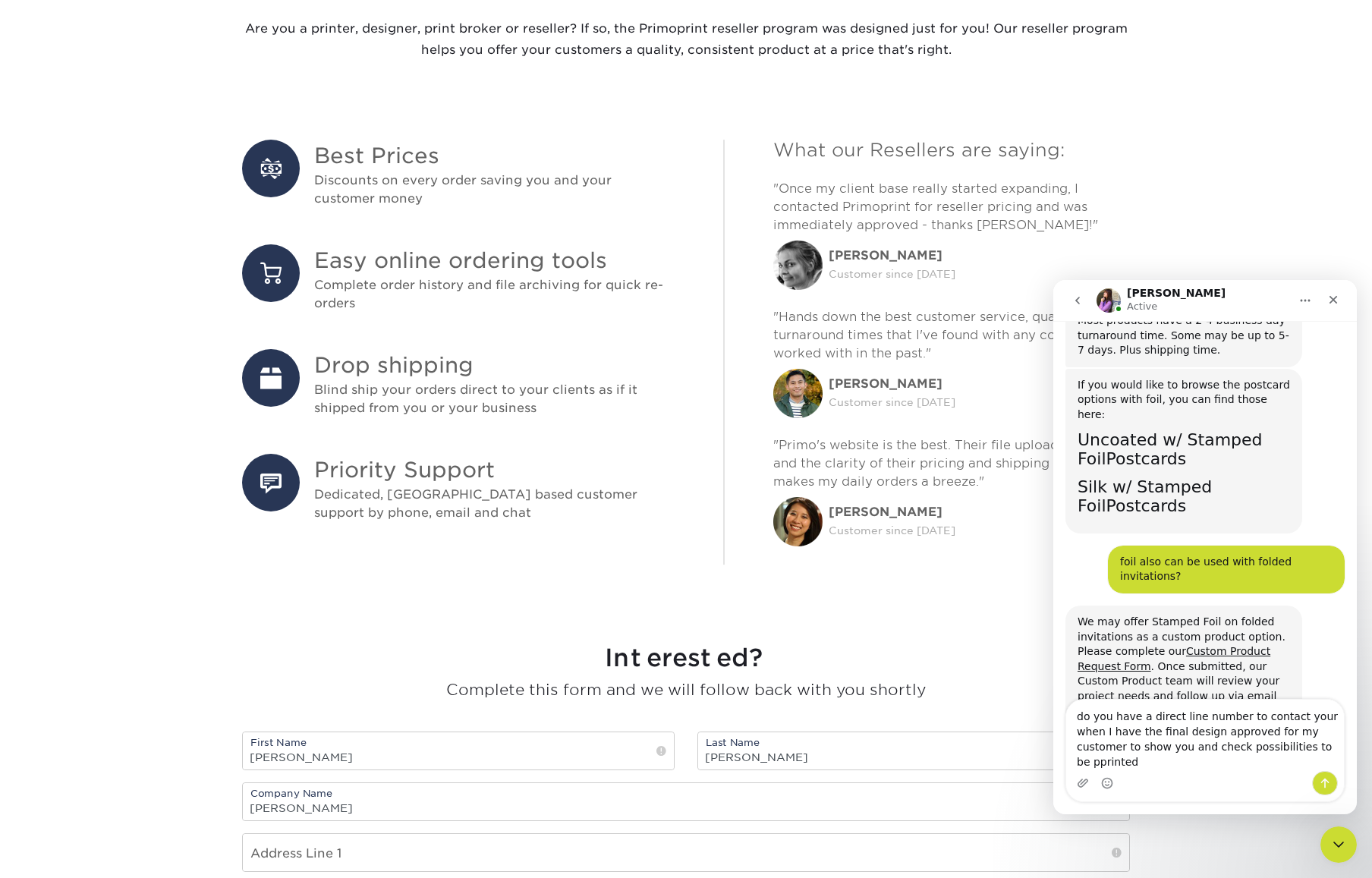
type textarea "do you have a direct line number to contact your when I have the final design a…"
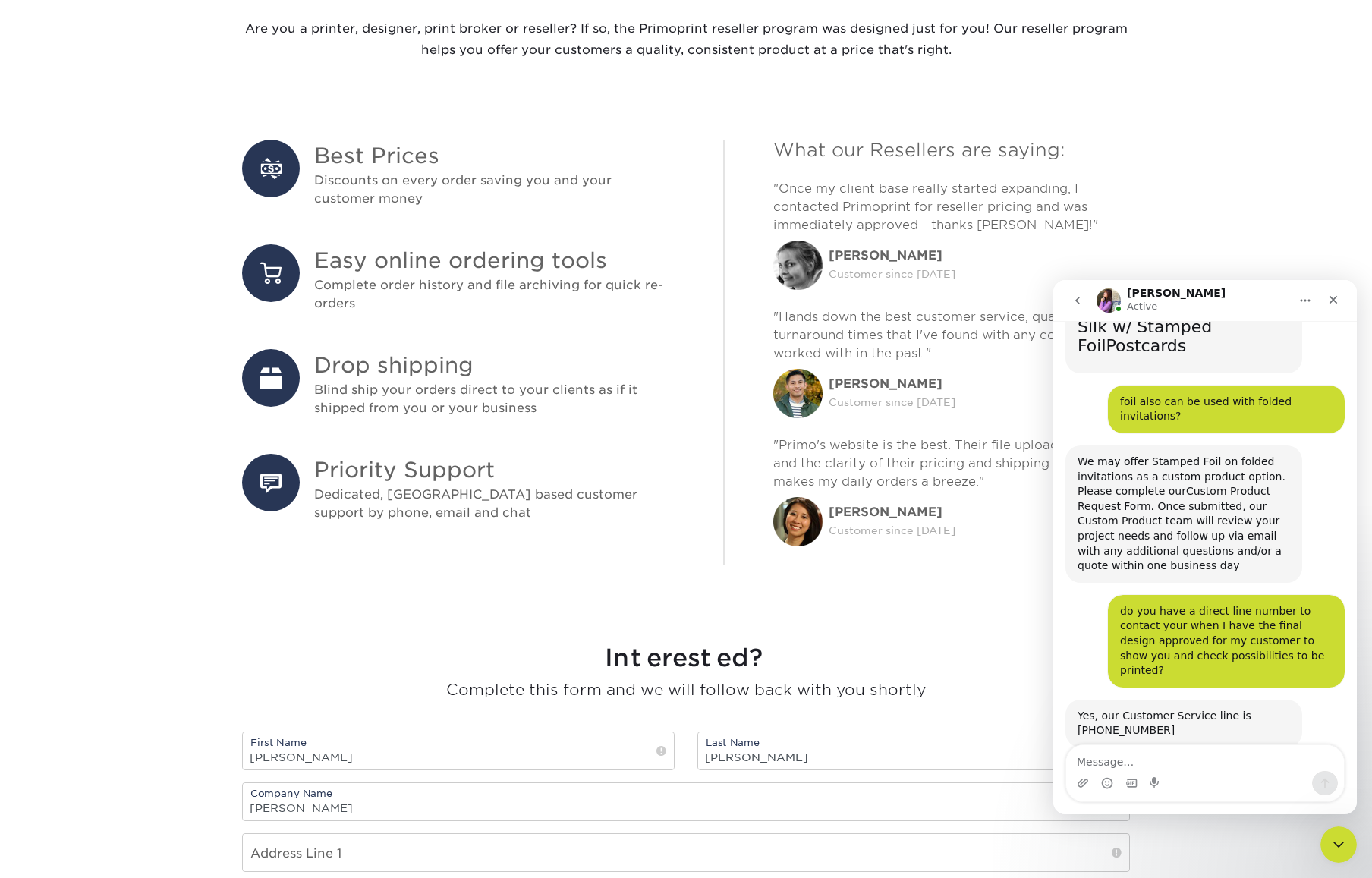
scroll to position [1091, 0]
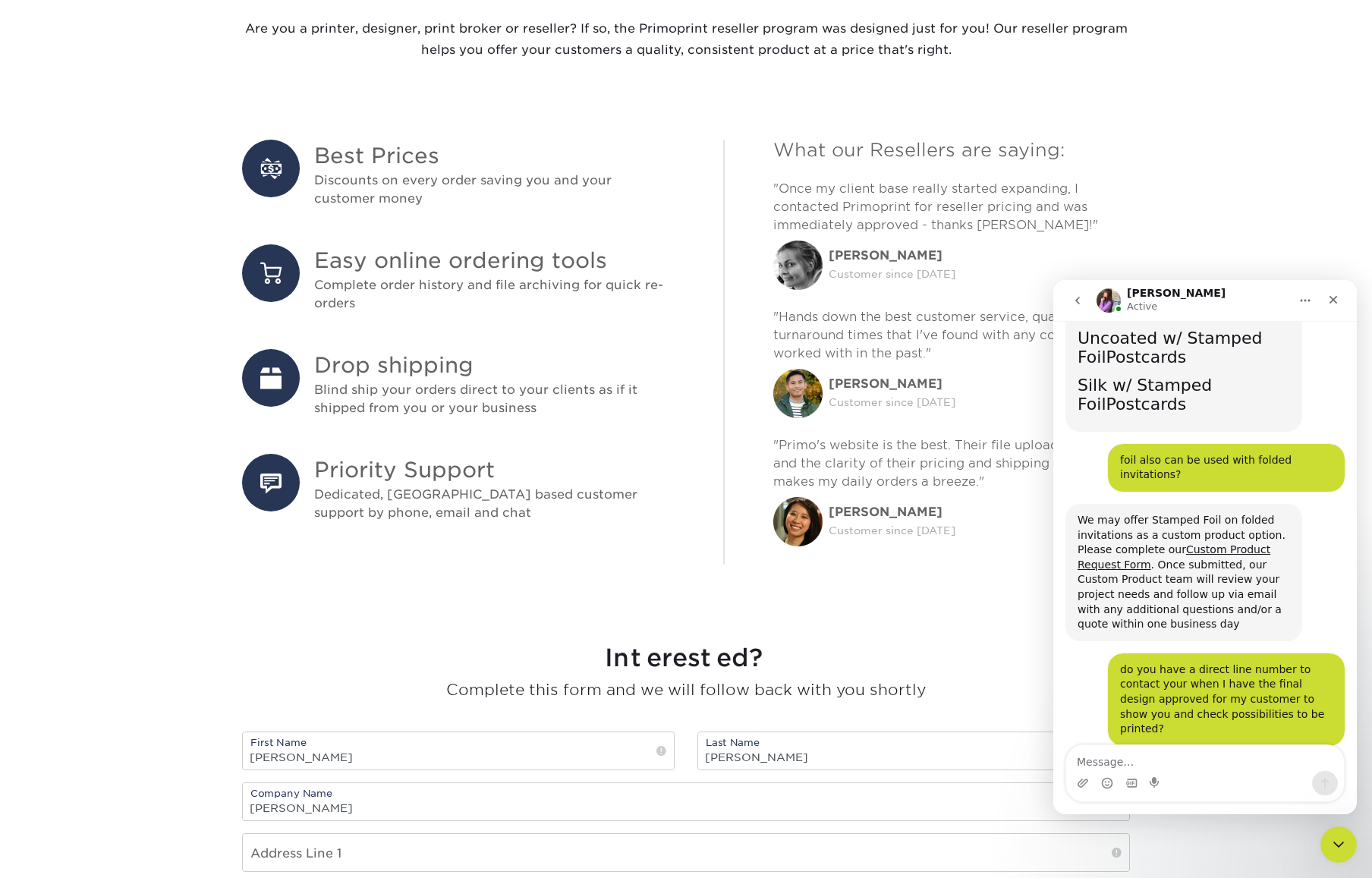
click at [1155, 750] on textarea "Message…" at bounding box center [1205, 757] width 278 height 26
type textarea "thank you so much, I'll be in touch."
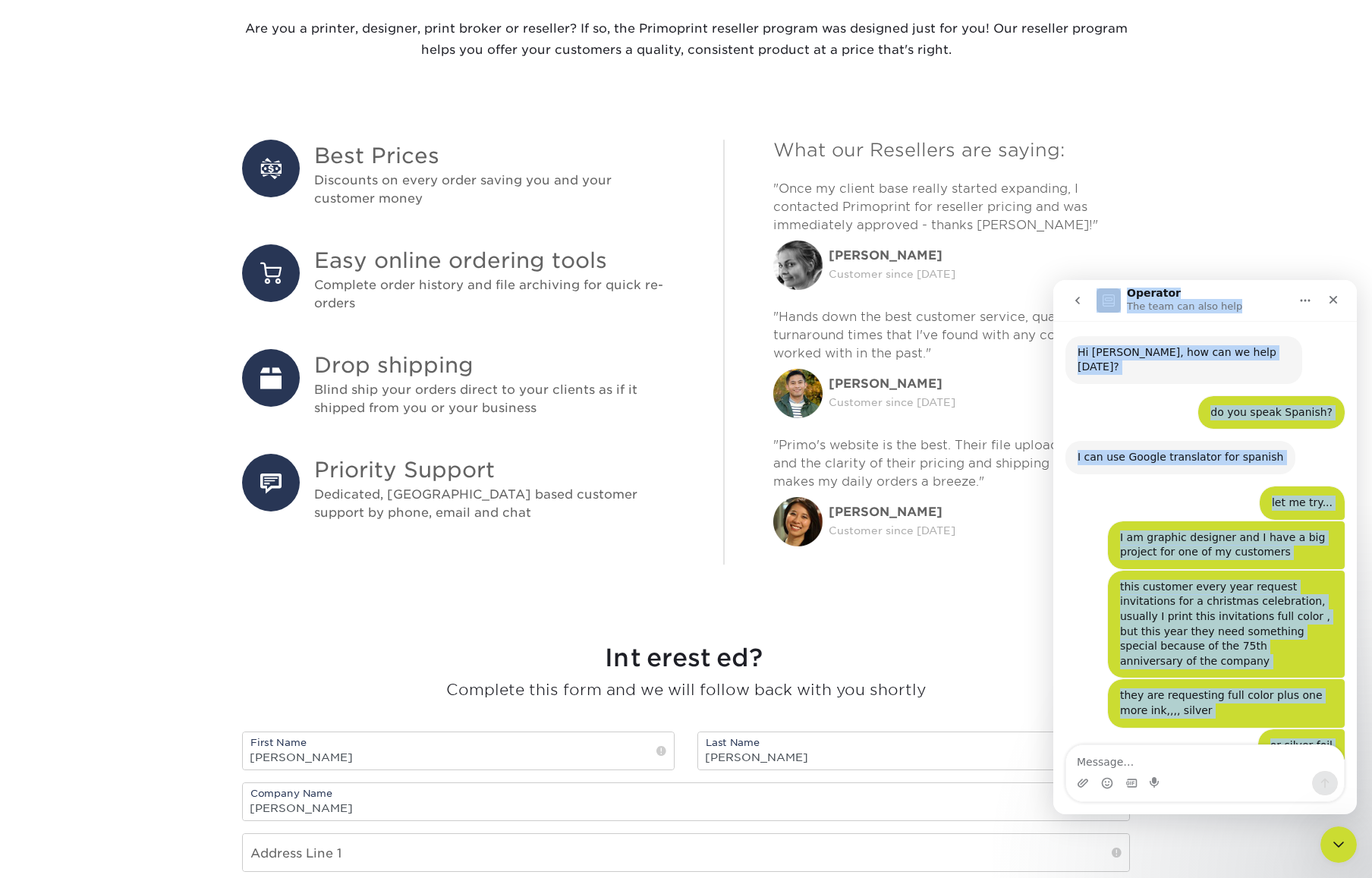
scroll to position [0, 0]
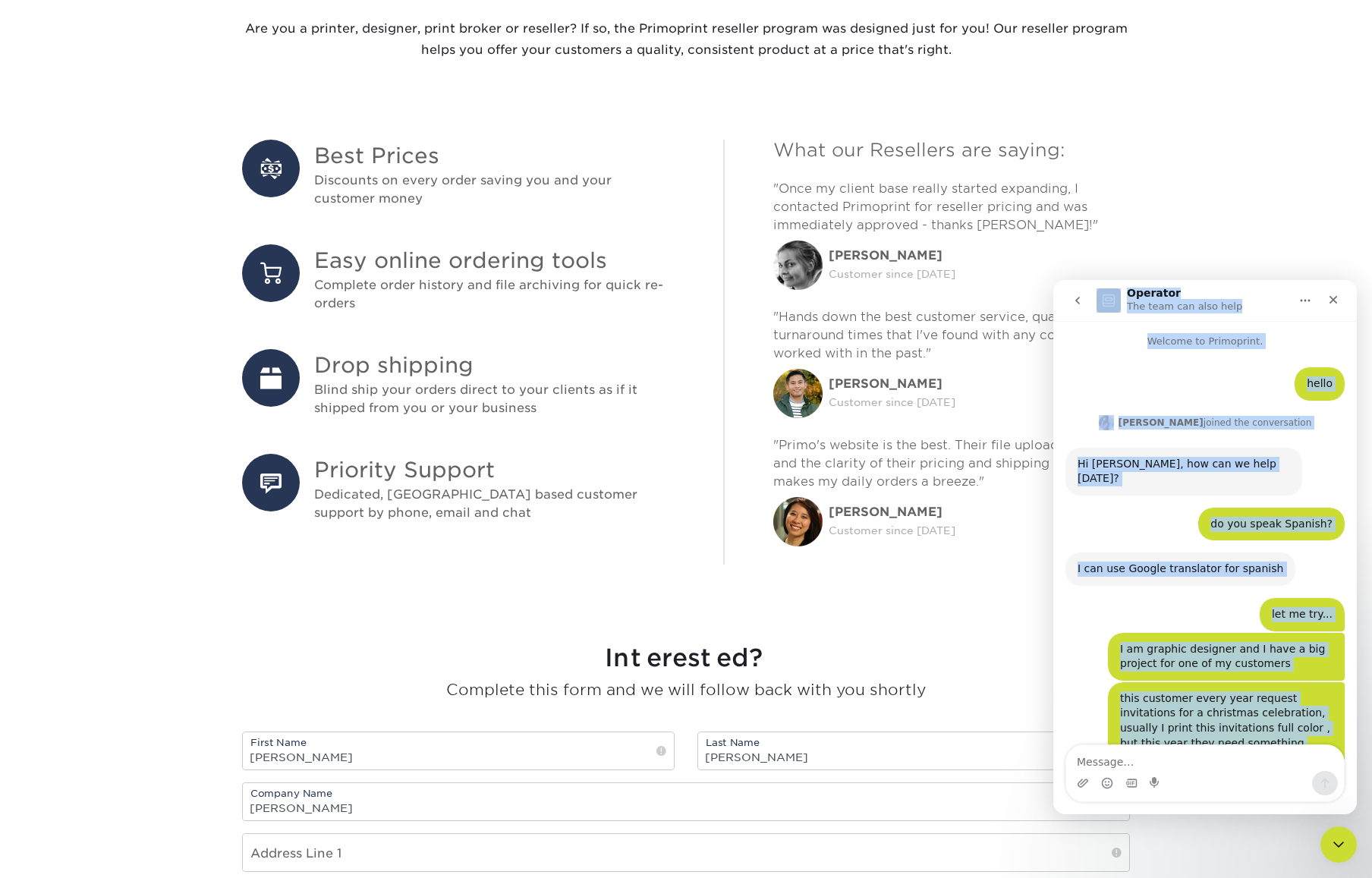
drag, startPoint x: 1287, startPoint y: 723, endPoint x: 1027, endPoint y: 246, distance: 543.3
click at [1053, 280] on html "Operator The team can also help Welcome to Primoprint. hello [PERSON_NAME] • 14…" at bounding box center [1204, 547] width 303 height 534
click at [1302, 302] on icon "Home" at bounding box center [1305, 300] width 12 height 12
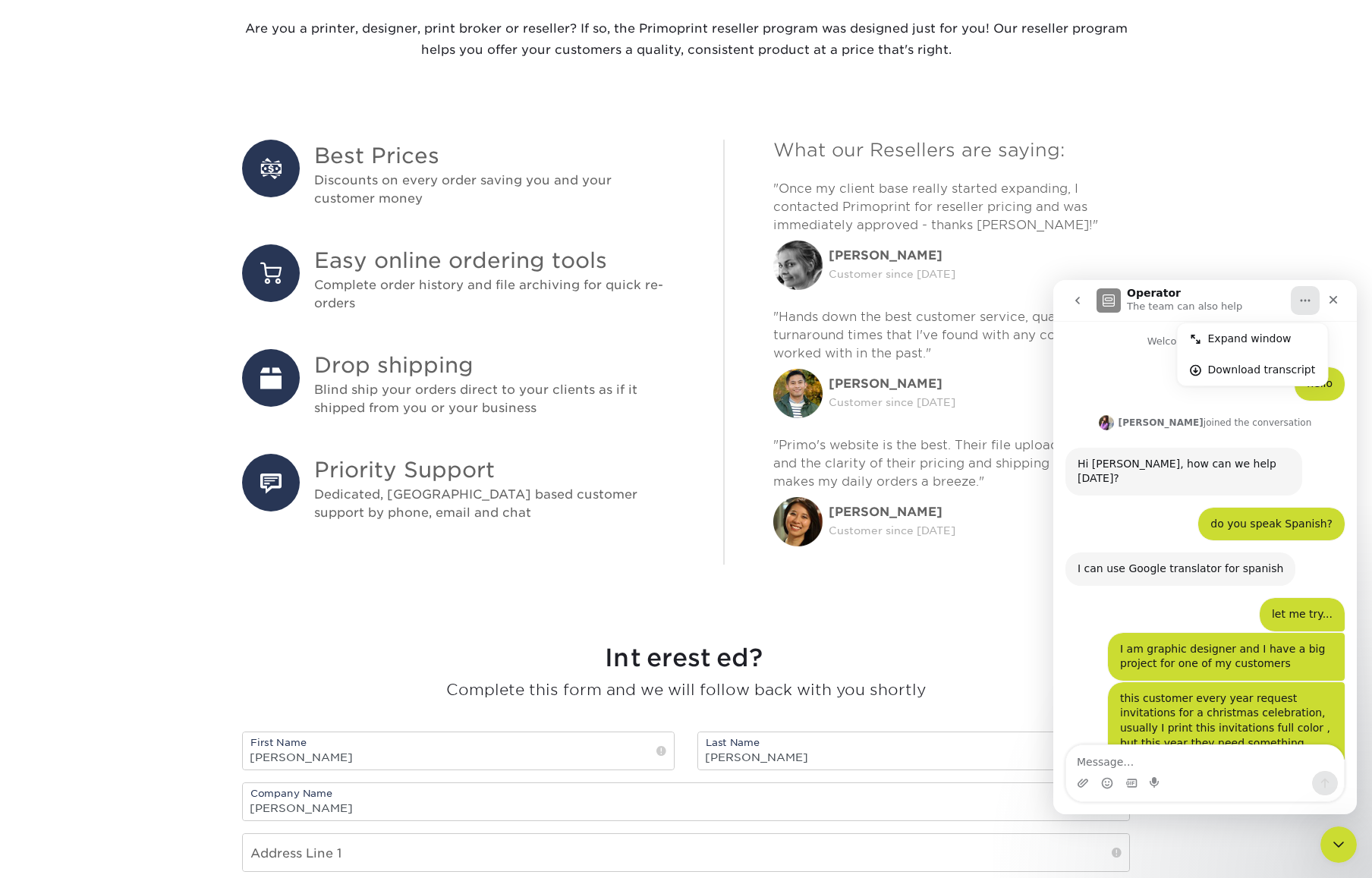
click at [1214, 779] on div "Intercom messenger" at bounding box center [1205, 783] width 278 height 24
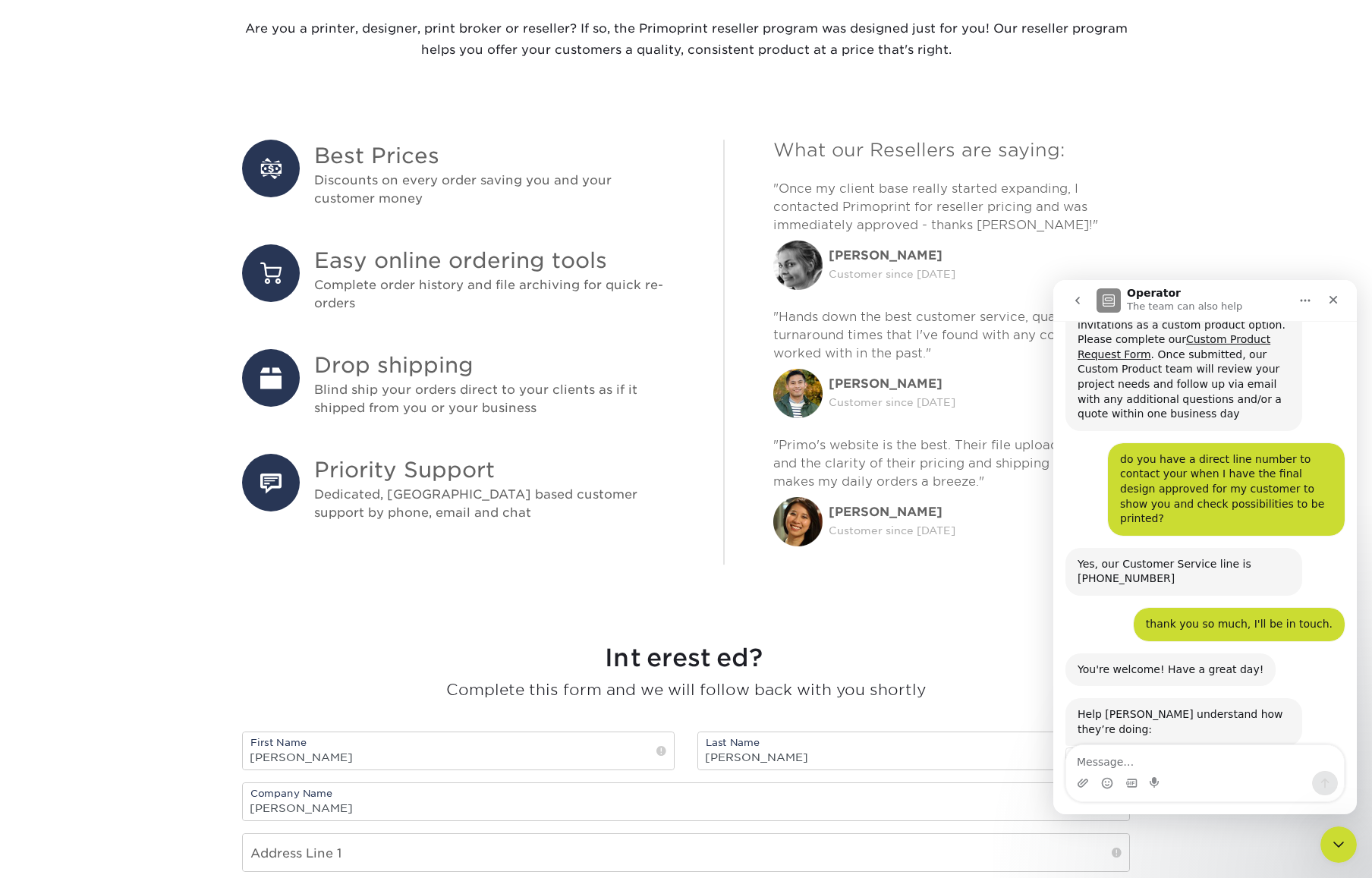
click at [1247, 789] on span "Amazing" at bounding box center [1242, 802] width 27 height 27
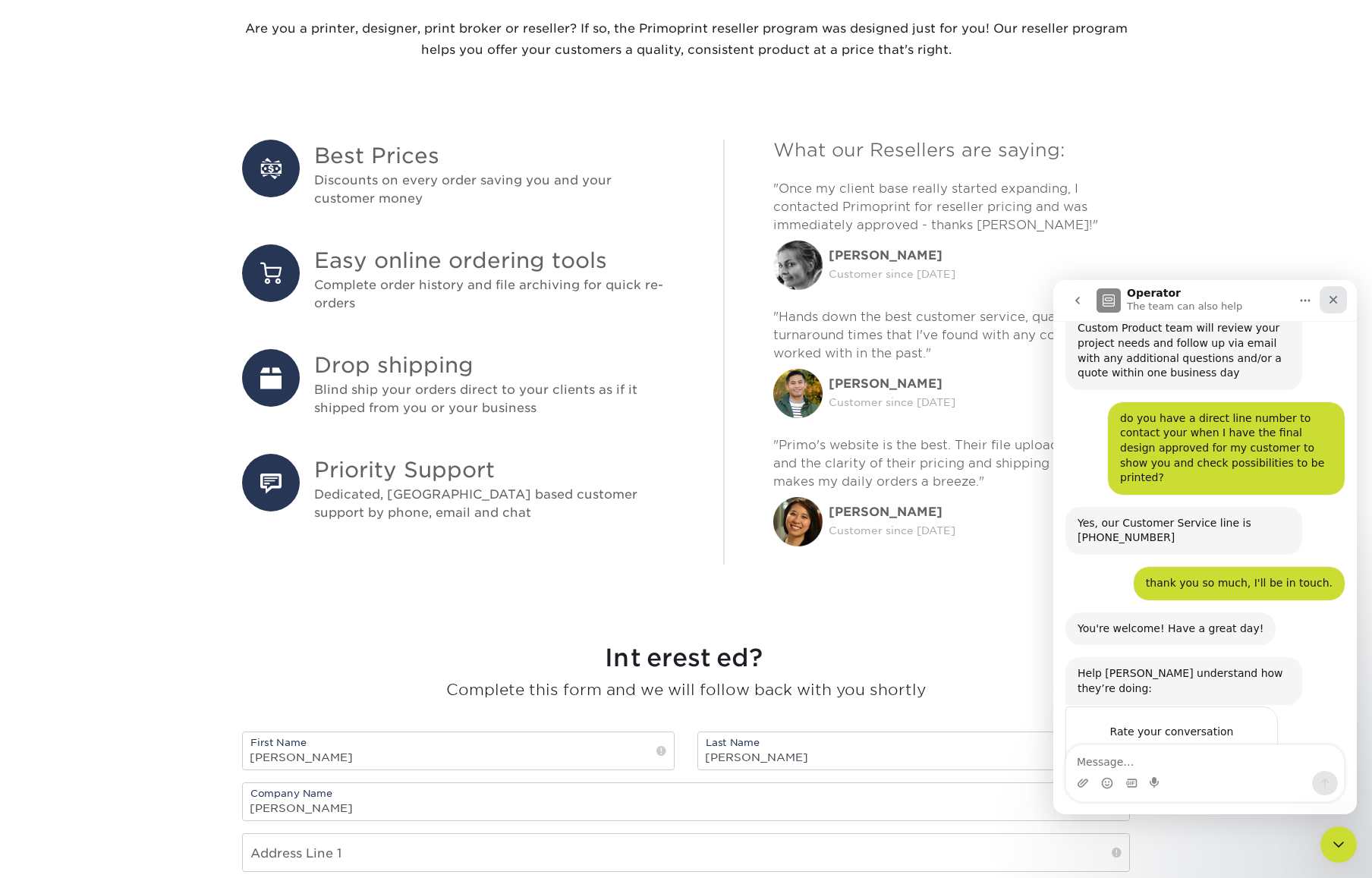
click at [1306, 299] on icon "Close" at bounding box center [1333, 299] width 9 height 9
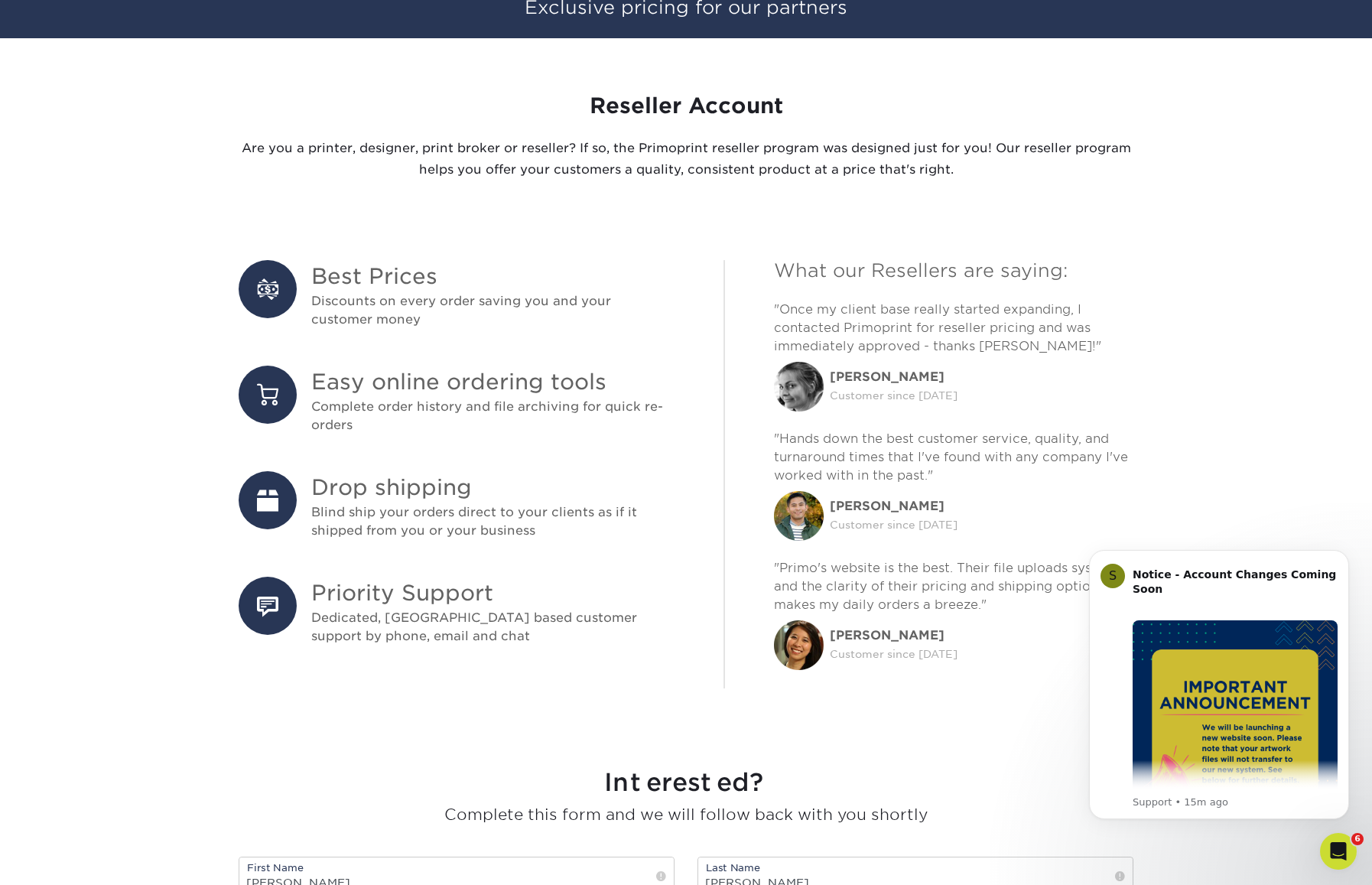
scroll to position [0, 0]
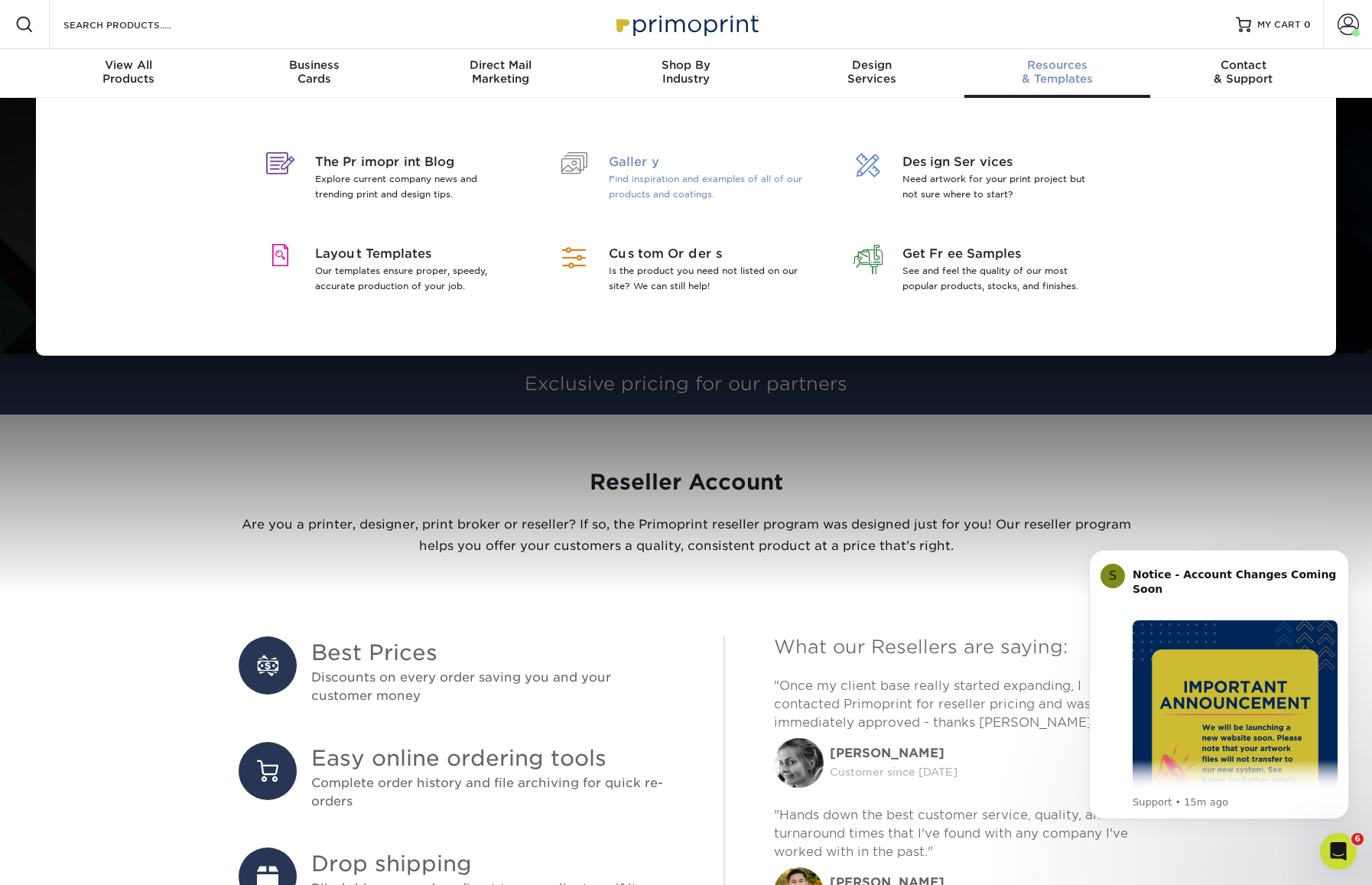
click at [636, 167] on span "Gallery" at bounding box center [707, 162] width 198 height 18
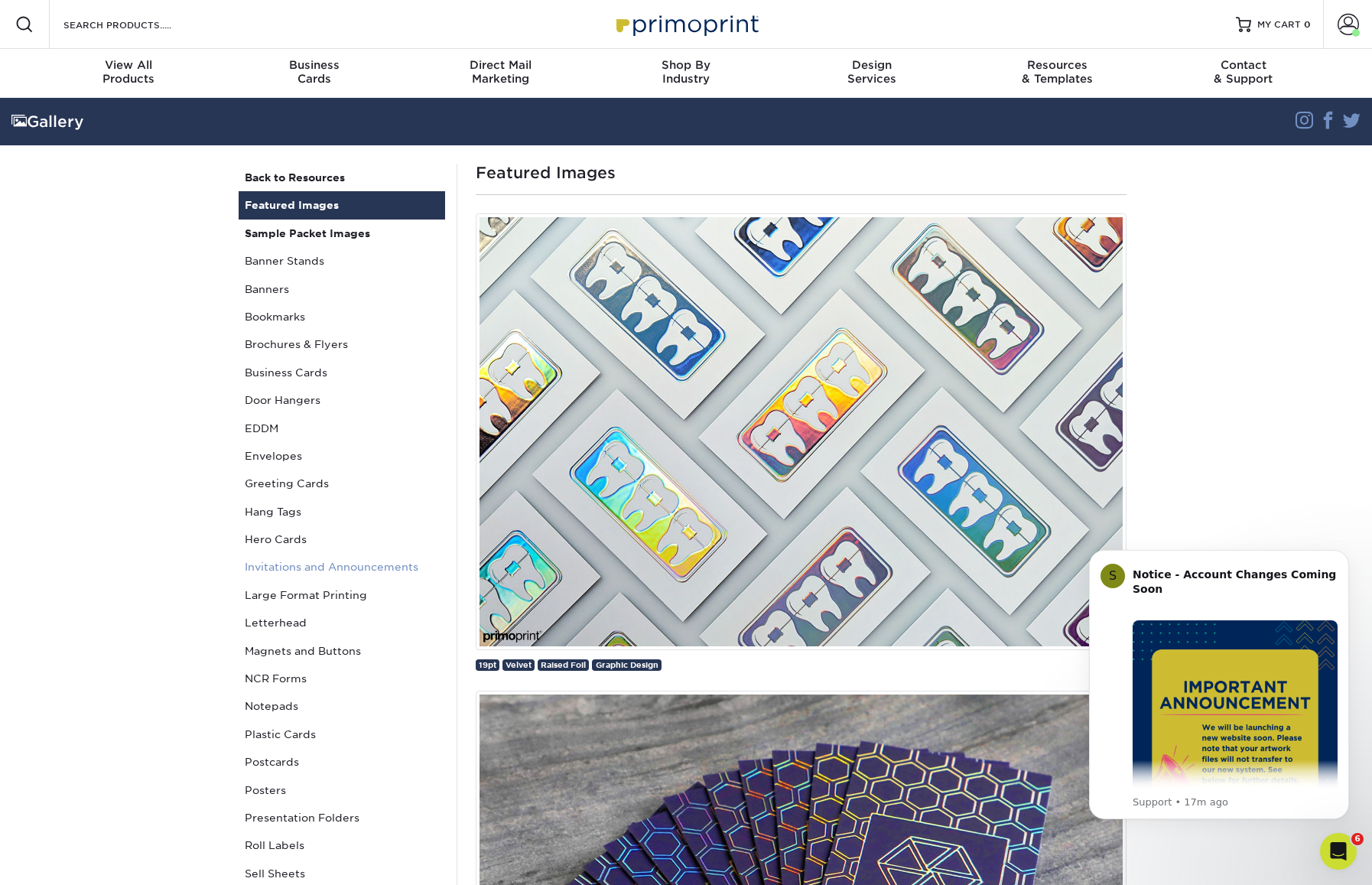
click at [336, 565] on link "Invitations and Announcements" at bounding box center [342, 566] width 207 height 27
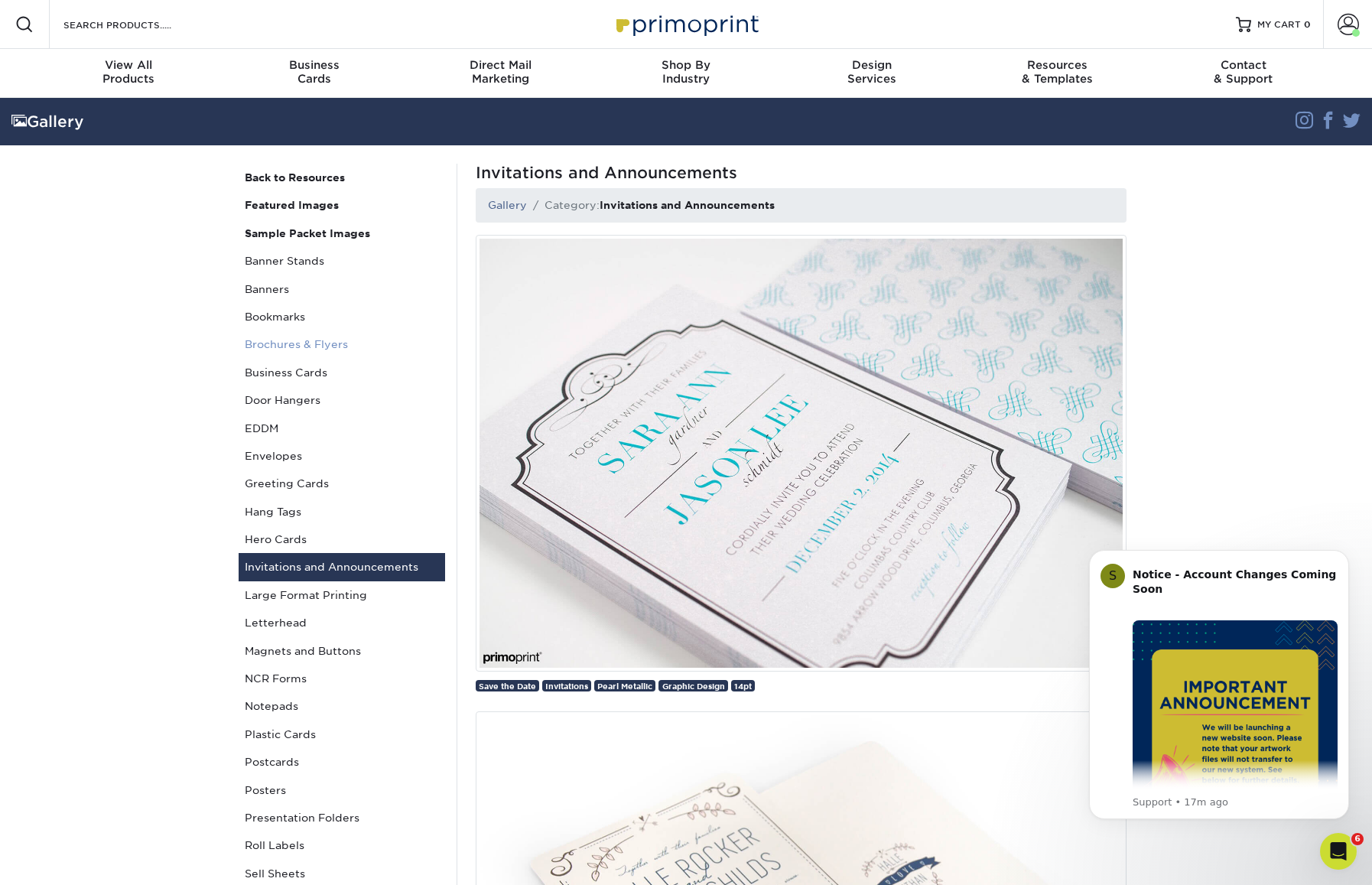
click at [342, 353] on link "Brochures & Flyers" at bounding box center [342, 343] width 207 height 27
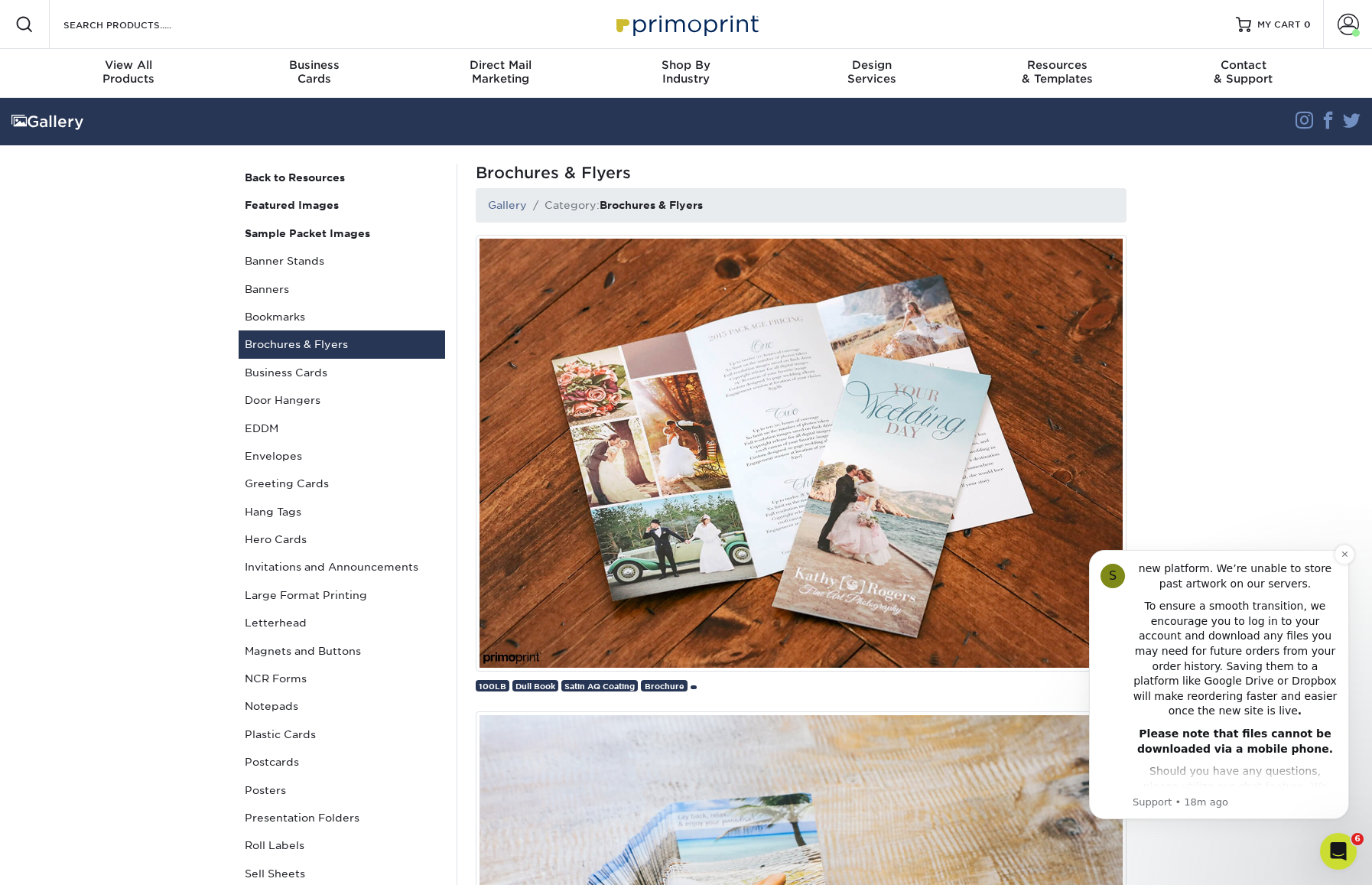
scroll to position [334, 0]
click at [1349, 556] on icon "Dismiss notification" at bounding box center [1345, 554] width 9 height 9
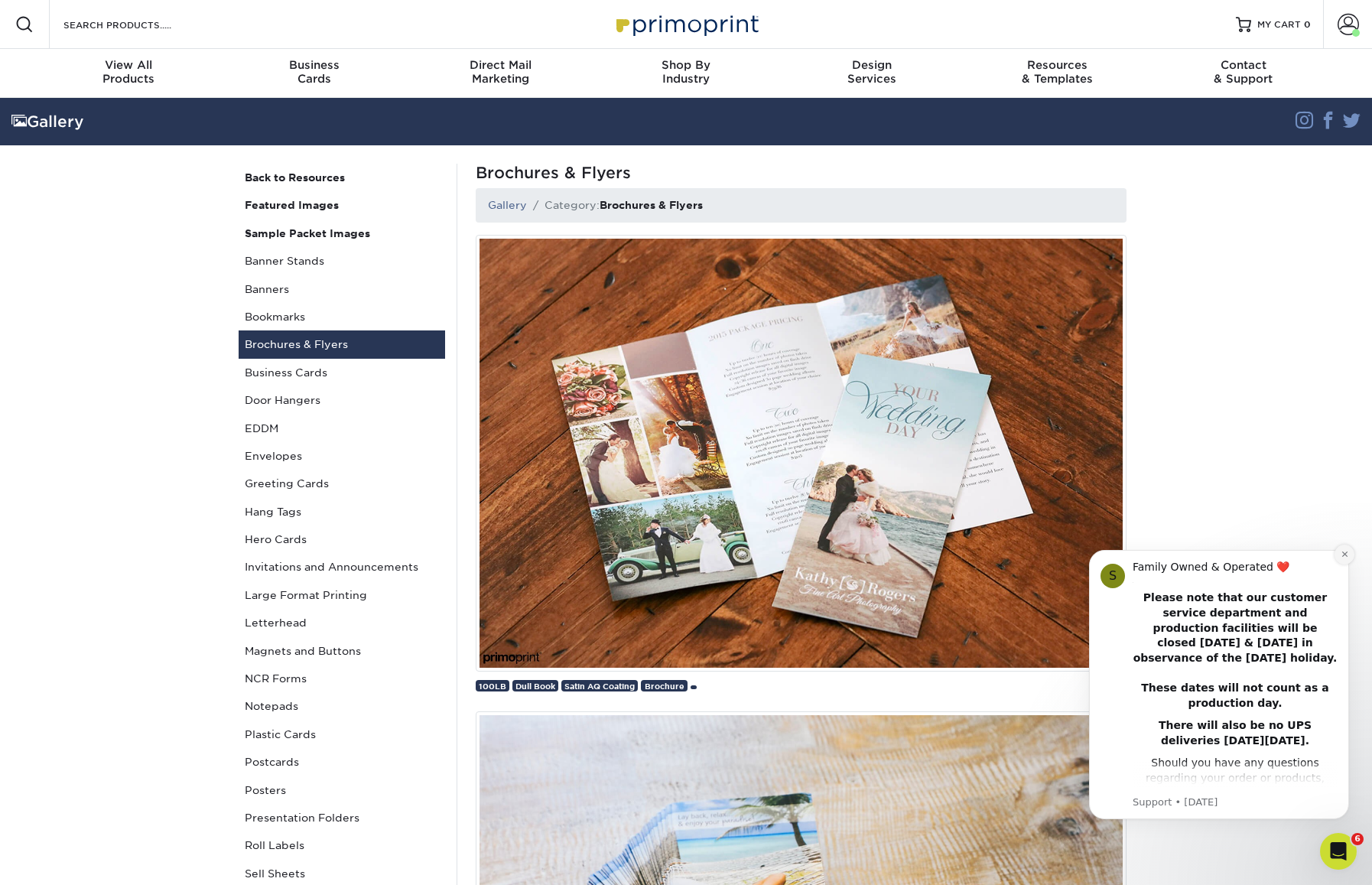
click at [1344, 554] on icon "Dismiss notification" at bounding box center [1345, 554] width 9 height 9
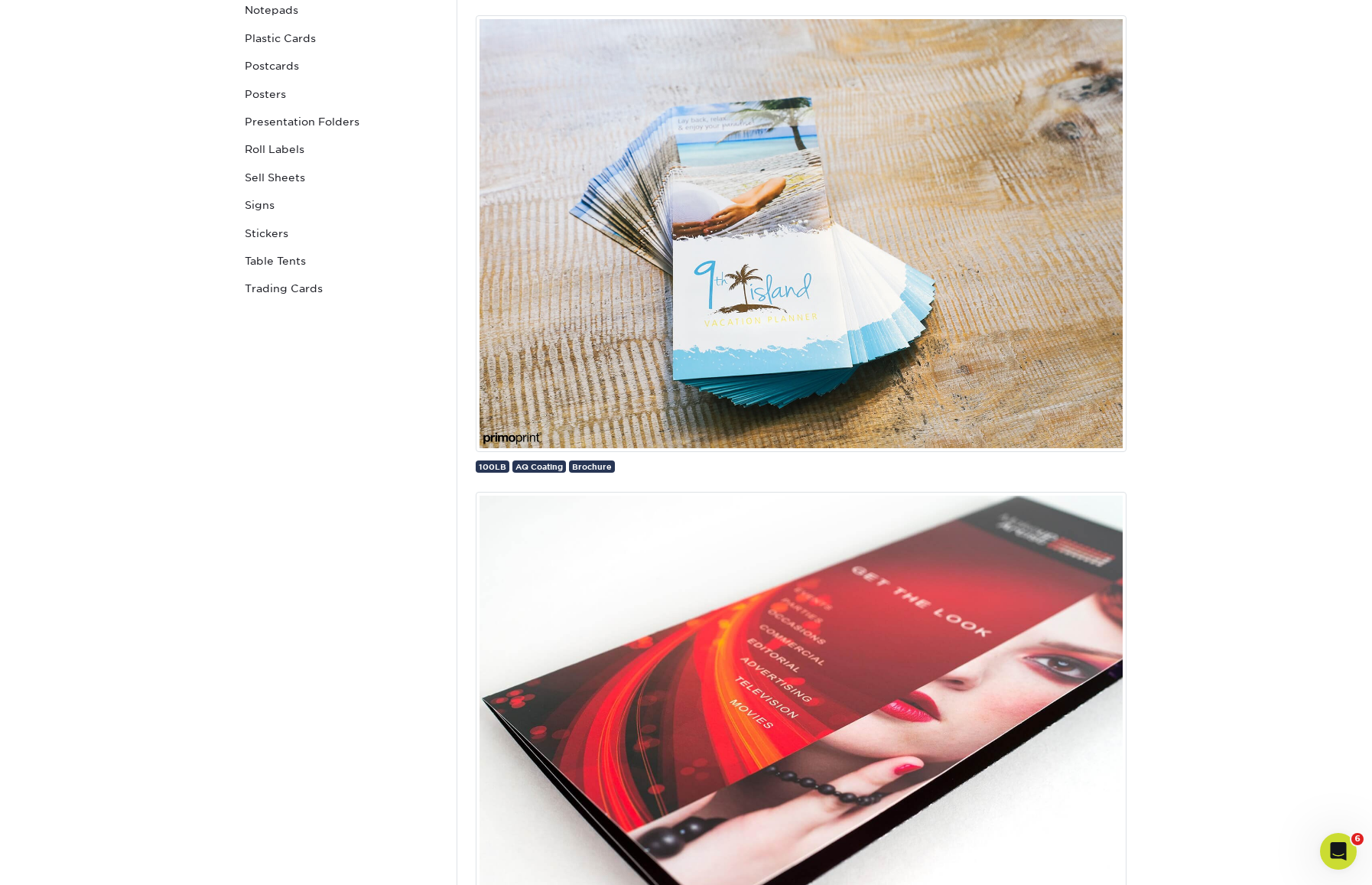
scroll to position [0, 0]
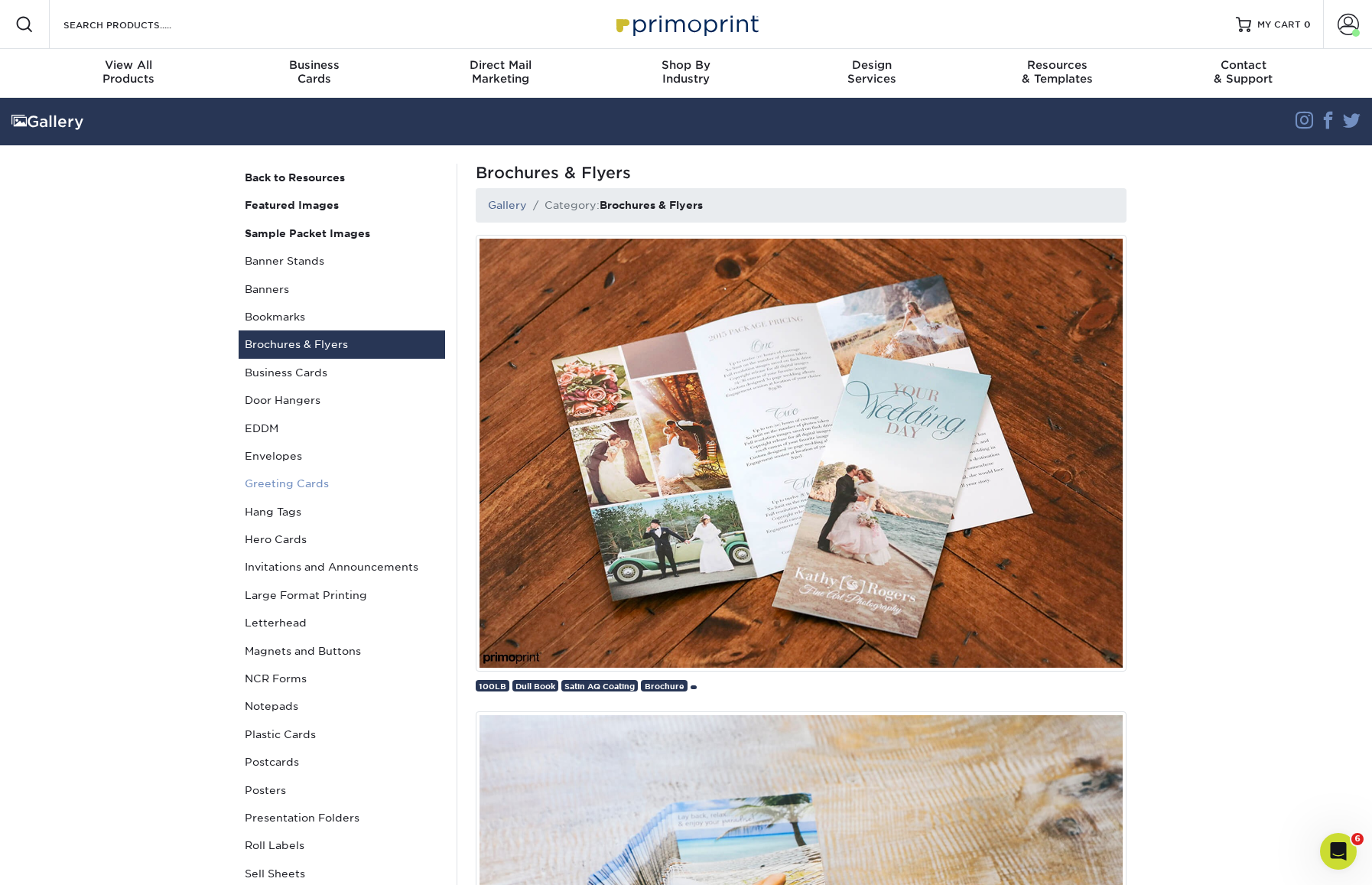
click at [311, 482] on link "Greeting Cards" at bounding box center [342, 482] width 207 height 27
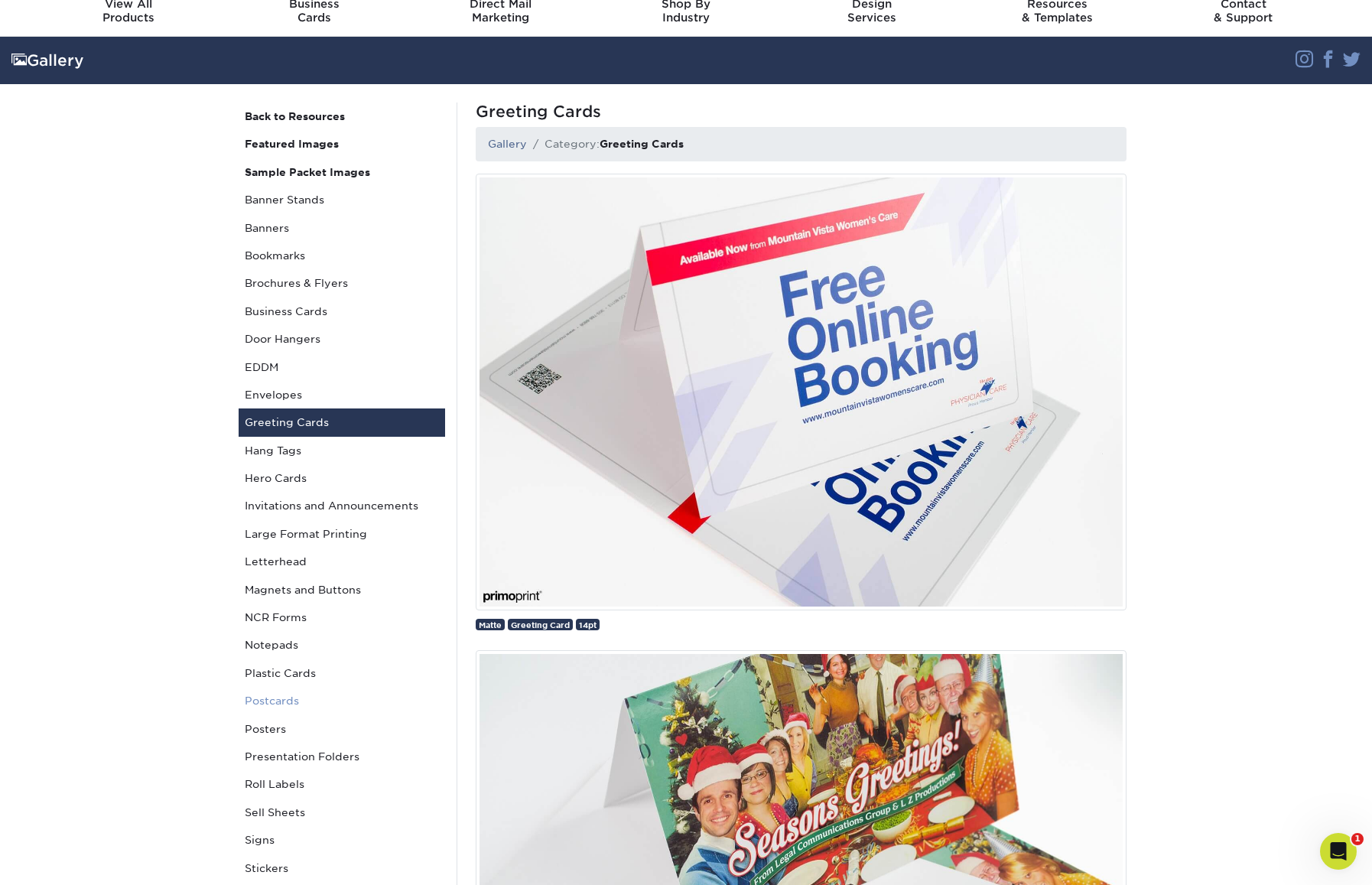
scroll to position [64, 0]
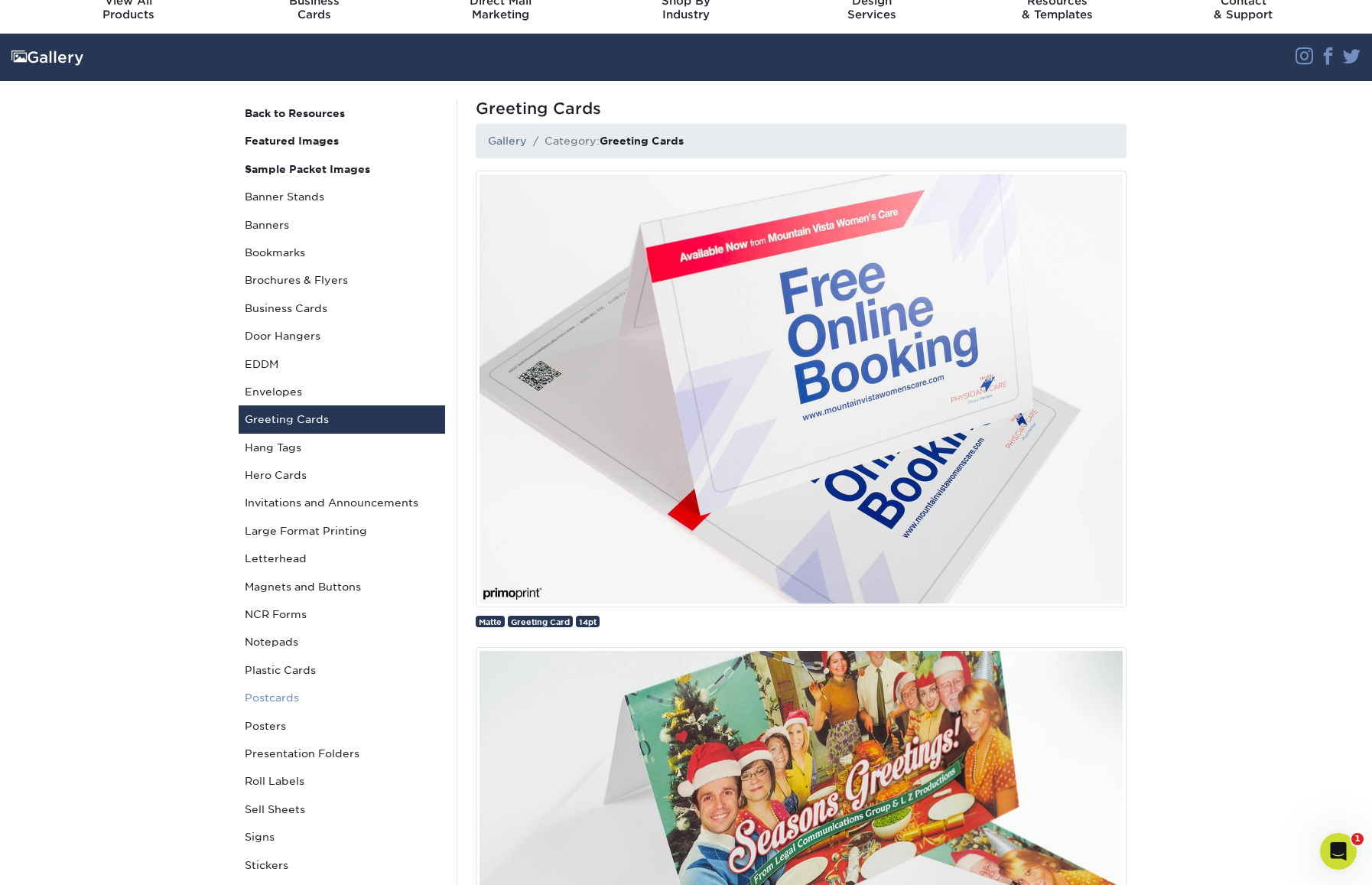
click at [290, 690] on link "Postcards" at bounding box center [342, 697] width 207 height 27
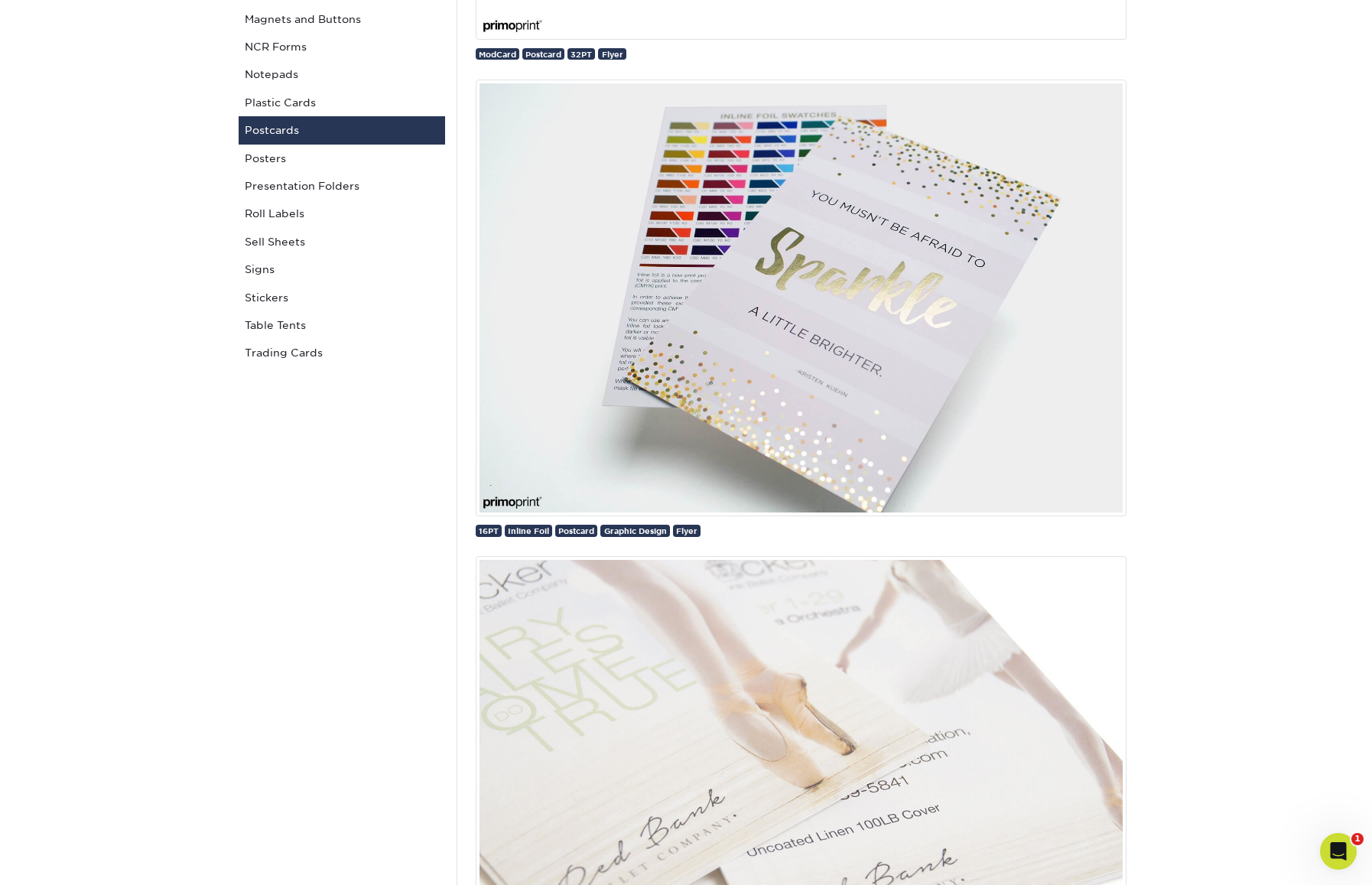
scroll to position [523, 0]
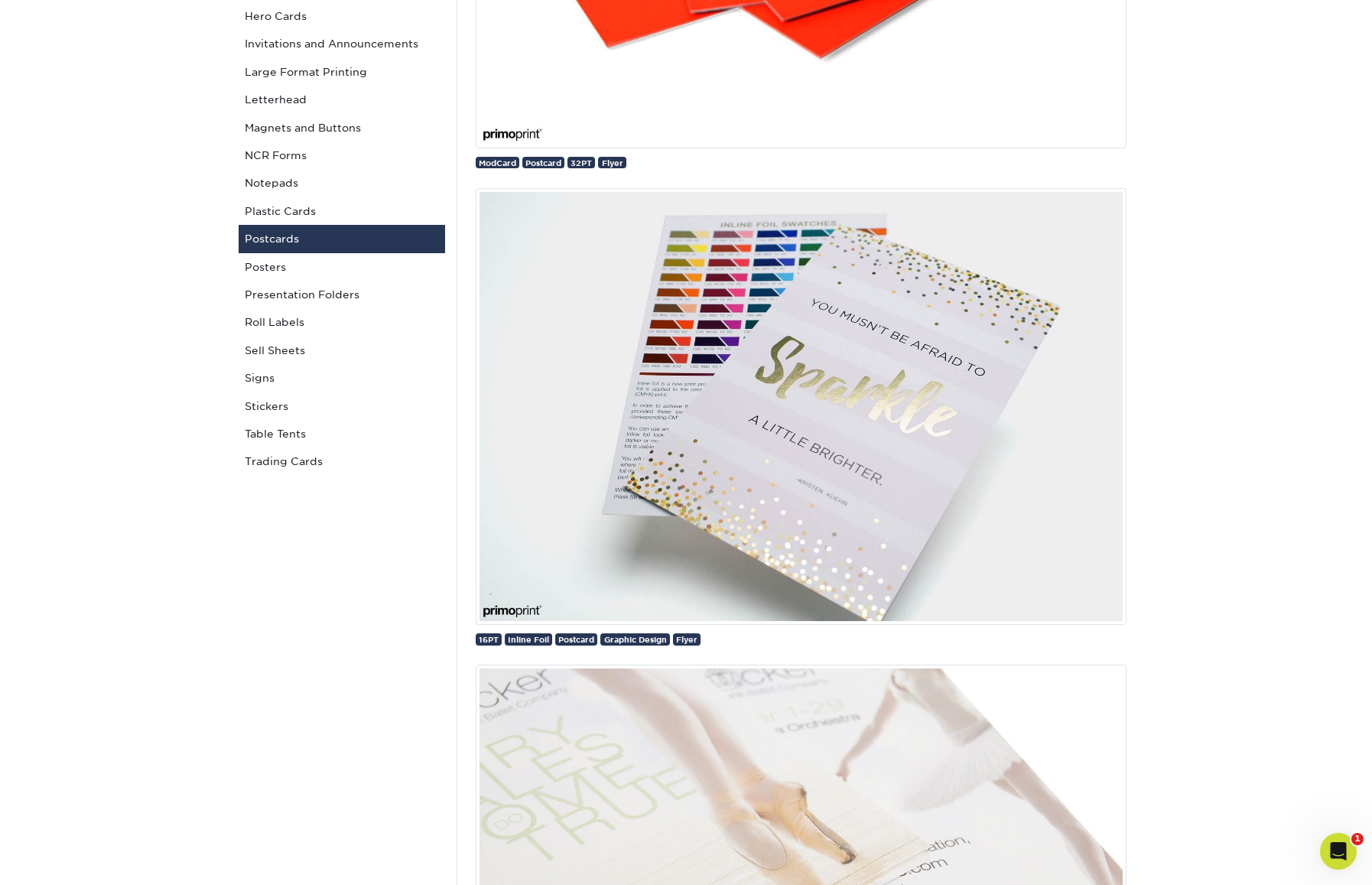
click at [812, 447] on img at bounding box center [801, 407] width 651 height 436
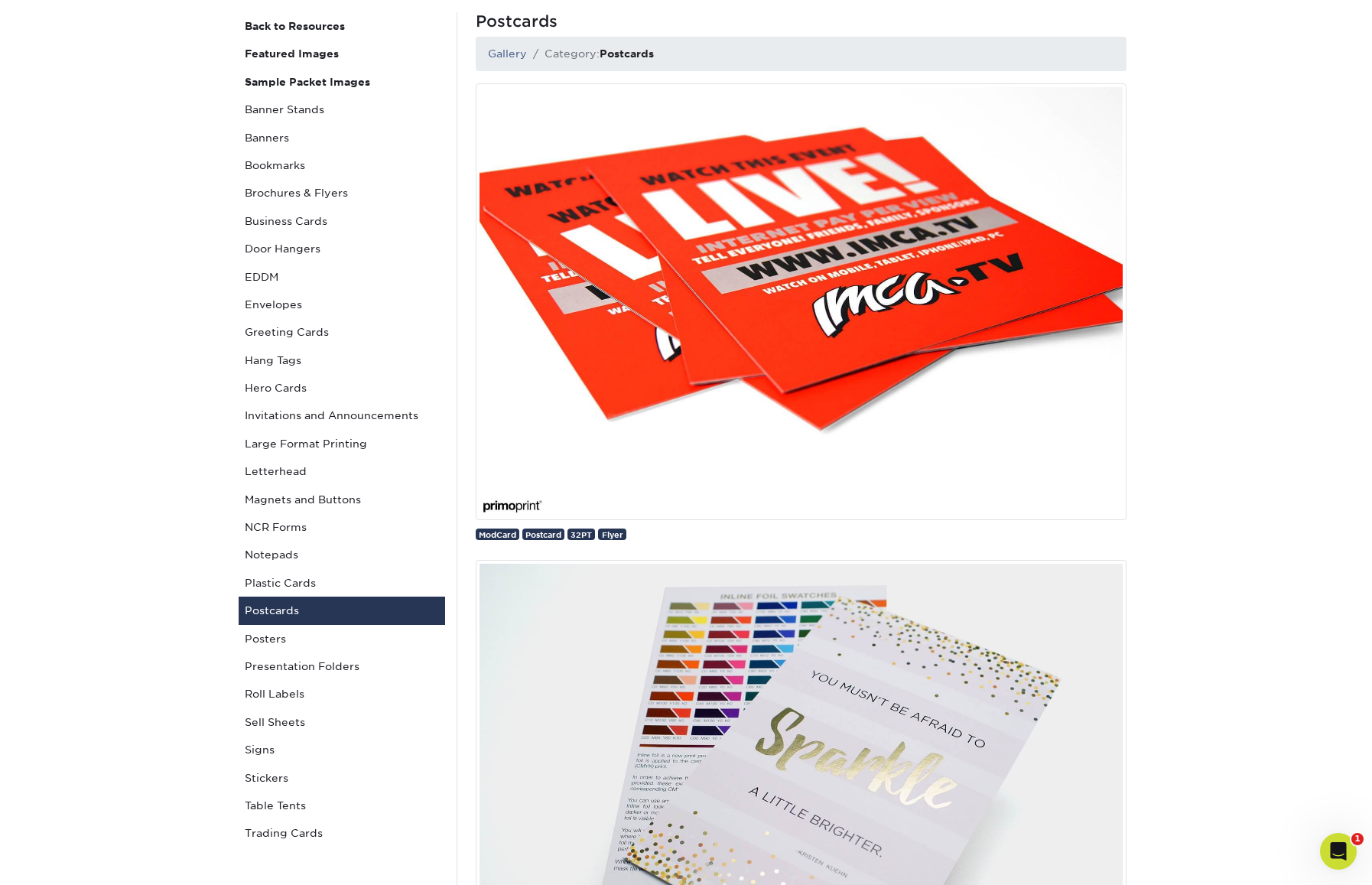
scroll to position [278, 0]
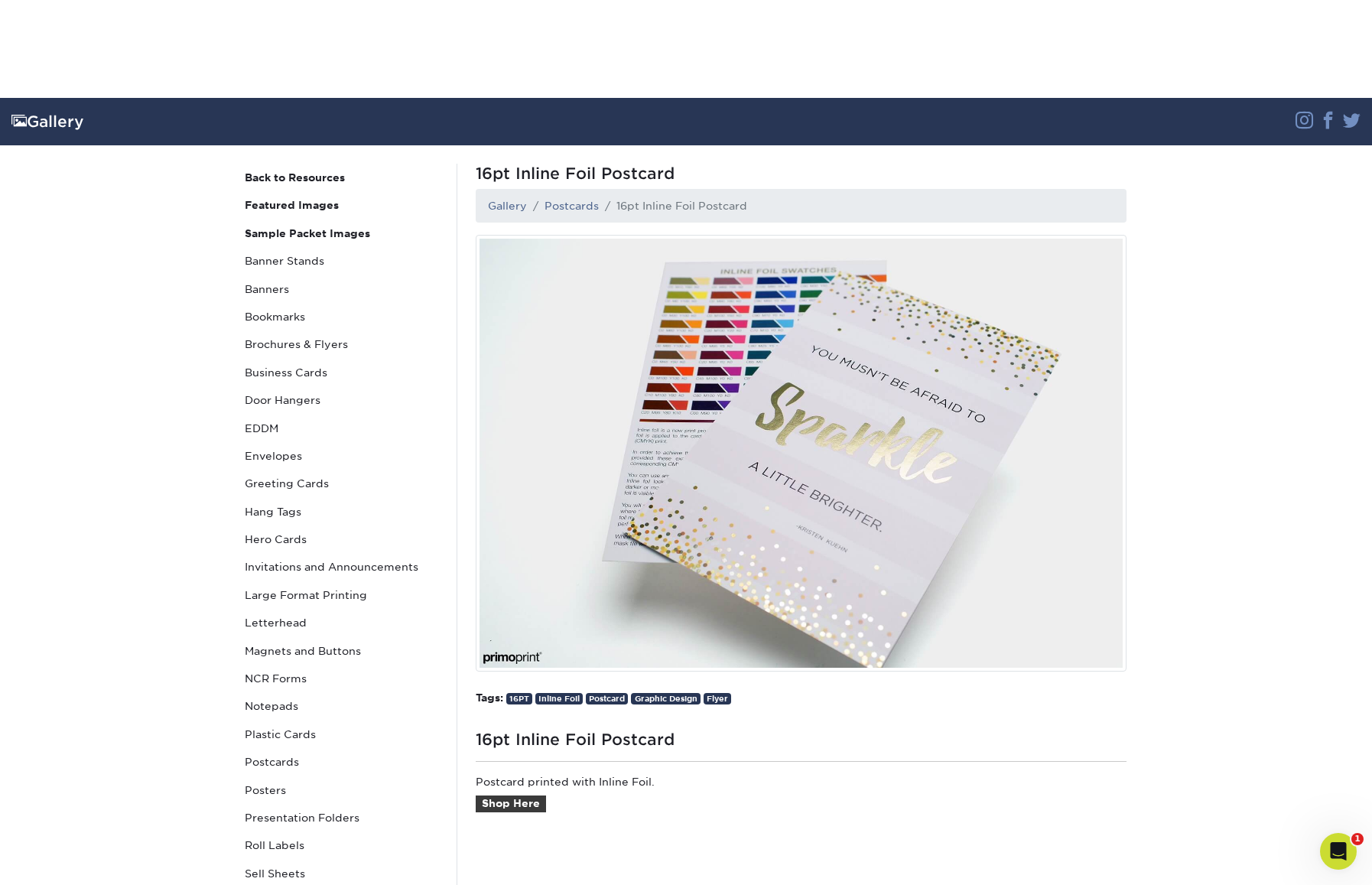
scroll to position [593, 0]
